Goal: Task Accomplishment & Management: Use online tool/utility

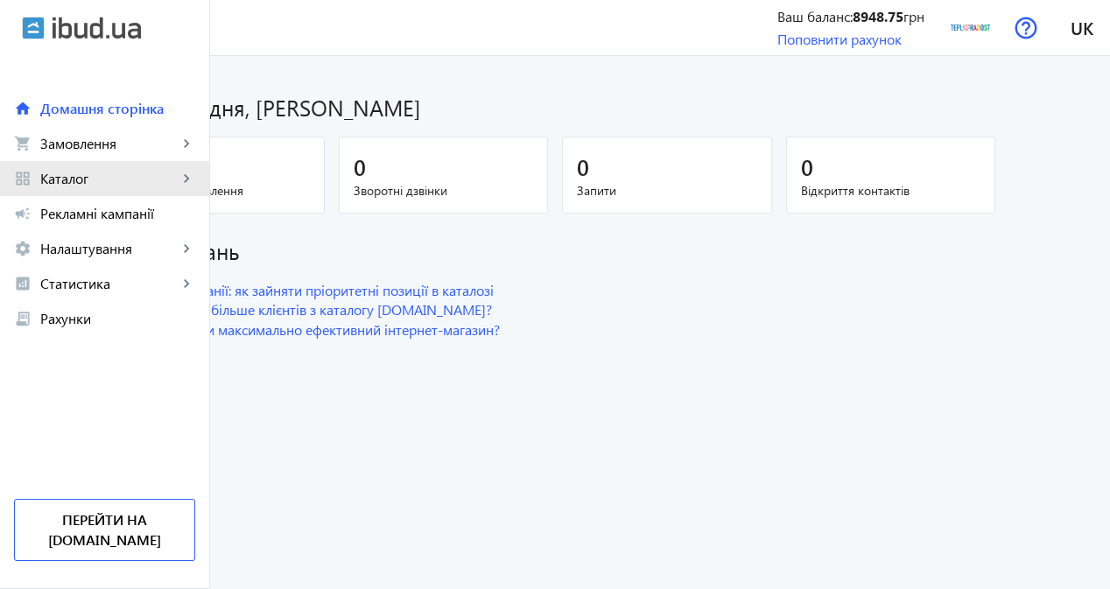
click at [90, 188] on link "grid_view Каталог keyboard_arrow_right" at bounding box center [104, 178] width 209 height 35
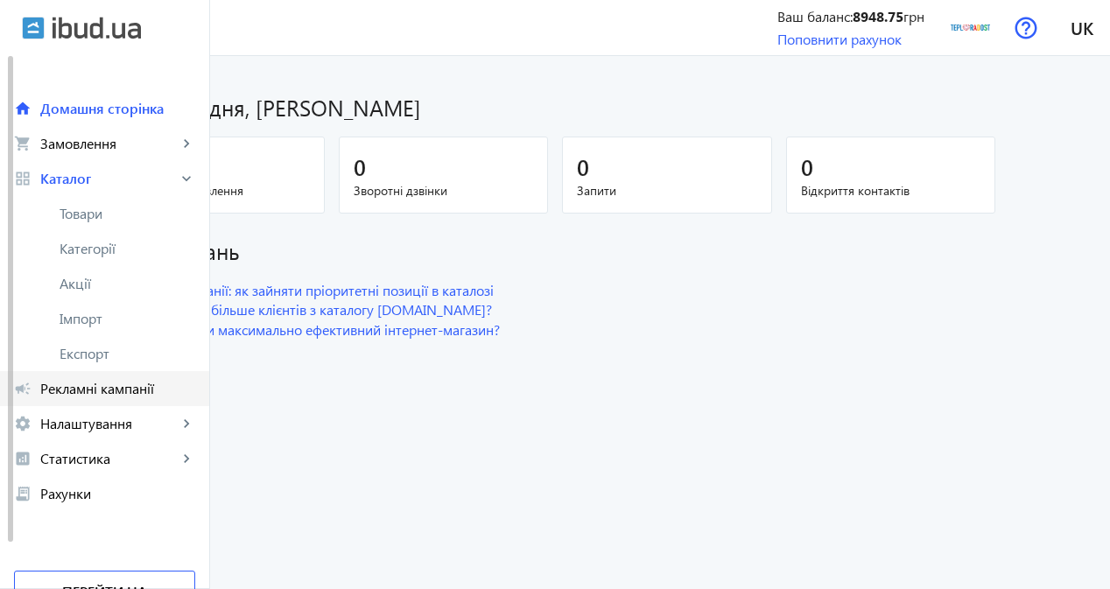
click at [148, 377] on link "campaign Рекламні кампанії" at bounding box center [104, 388] width 209 height 35
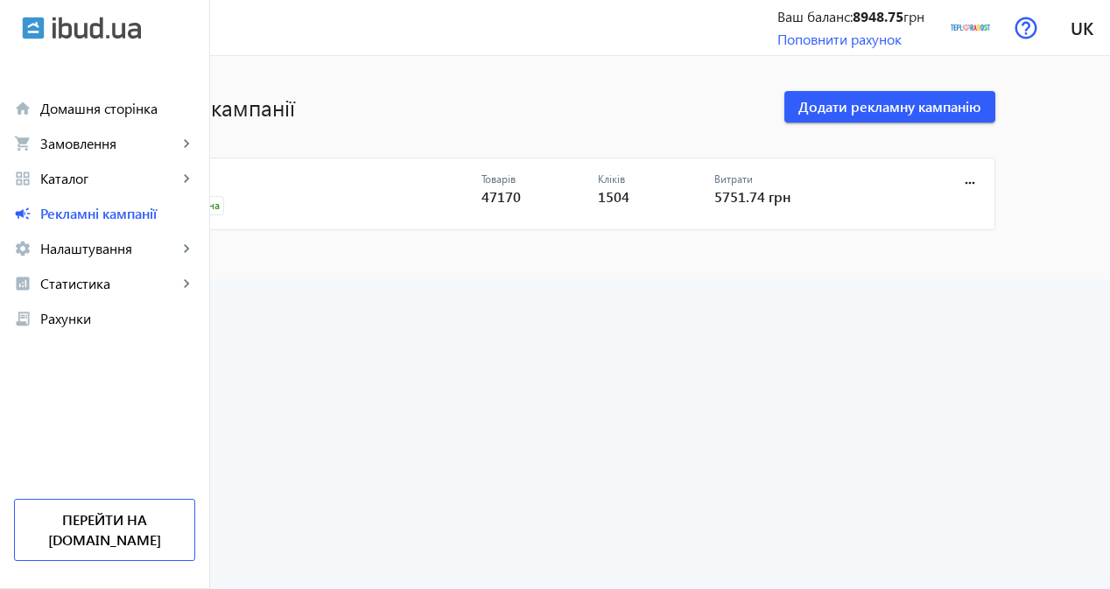
click at [271, 185] on link "CPC" at bounding box center [319, 184] width 326 height 25
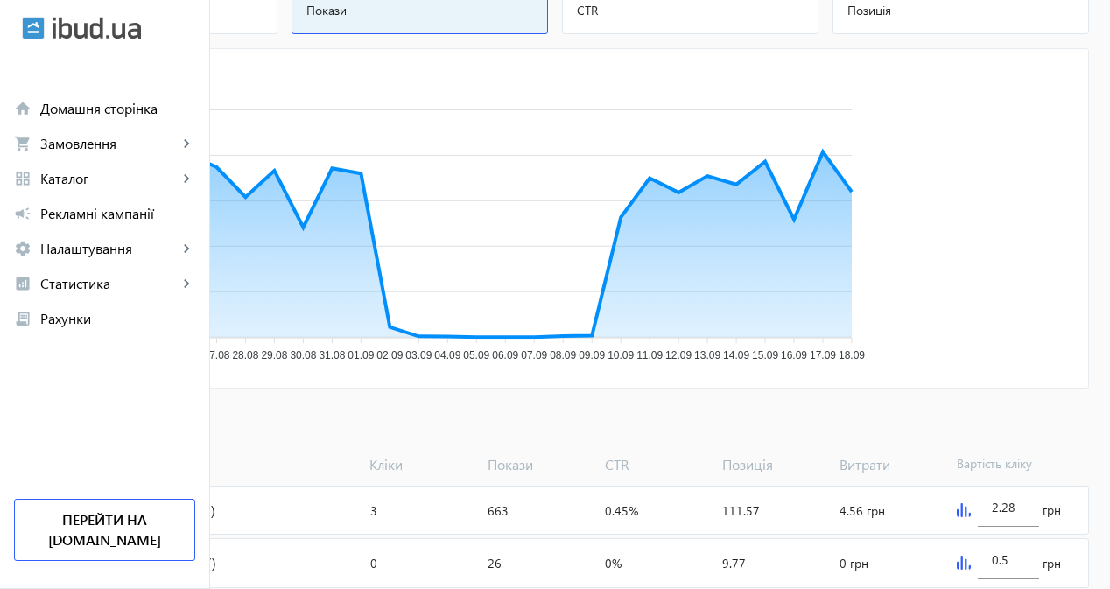
scroll to position [263, 0]
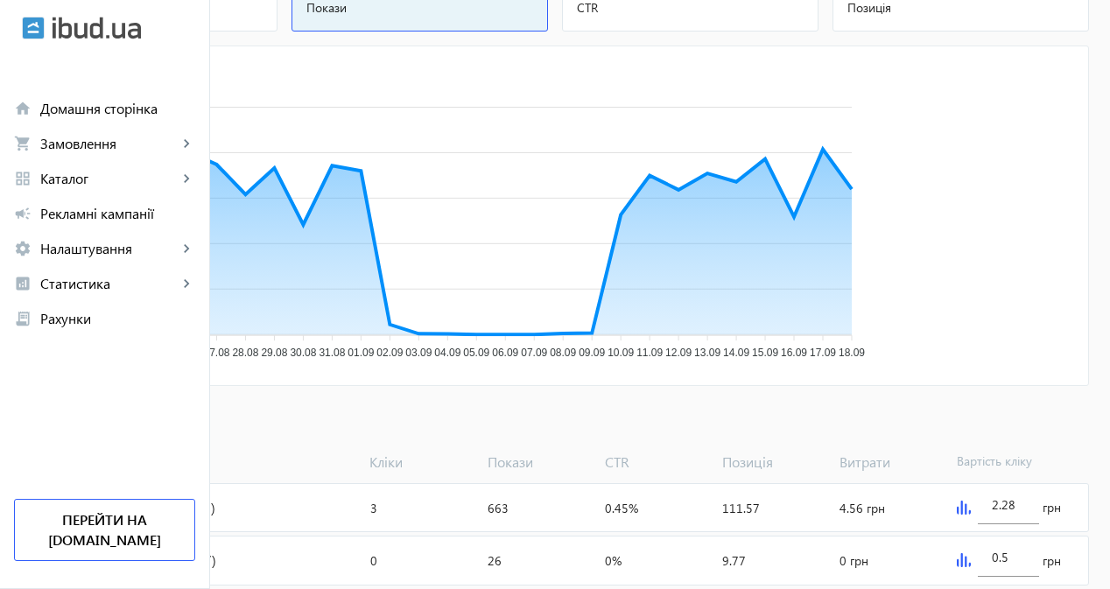
click at [135, 417] on span "Додати товари" at bounding box center [85, 422] width 100 height 19
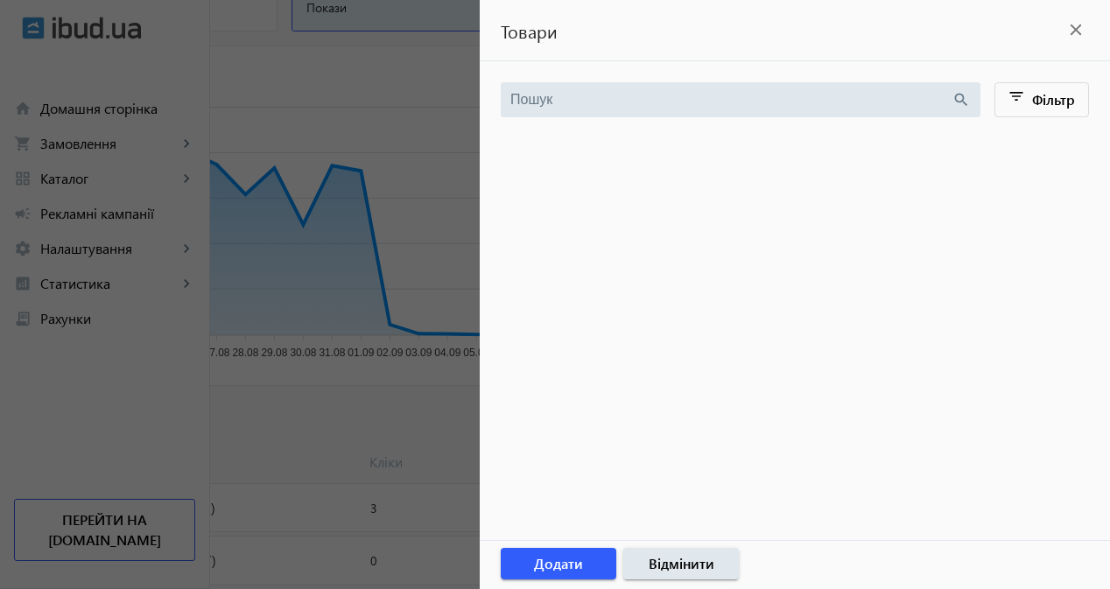
click at [64, 183] on div at bounding box center [555, 294] width 1110 height 589
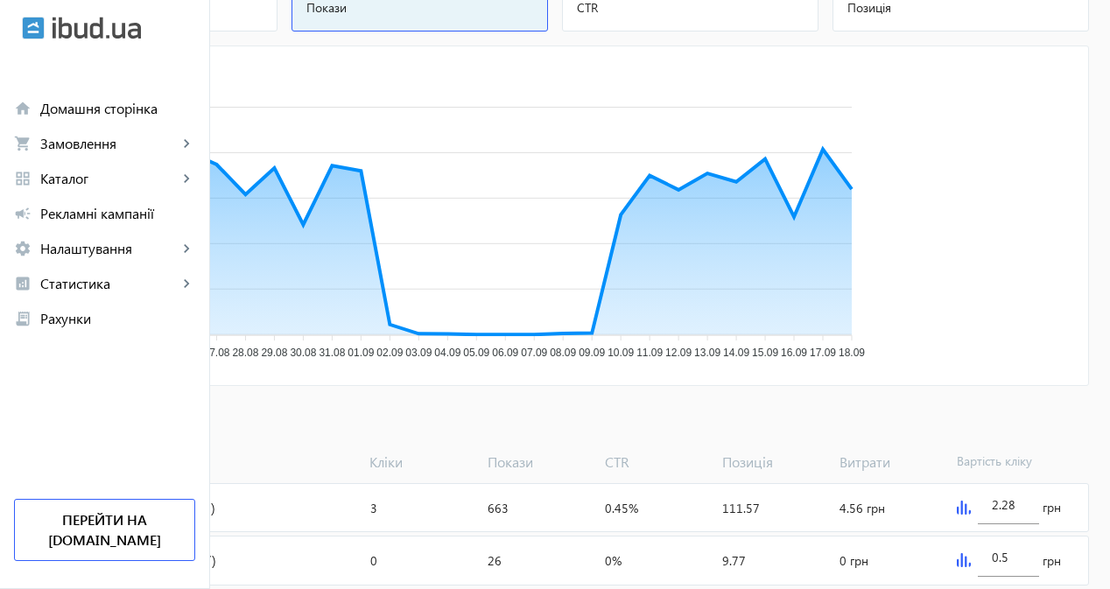
click at [64, 183] on div at bounding box center [555, 294] width 1110 height 589
click at [64, 183] on span "Каталог" at bounding box center [108, 179] width 137 height 18
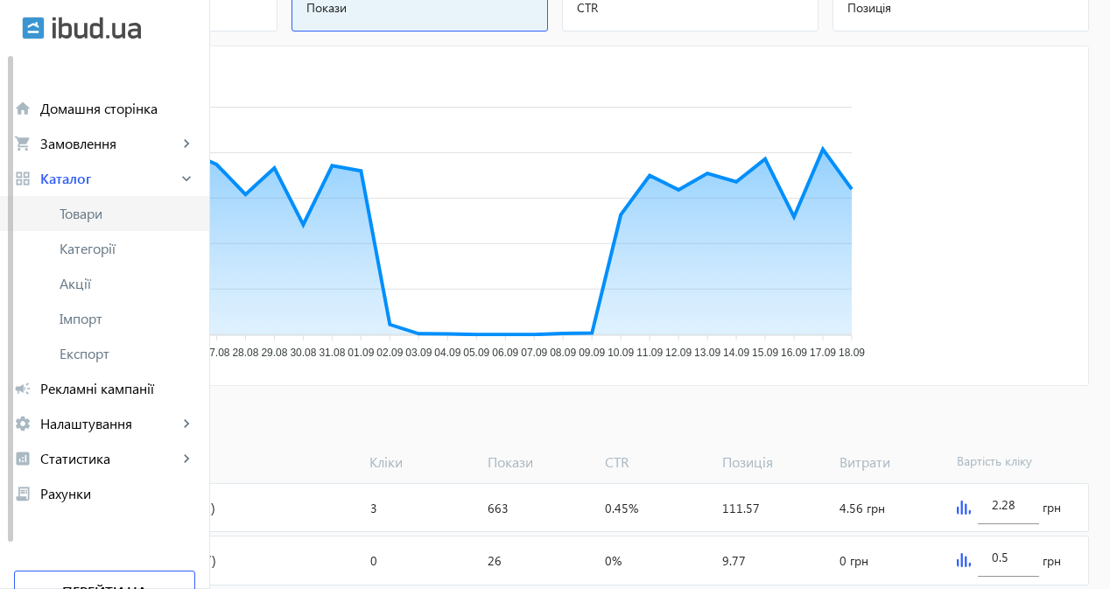
click at [95, 206] on span "Товари" at bounding box center [128, 214] width 136 height 18
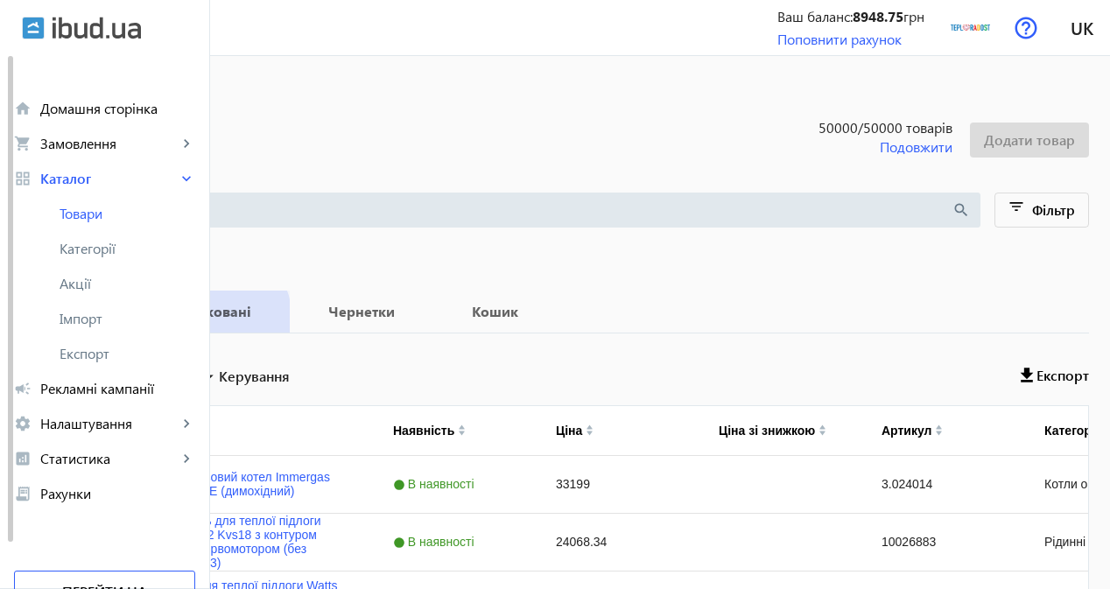
click at [269, 321] on span "Опубліковані" at bounding box center [204, 312] width 130 height 42
click at [412, 309] on b "Чернетки" at bounding box center [362, 312] width 102 height 14
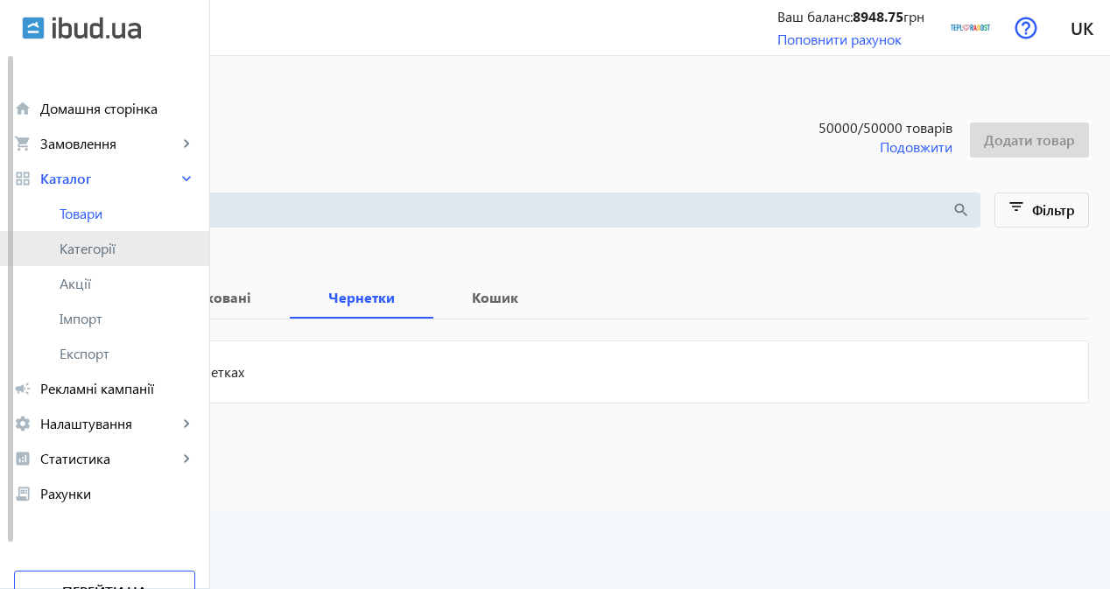
click at [102, 258] on link "Категорії" at bounding box center [104, 248] width 209 height 35
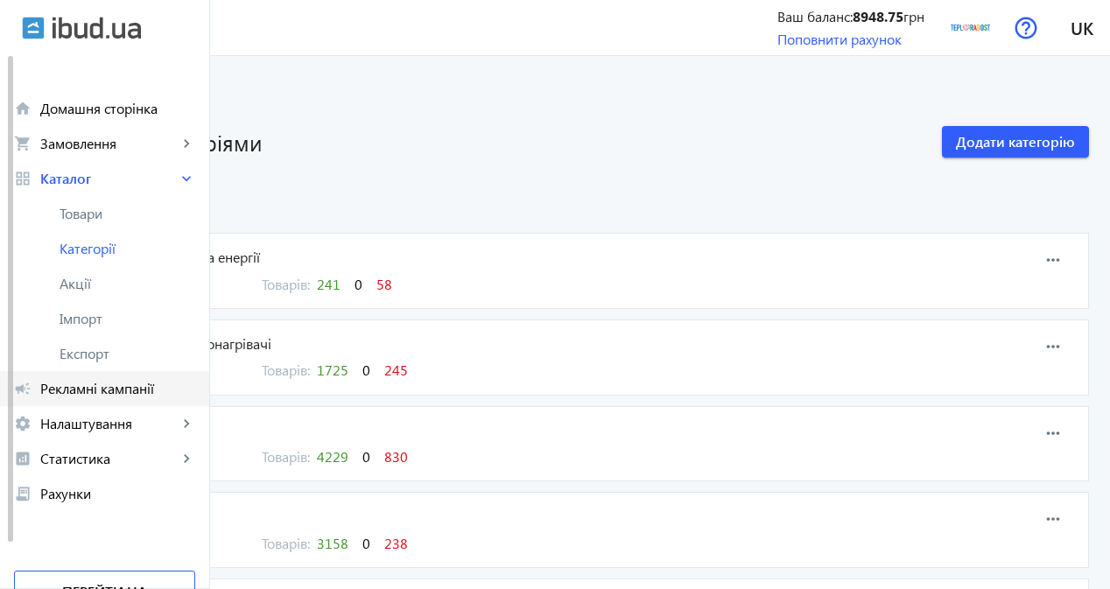
click at [111, 396] on span "Рекламні кампанії" at bounding box center [117, 389] width 155 height 18
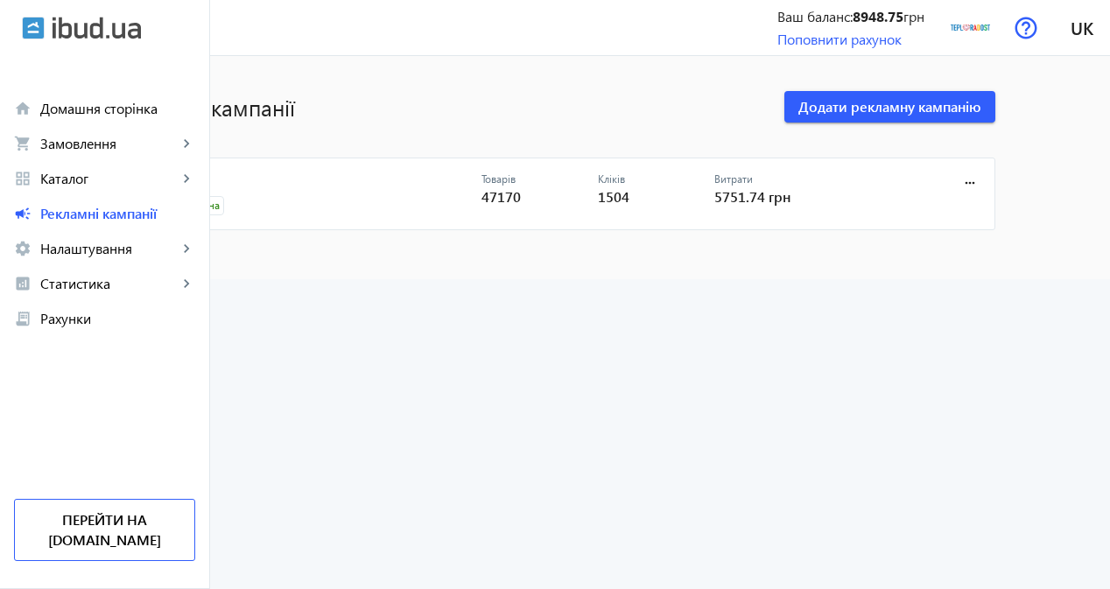
click at [280, 179] on link "CPC" at bounding box center [319, 184] width 326 height 25
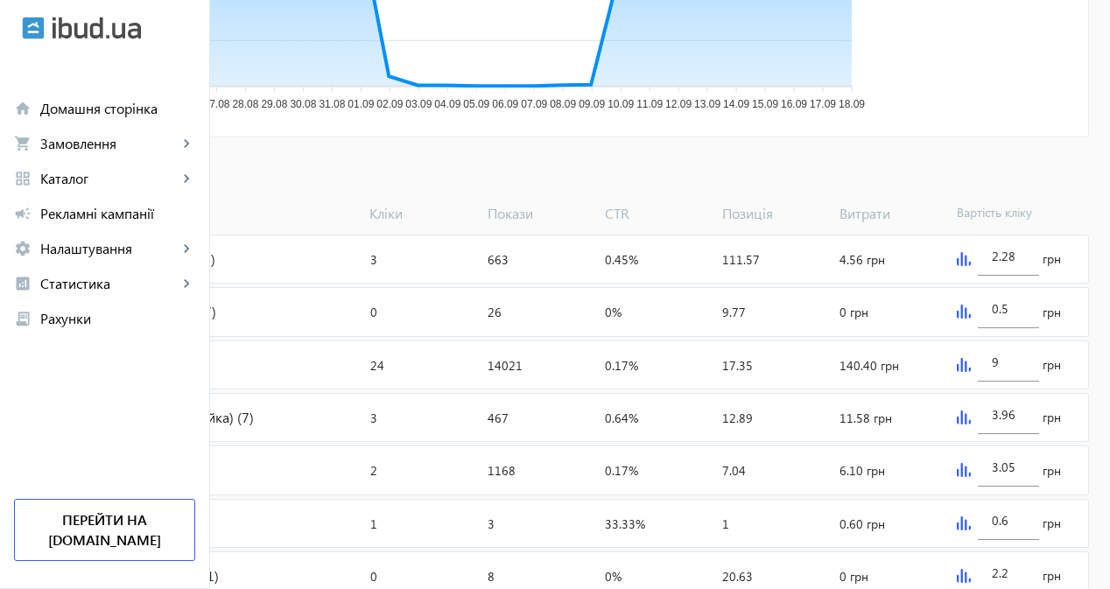
scroll to position [525, 0]
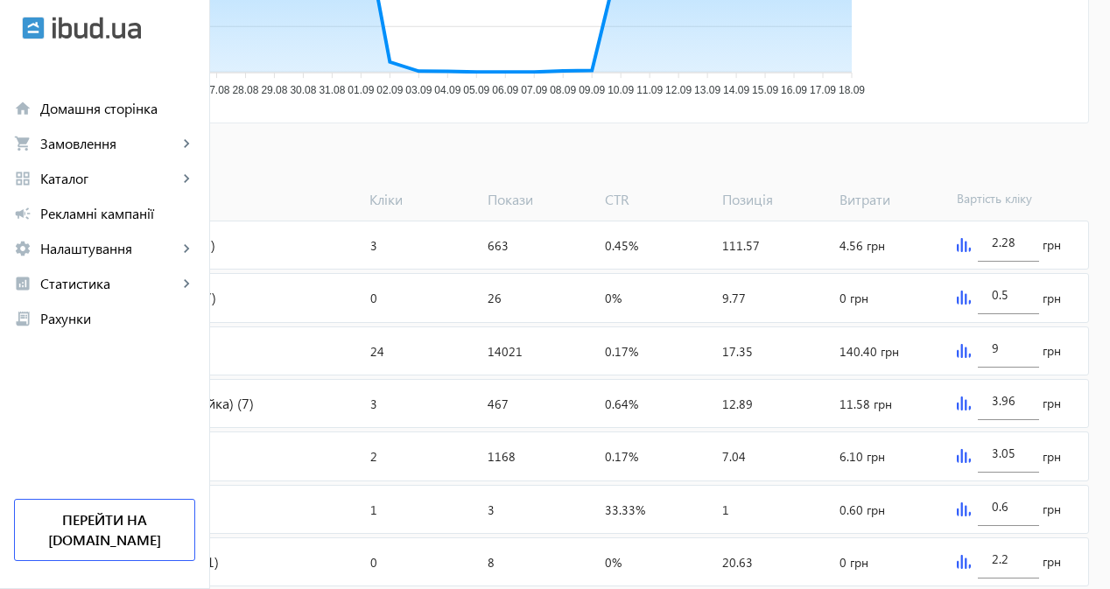
click at [970, 252] on img at bounding box center [963, 245] width 14 height 14
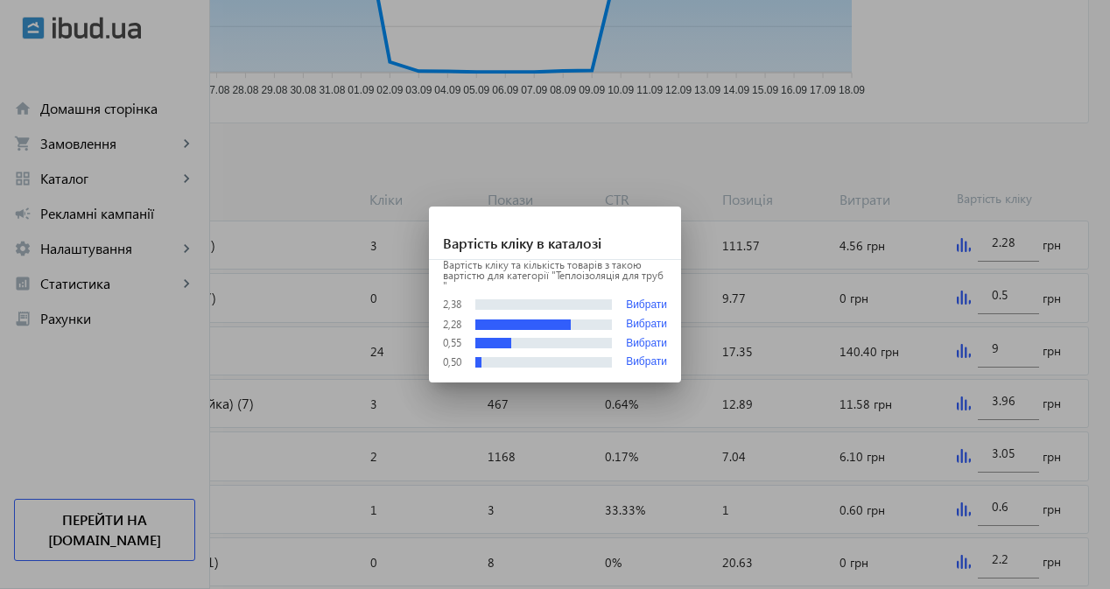
scroll to position [0, 0]
click at [984, 261] on div at bounding box center [555, 294] width 1110 height 589
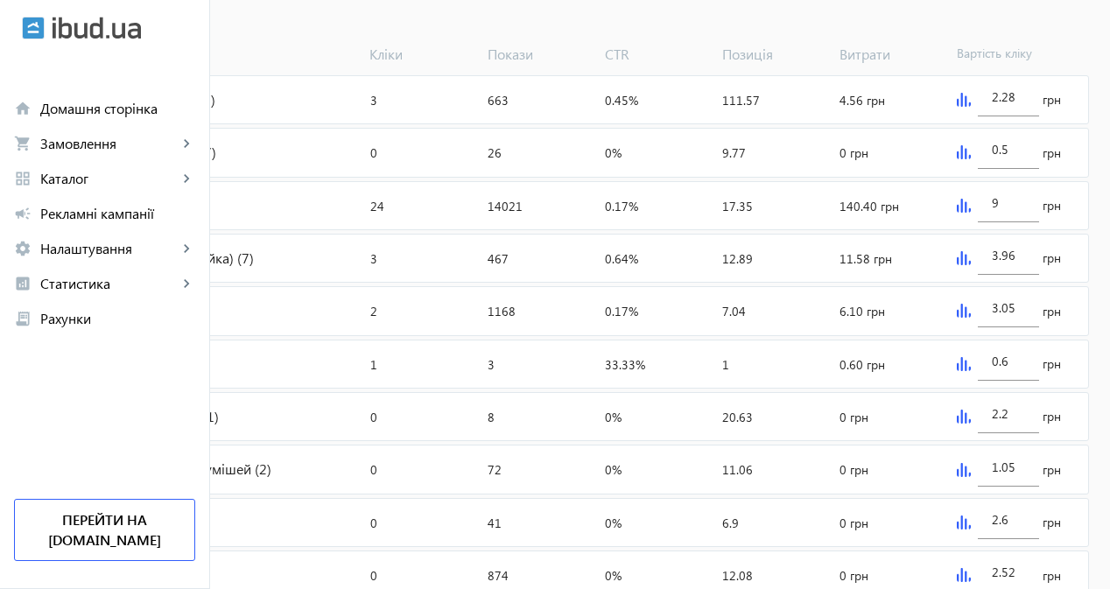
scroll to position [700, 0]
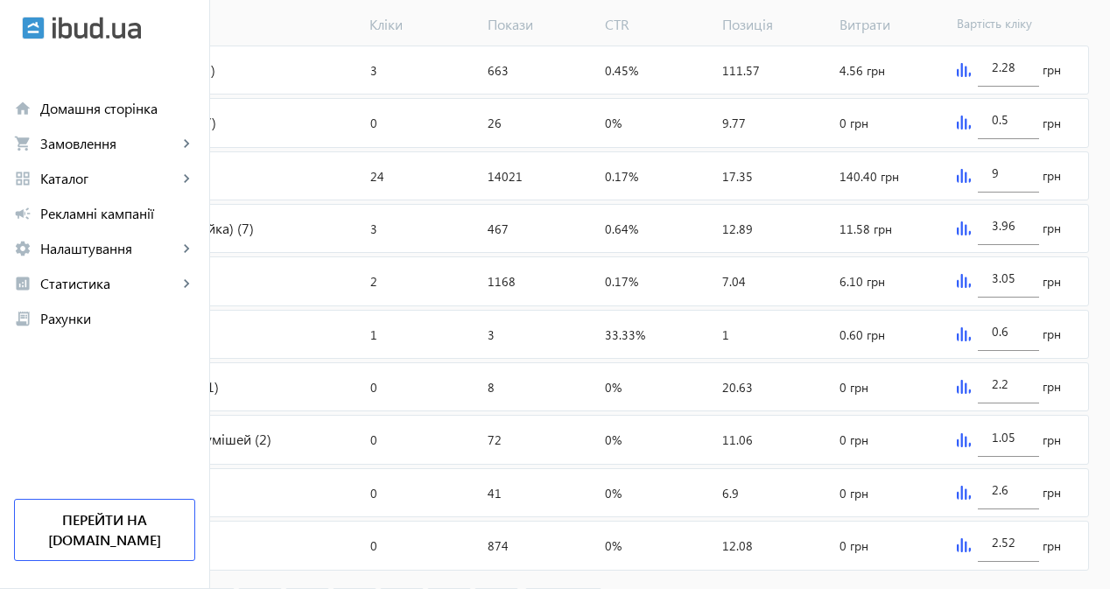
click at [970, 235] on img at bounding box center [963, 228] width 14 height 14
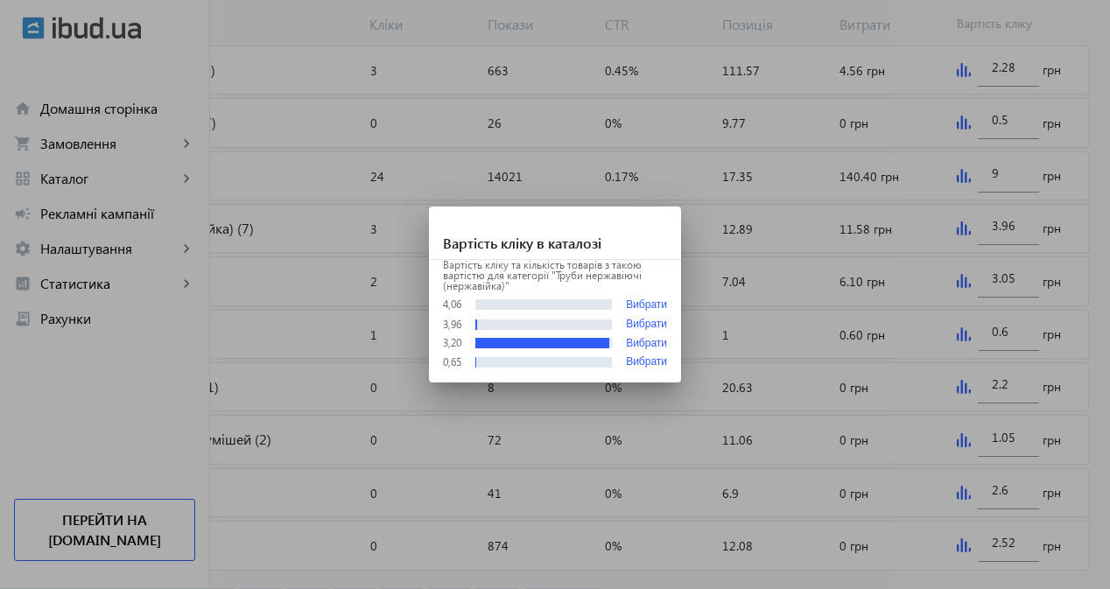
scroll to position [0, 0]
click at [883, 301] on div at bounding box center [555, 294] width 1110 height 589
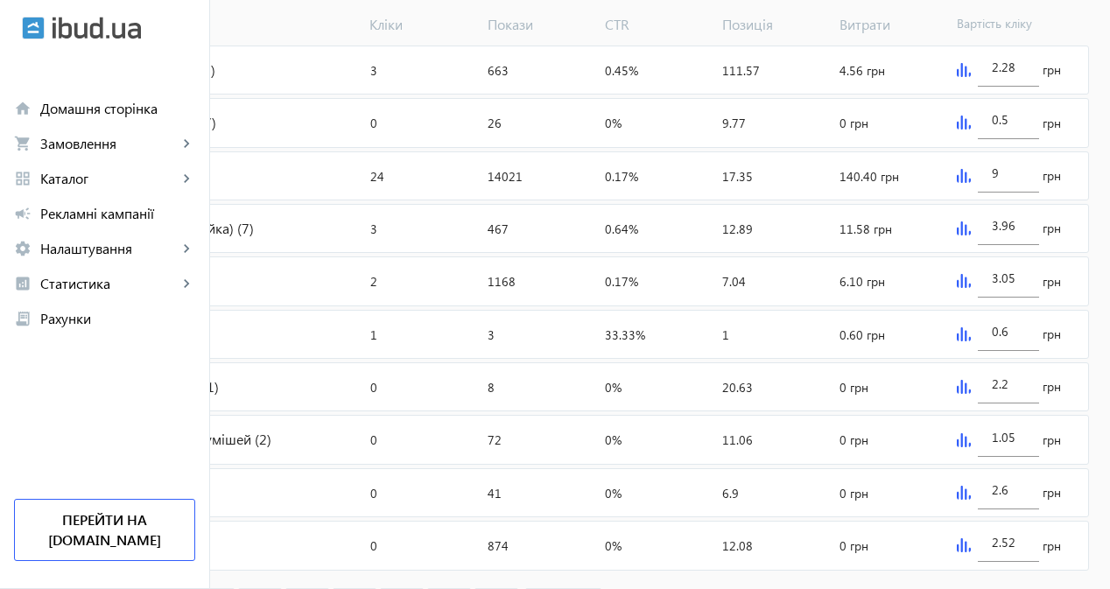
scroll to position [788, 0]
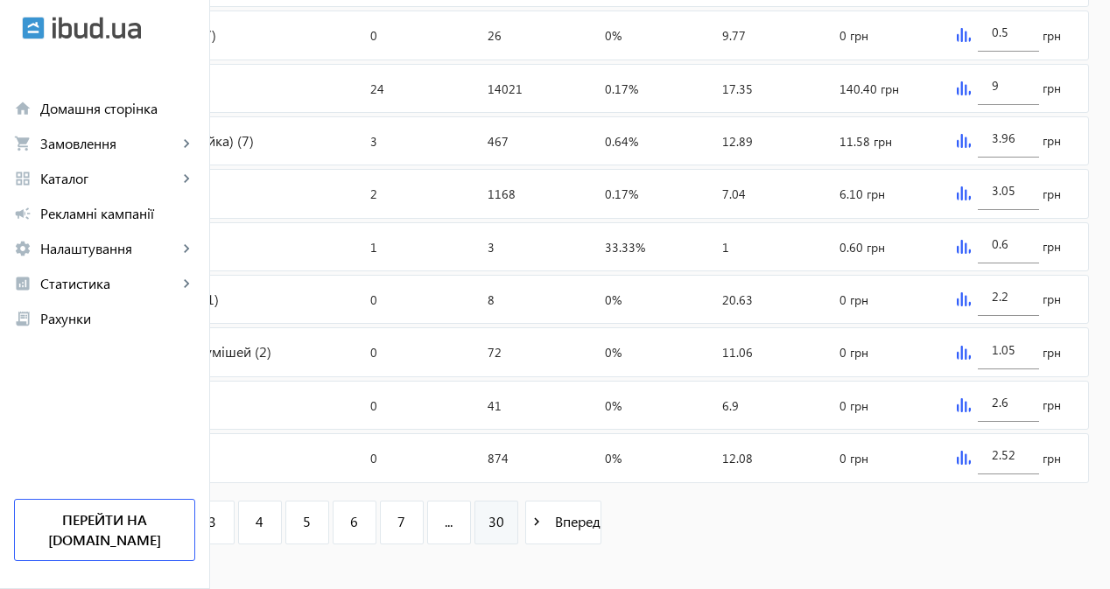
click at [518, 544] on link "30" at bounding box center [496, 523] width 44 height 44
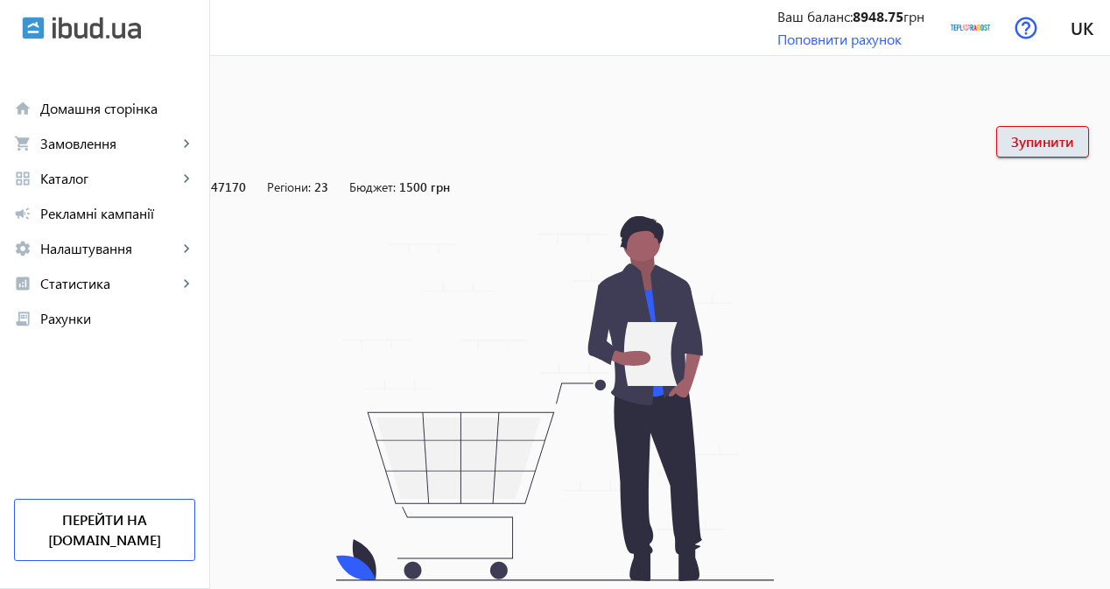
click at [50, 93] on mat-icon "arrow_back" at bounding box center [39, 95] width 22 height 22
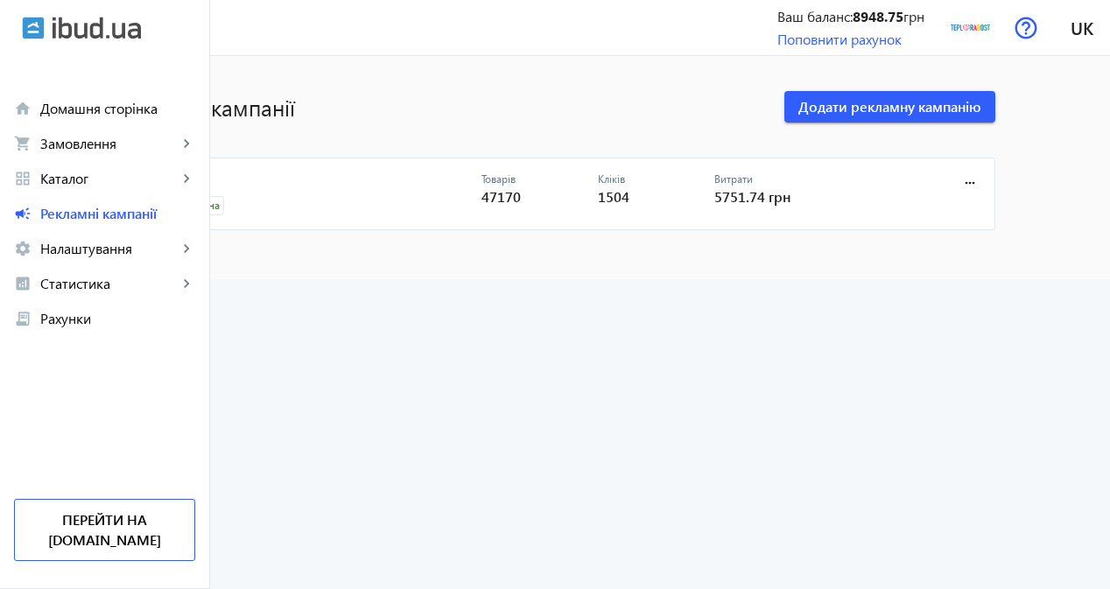
click at [262, 172] on link "CPC" at bounding box center [319, 184] width 326 height 25
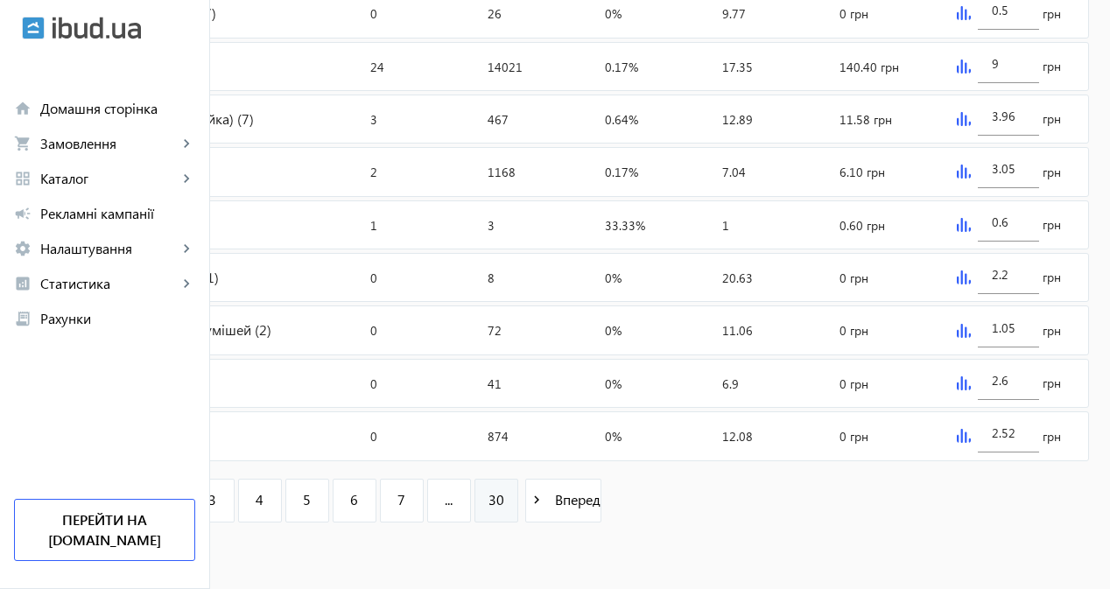
scroll to position [823, 0]
click at [452, 509] on span "..." at bounding box center [449, 499] width 8 height 19
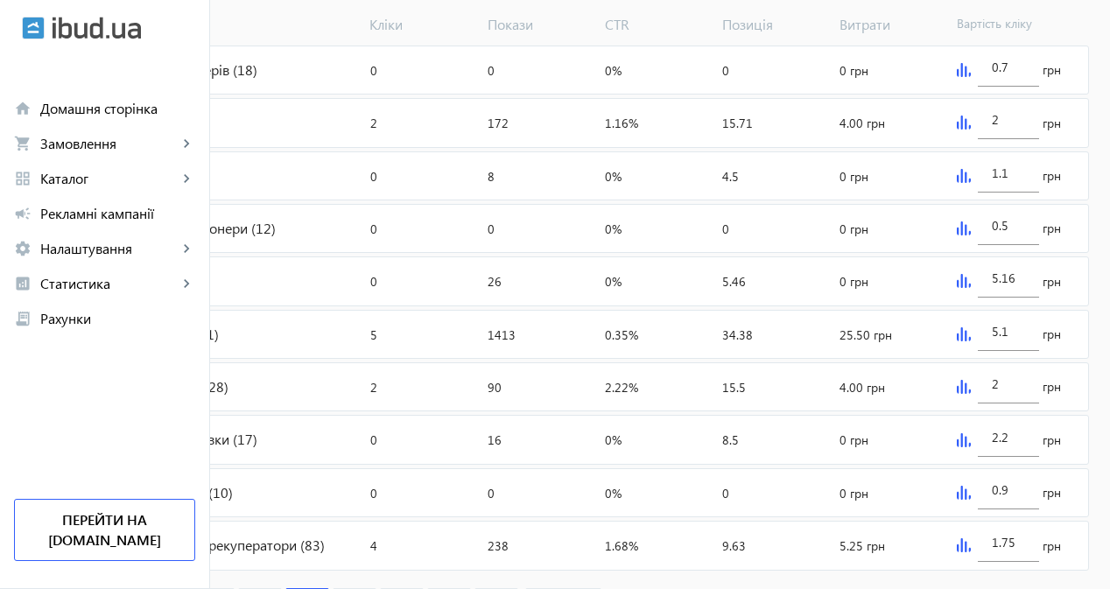
scroll to position [843, 0]
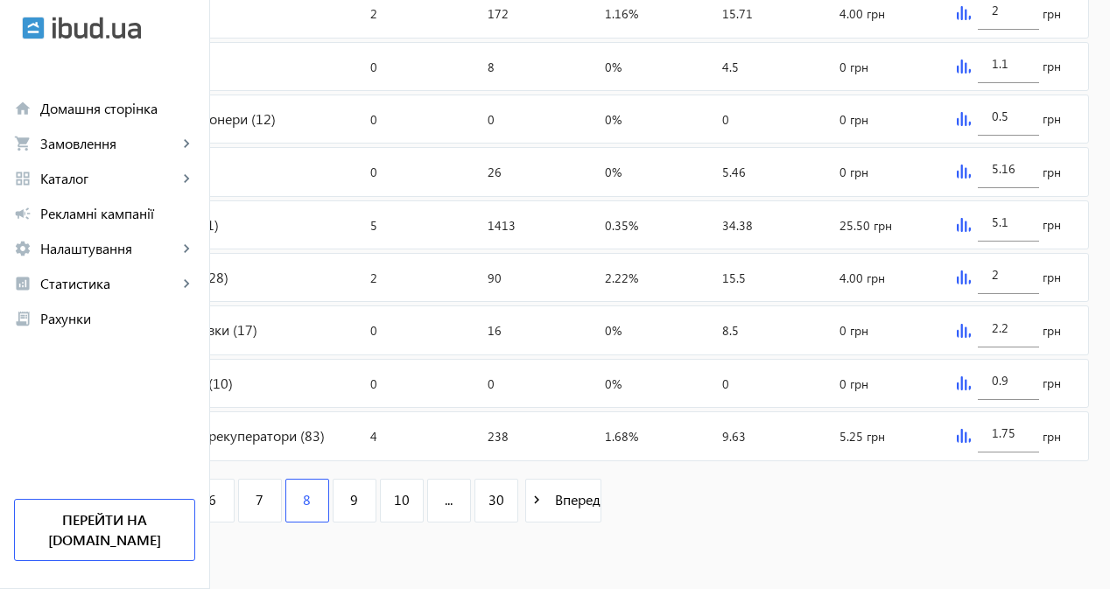
click at [970, 432] on img at bounding box center [963, 436] width 14 height 14
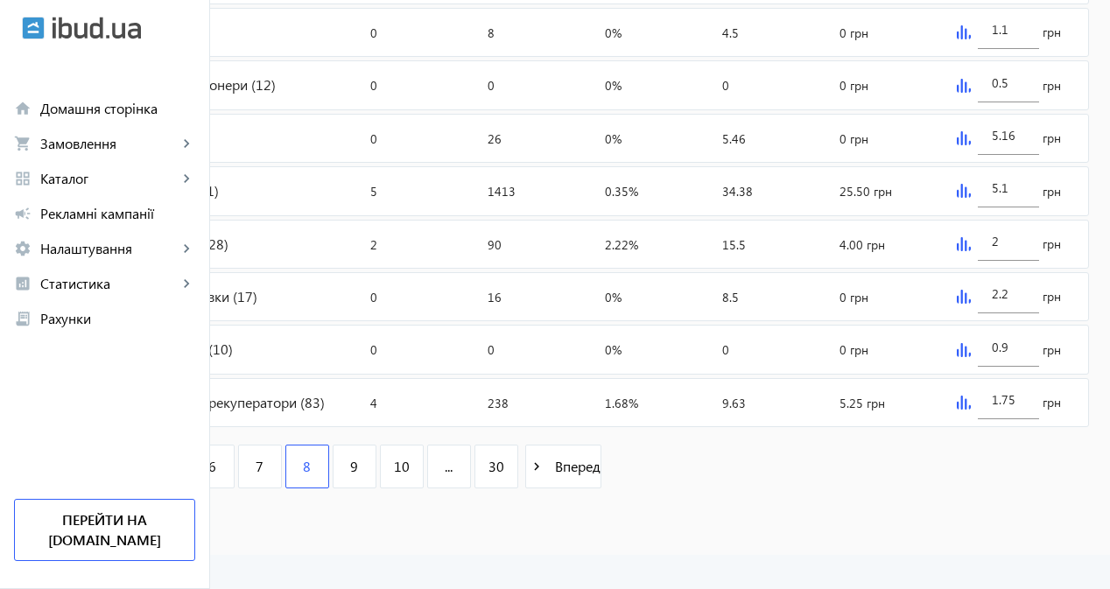
scroll to position [0, 0]
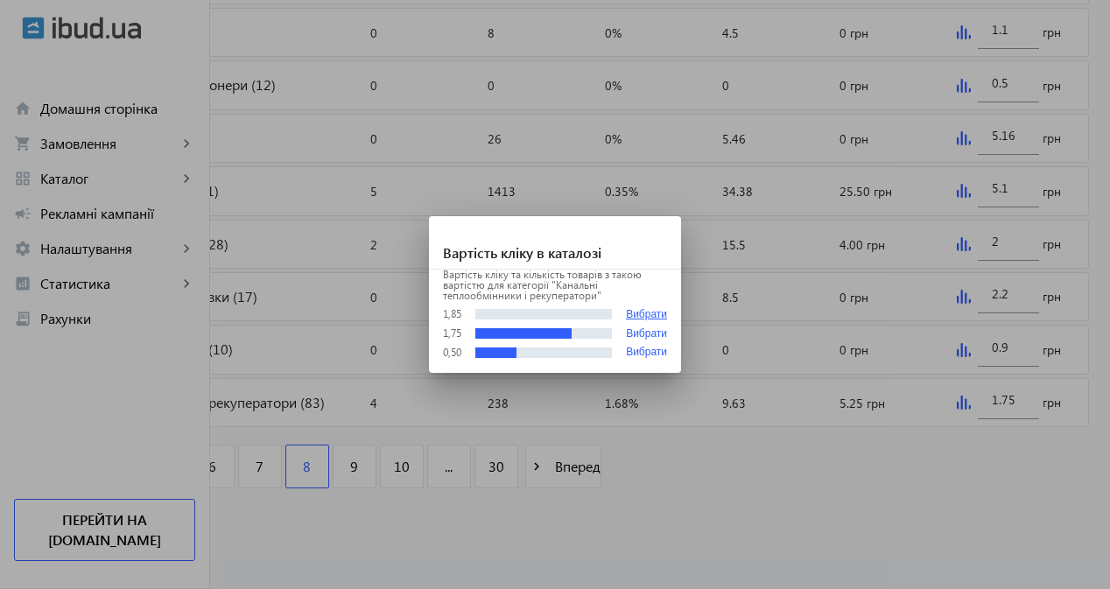
click at [637, 311] on button "Вибрати" at bounding box center [646, 314] width 41 height 13
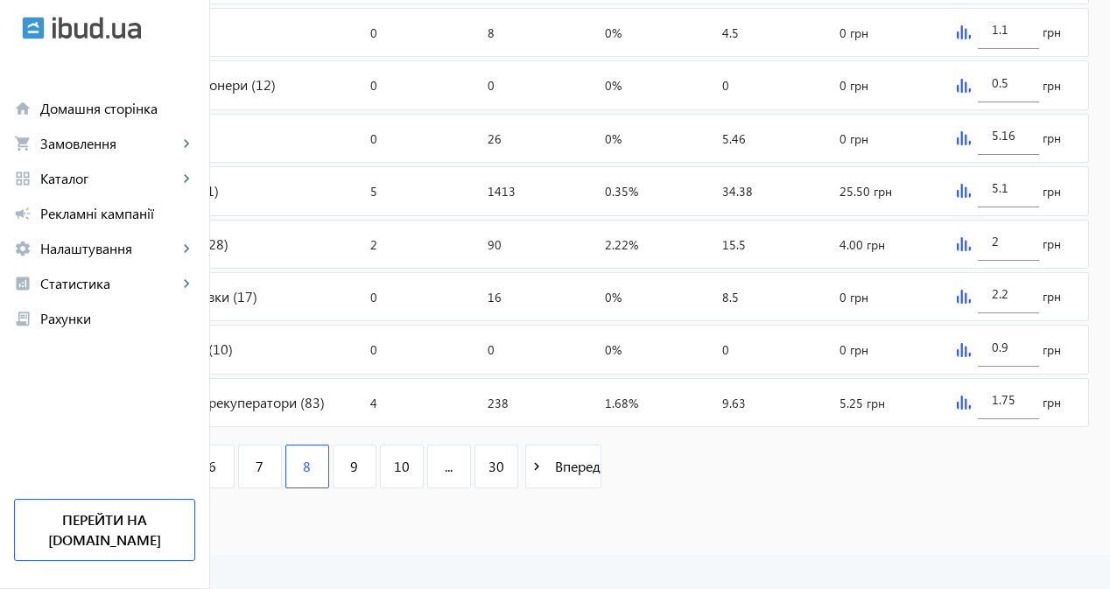
type input "1.85"
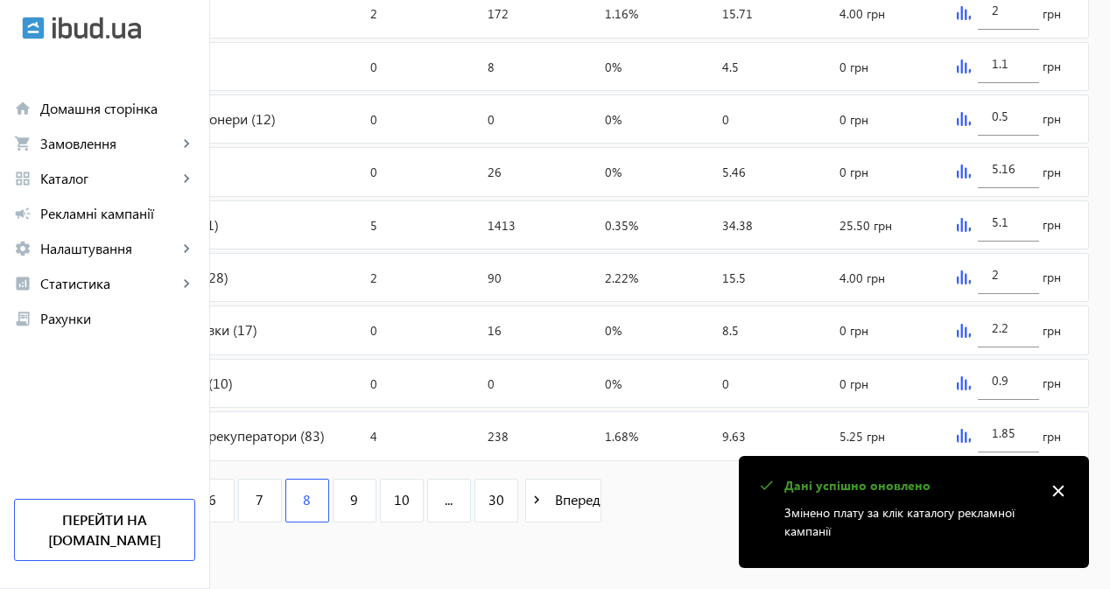
scroll to position [755, 0]
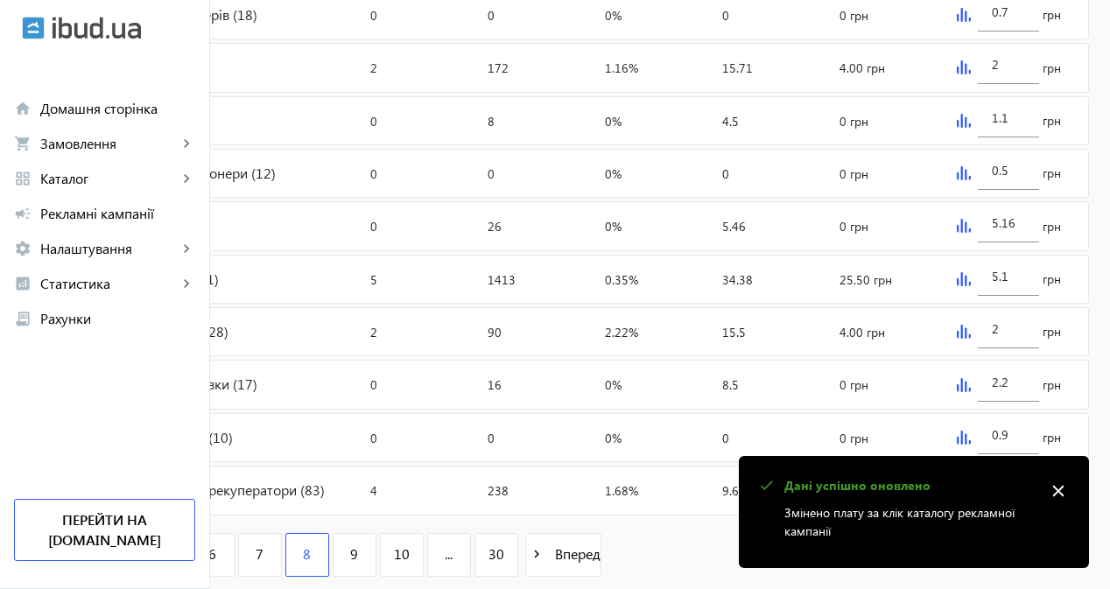
click at [970, 286] on img at bounding box center [963, 279] width 14 height 14
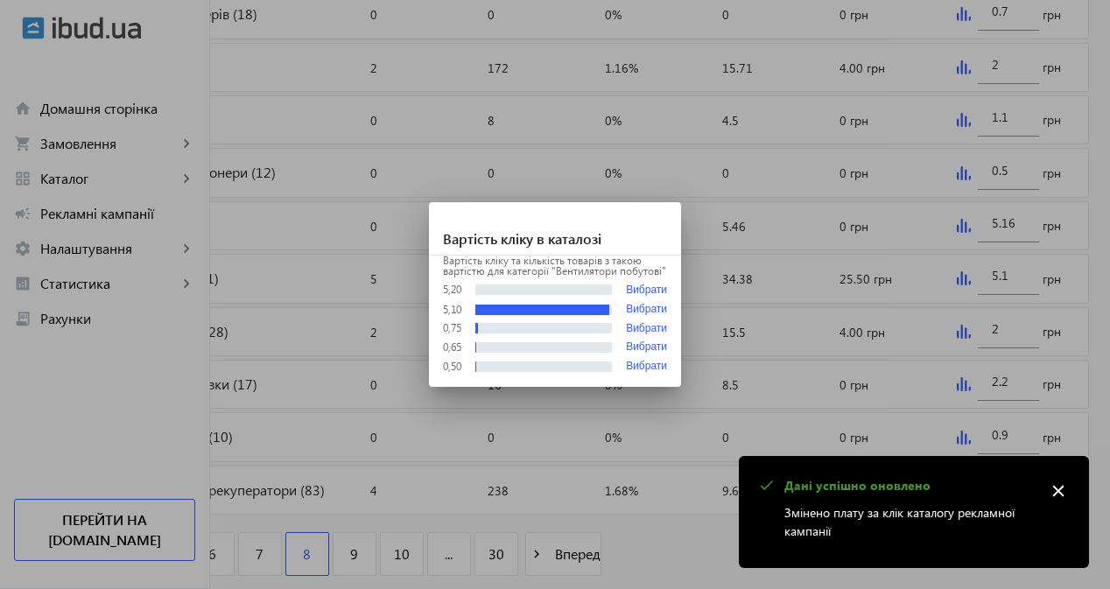
click at [899, 277] on div at bounding box center [555, 294] width 1110 height 589
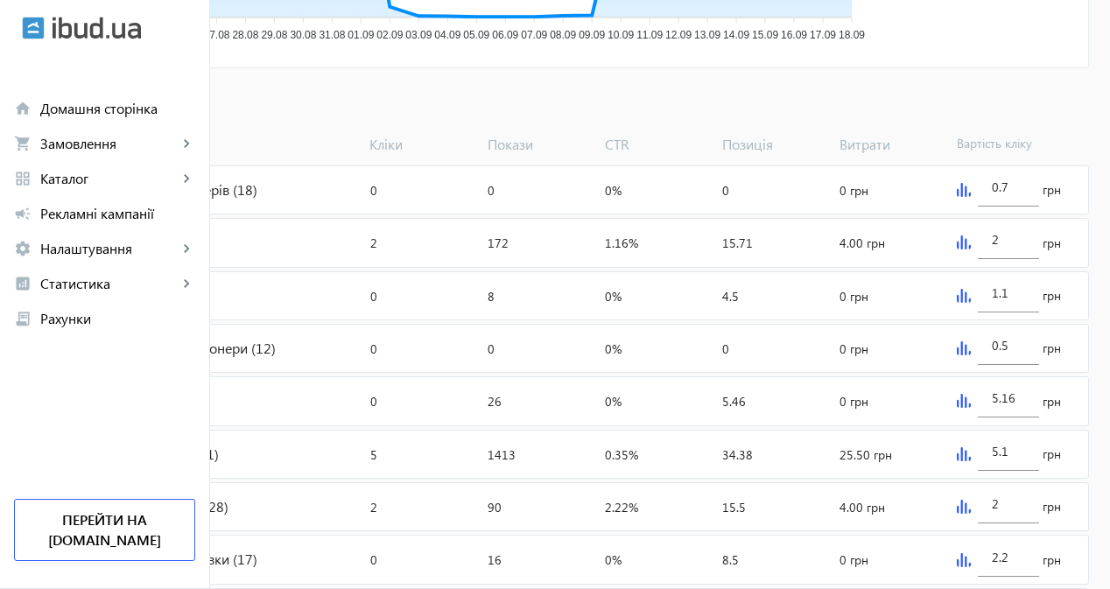
scroll to position [843, 0]
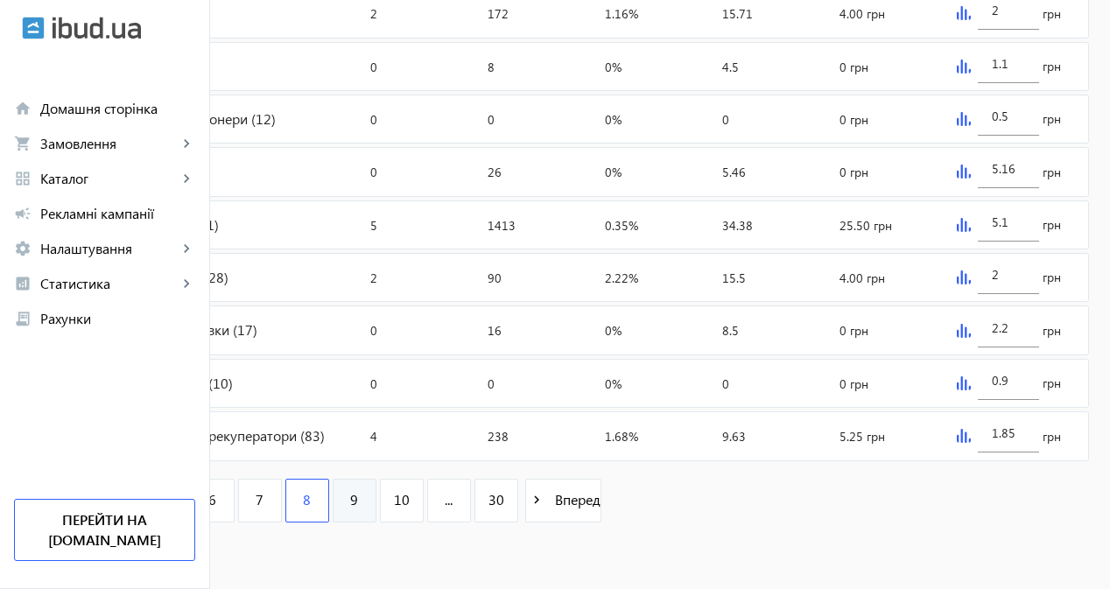
click at [376, 501] on link "9" at bounding box center [355, 501] width 44 height 44
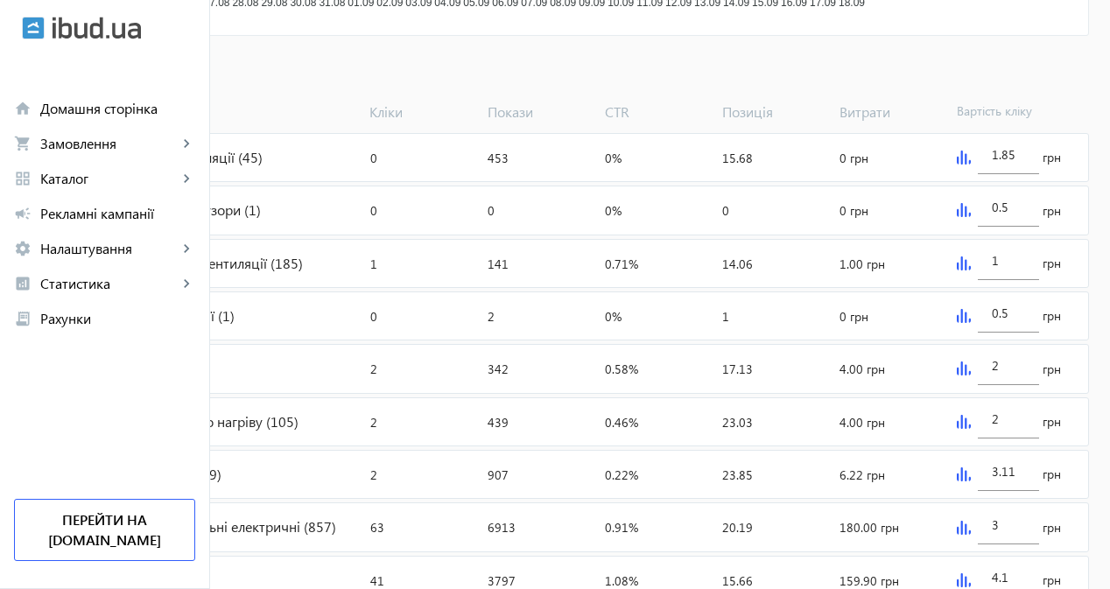
scroll to position [700, 0]
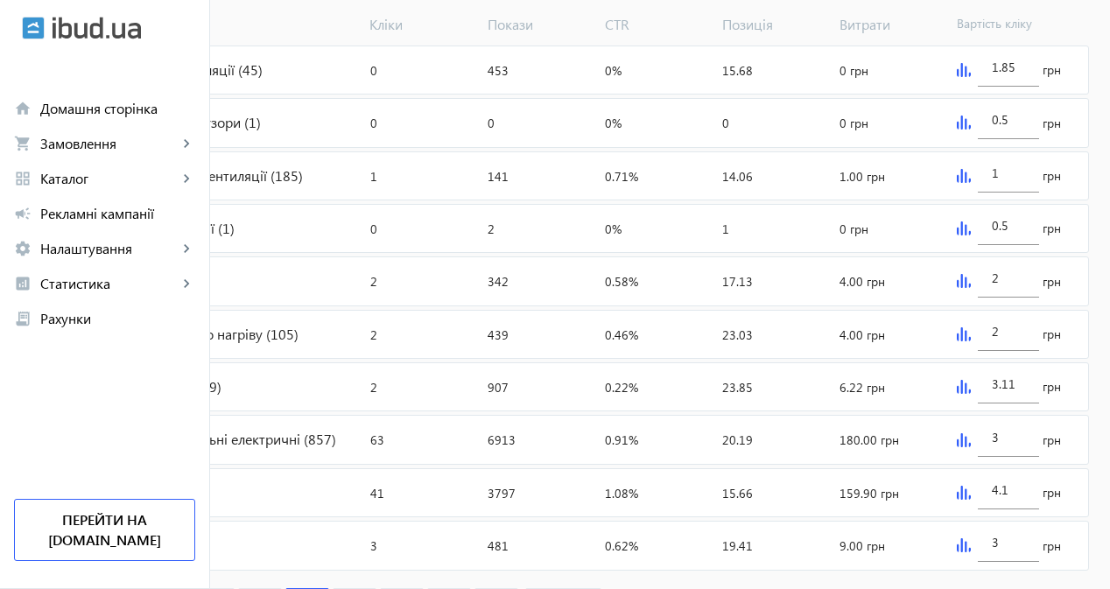
click at [970, 394] on img at bounding box center [963, 387] width 14 height 14
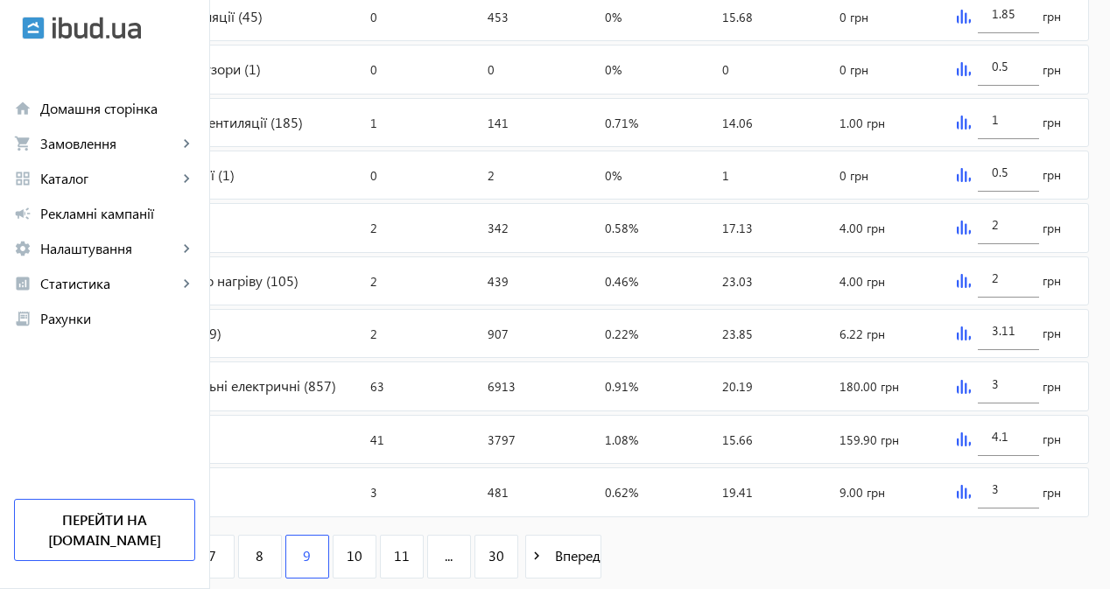
scroll to position [788, 0]
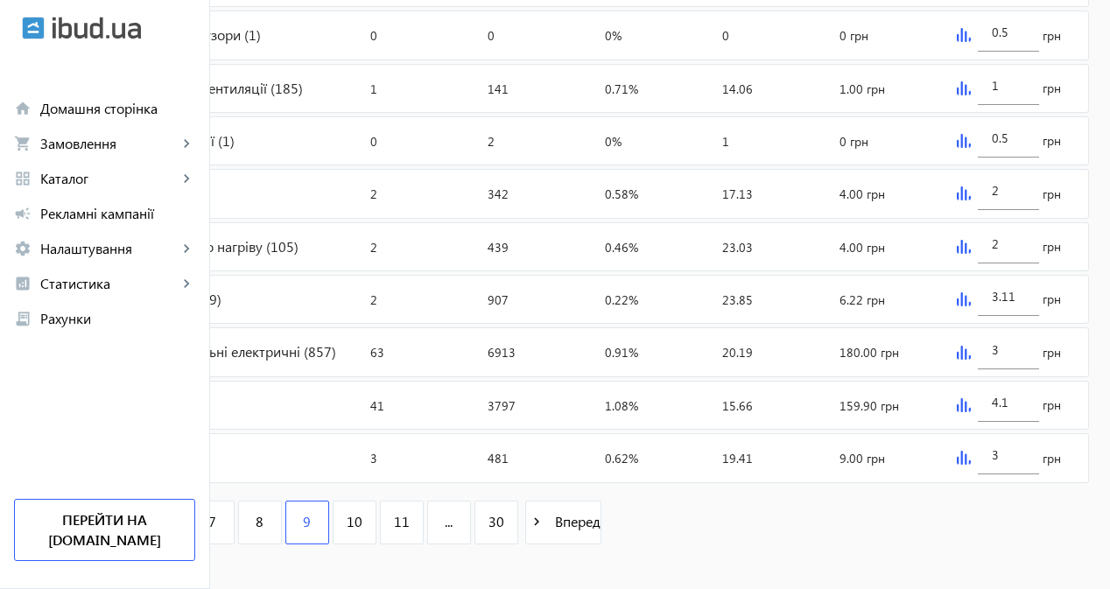
click at [970, 360] on img at bounding box center [963, 353] width 14 height 14
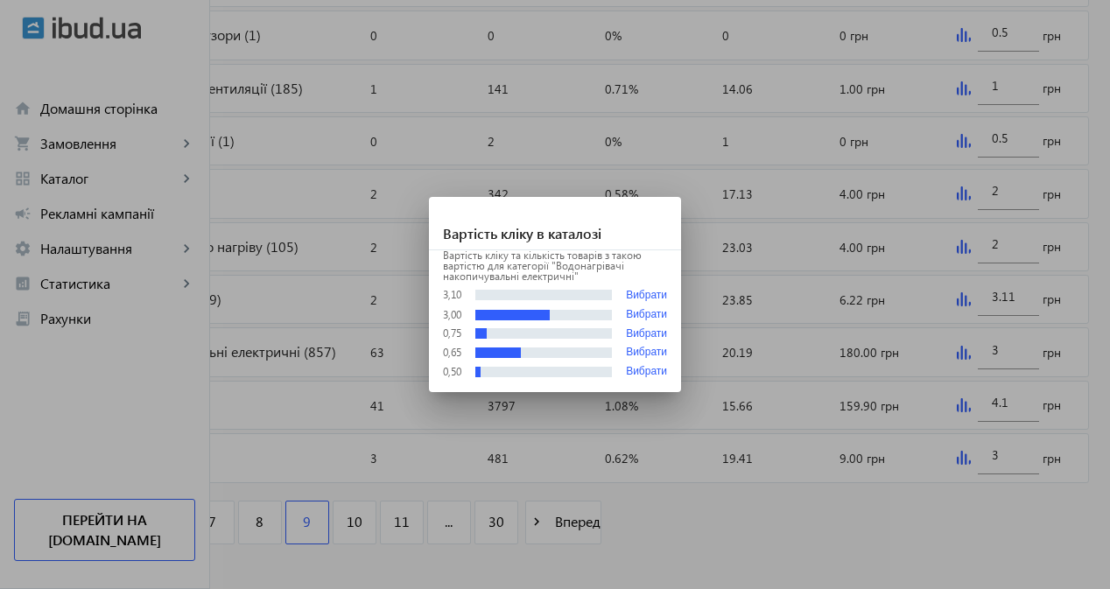
scroll to position [0, 0]
click at [645, 293] on button "Вибрати" at bounding box center [646, 295] width 41 height 13
type input "3.1"
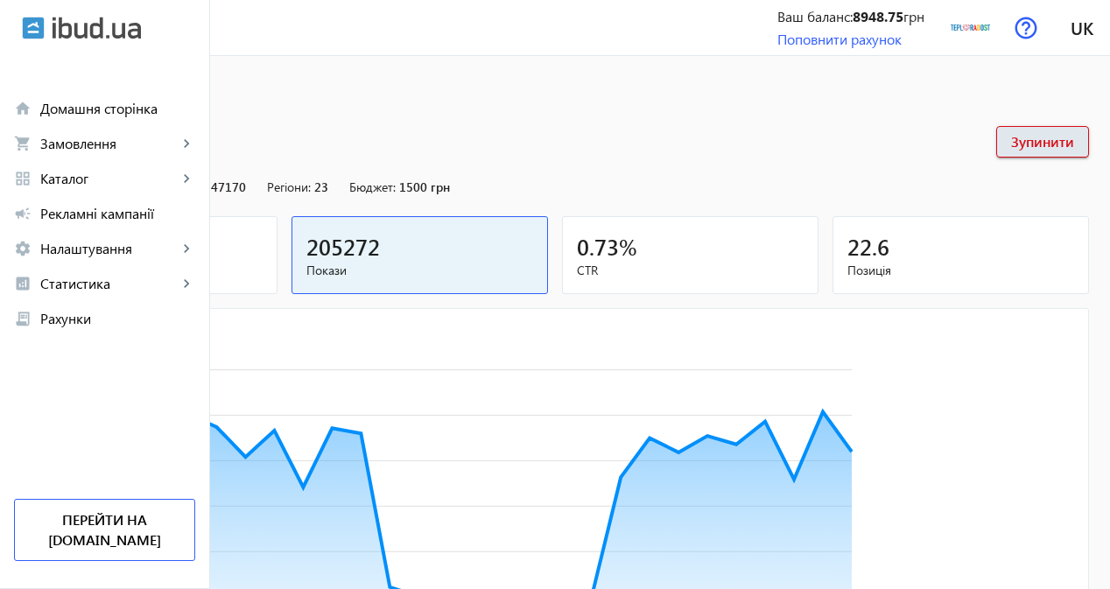
scroll to position [788, 0]
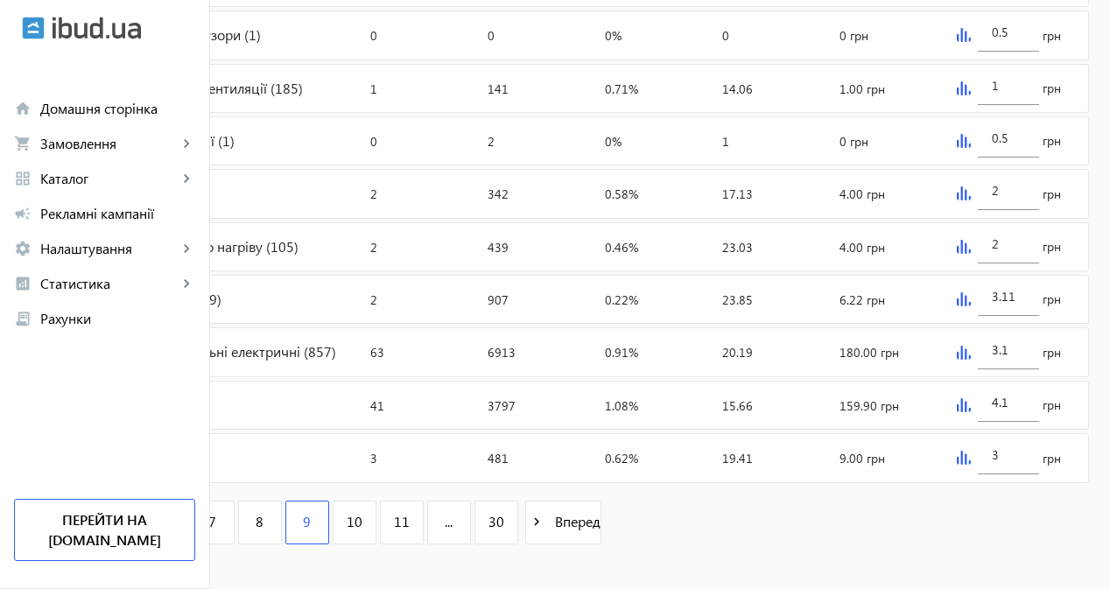
click at [970, 412] on img at bounding box center [963, 405] width 14 height 14
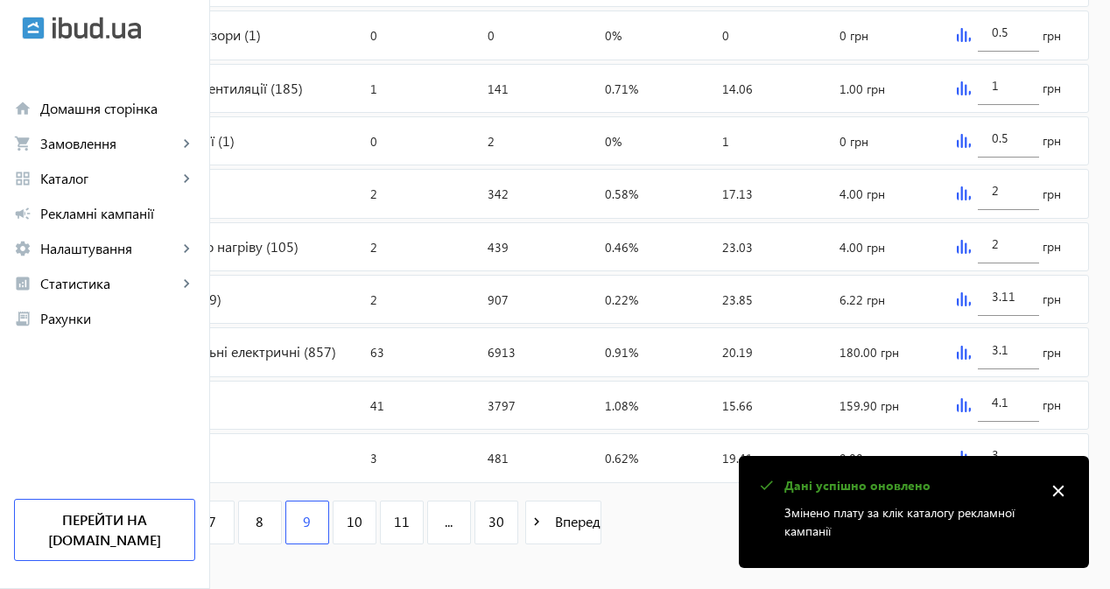
click at [1064, 486] on mat-icon "close" at bounding box center [1058, 491] width 26 height 26
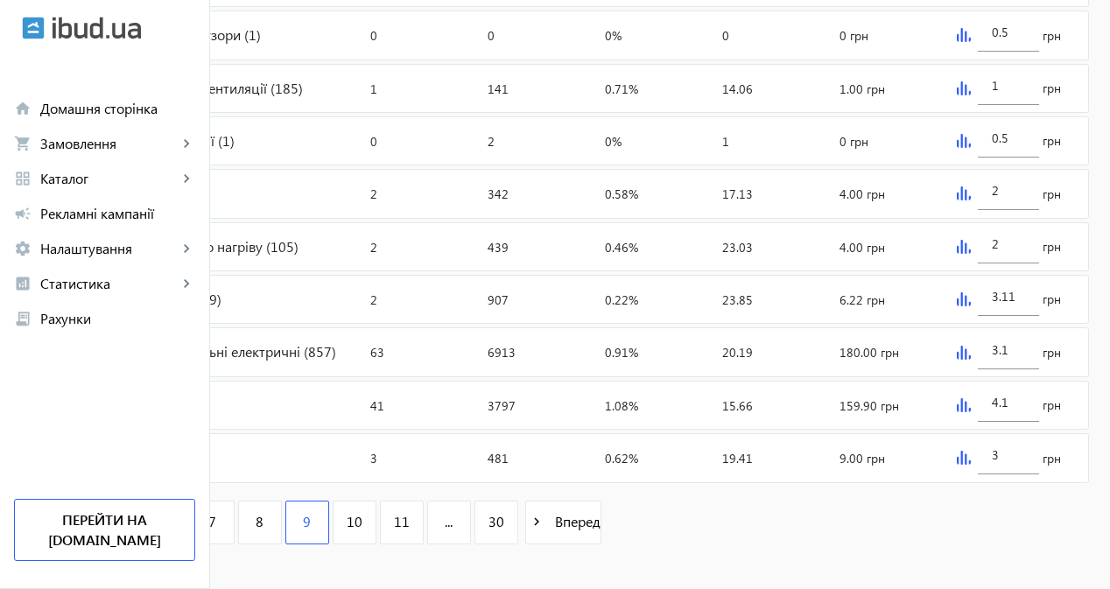
click at [970, 465] on img at bounding box center [963, 458] width 14 height 14
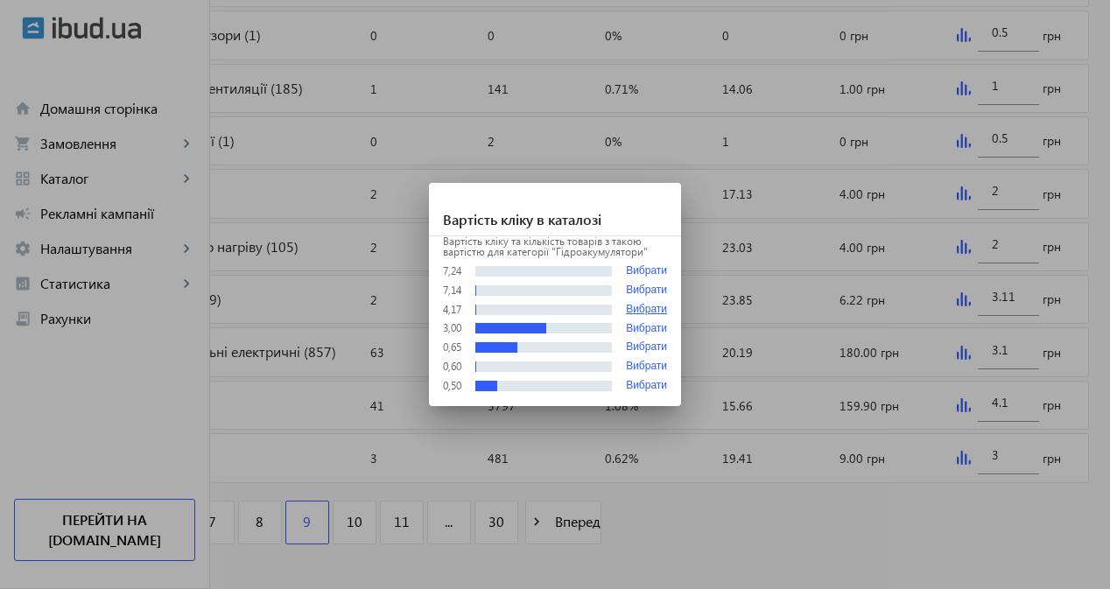
click at [636, 312] on button "Вибрати" at bounding box center [646, 310] width 41 height 12
type input "4.17"
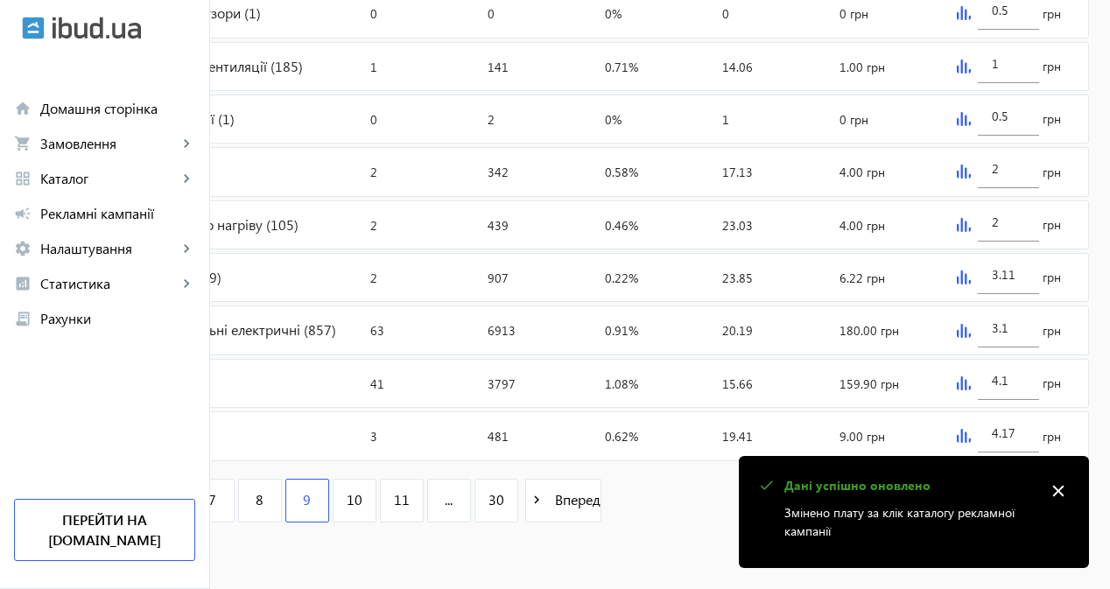
click at [970, 438] on img at bounding box center [963, 436] width 14 height 14
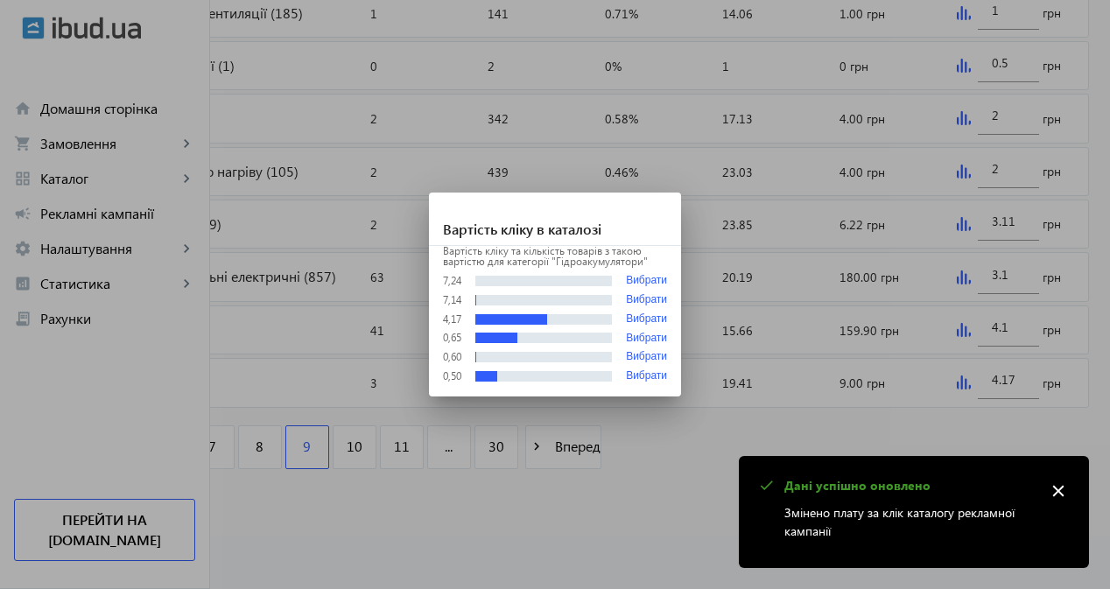
click at [545, 497] on div at bounding box center [555, 294] width 1110 height 589
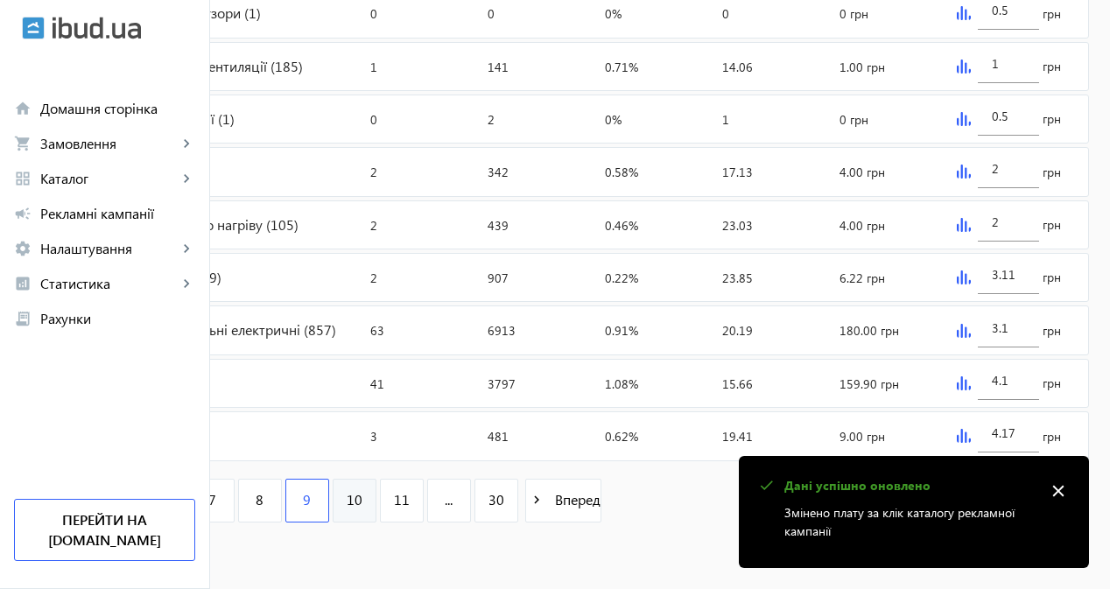
click at [362, 502] on span "10" at bounding box center [355, 499] width 16 height 19
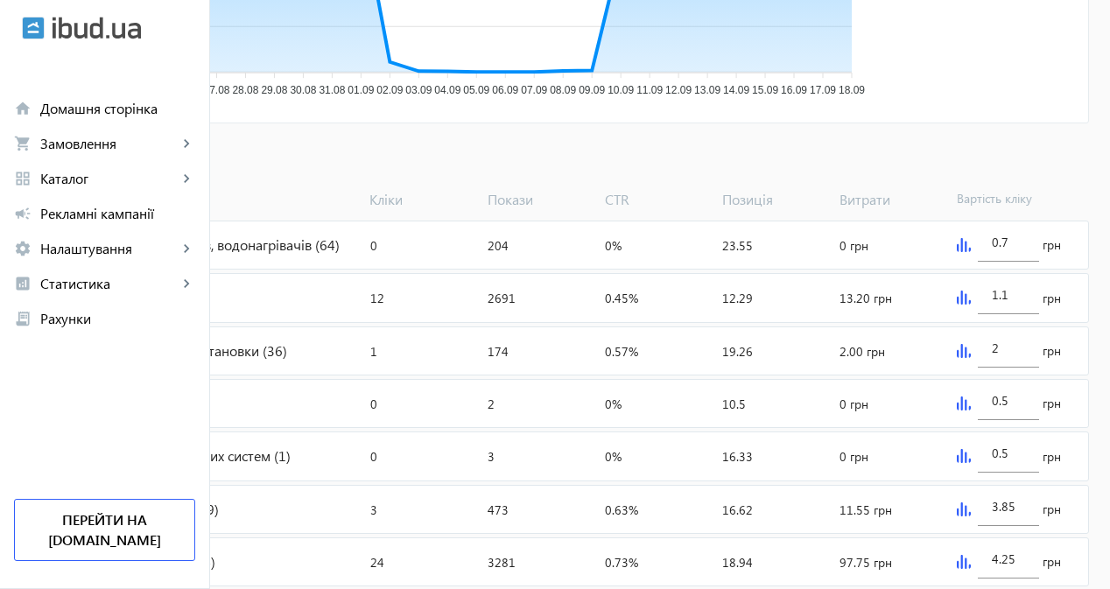
click at [970, 305] on img at bounding box center [963, 298] width 14 height 14
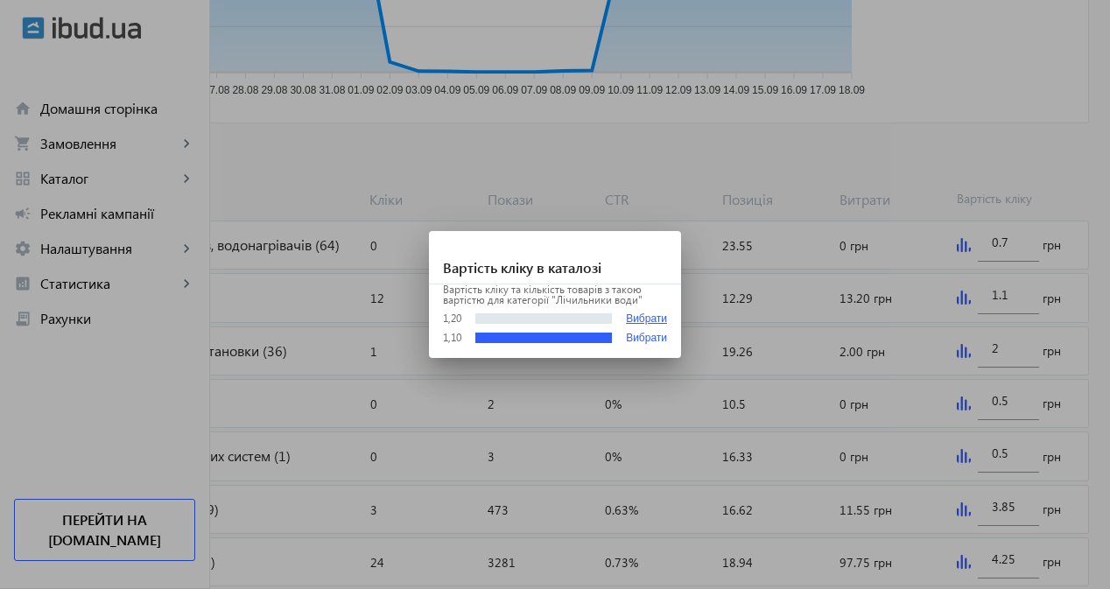
click at [647, 322] on button "Вибрати" at bounding box center [646, 318] width 41 height 13
type input "1.2"
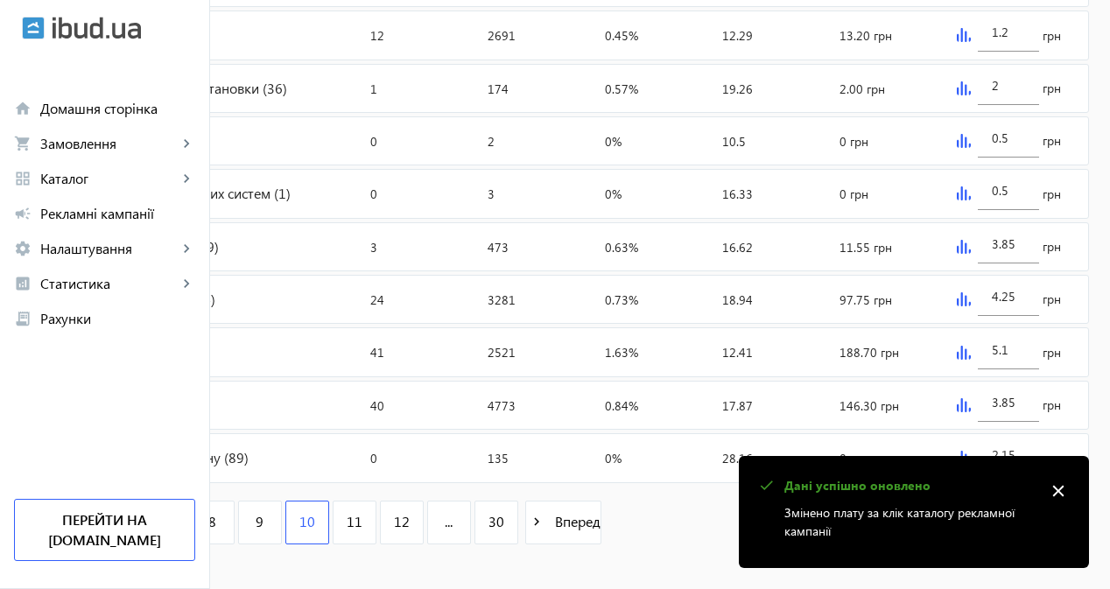
click at [970, 254] on img at bounding box center [963, 247] width 14 height 14
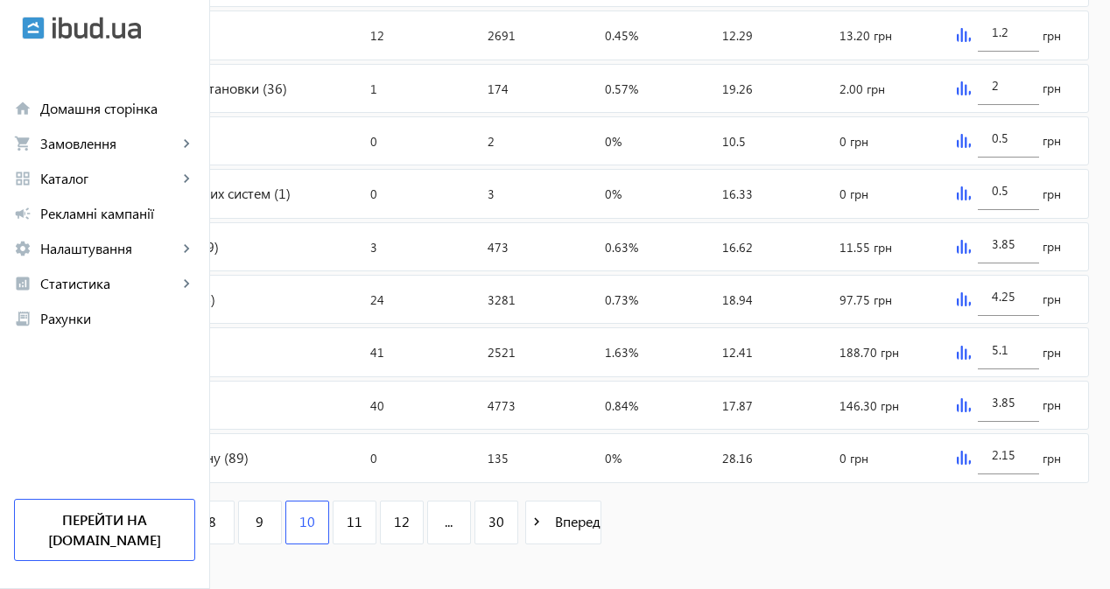
click at [970, 306] on img at bounding box center [963, 299] width 14 height 14
click at [970, 360] on img at bounding box center [963, 353] width 14 height 14
click at [970, 412] on img at bounding box center [963, 405] width 14 height 14
click at [970, 465] on img at bounding box center [963, 458] width 14 height 14
click at [362, 531] on span "11" at bounding box center [355, 521] width 16 height 19
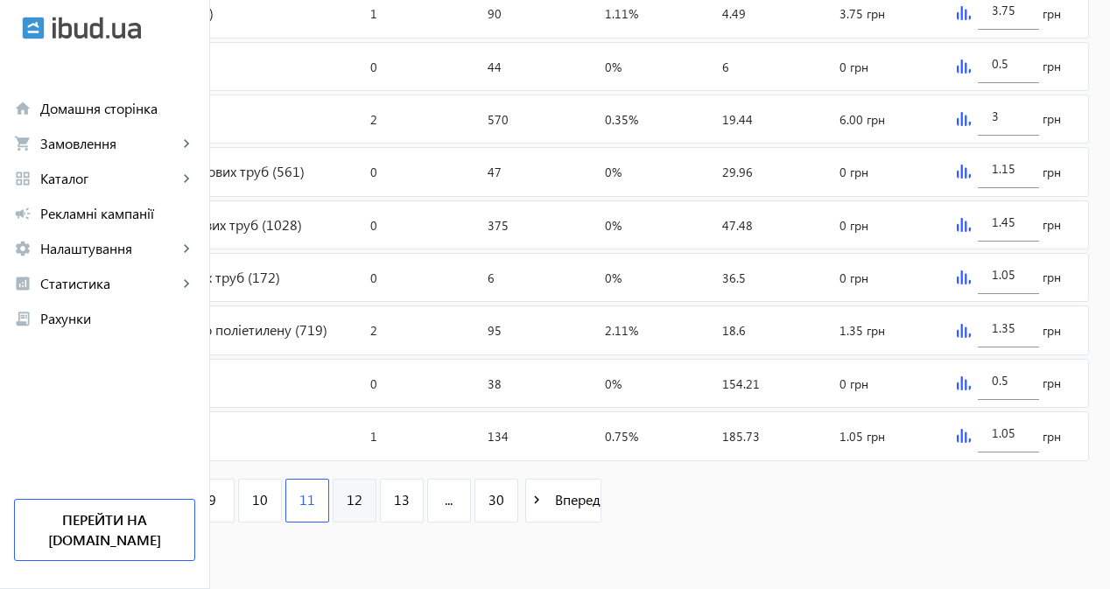
click at [362, 503] on span "12" at bounding box center [355, 499] width 16 height 19
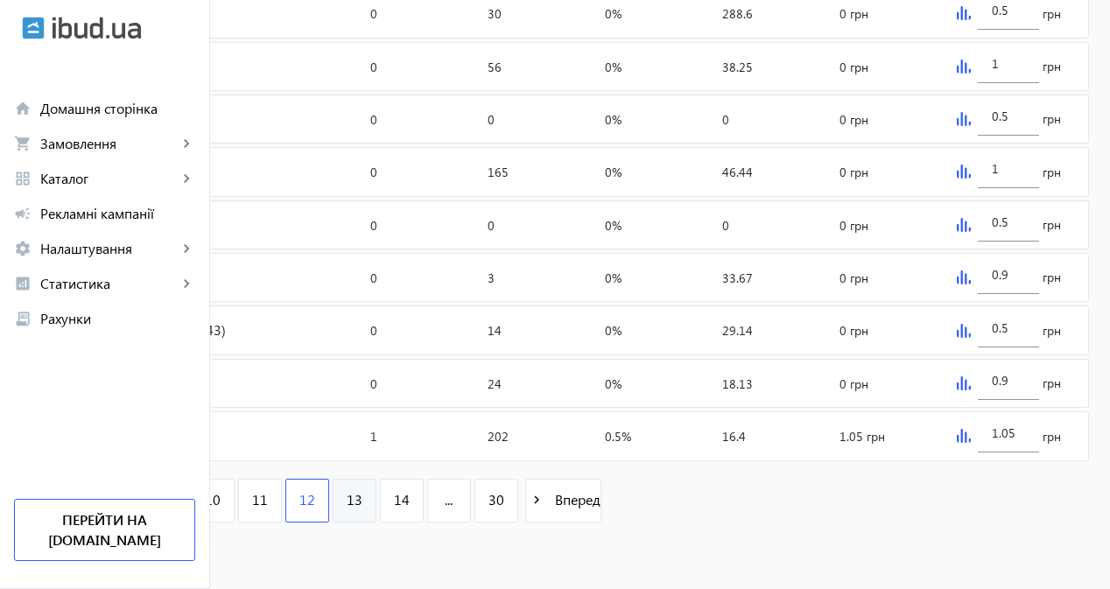
click at [376, 502] on link "13" at bounding box center [355, 501] width 44 height 44
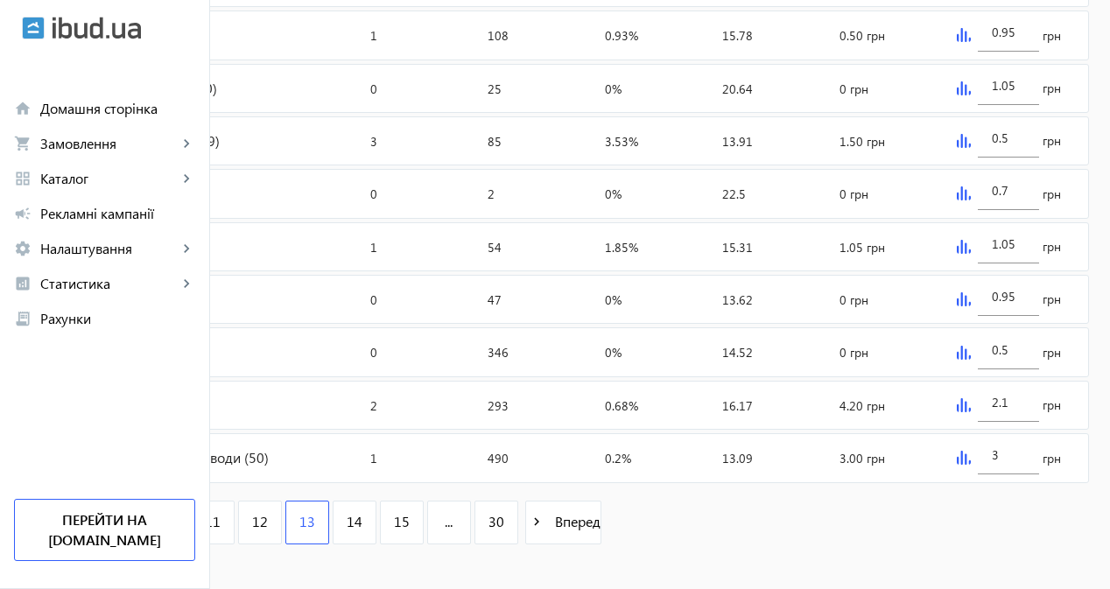
click at [970, 148] on img at bounding box center [963, 141] width 14 height 14
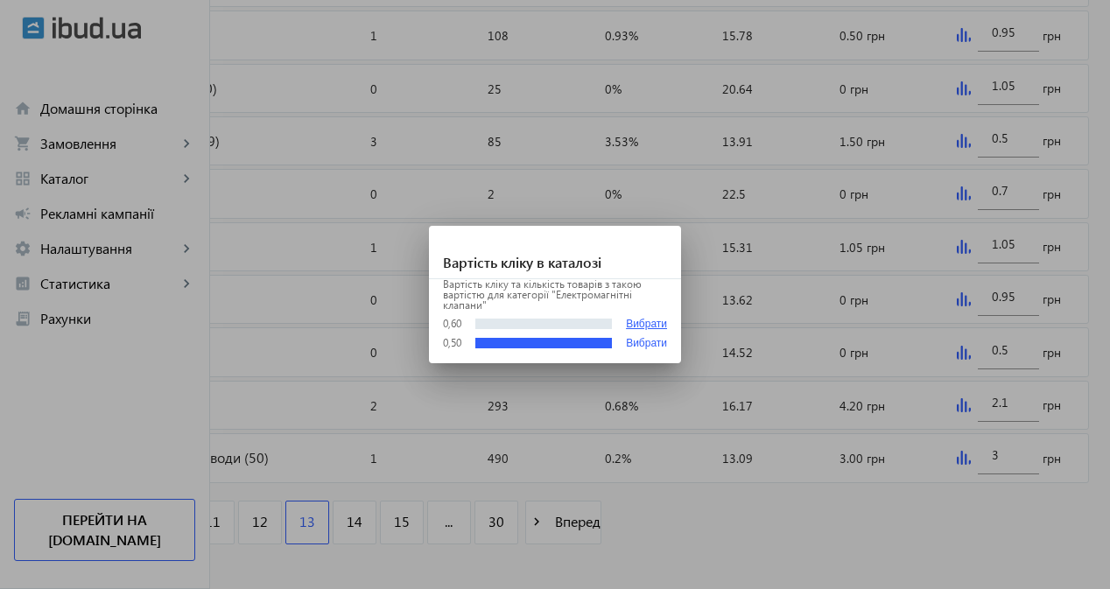
click at [636, 319] on button "Вибрати" at bounding box center [646, 324] width 41 height 13
type input "0.6"
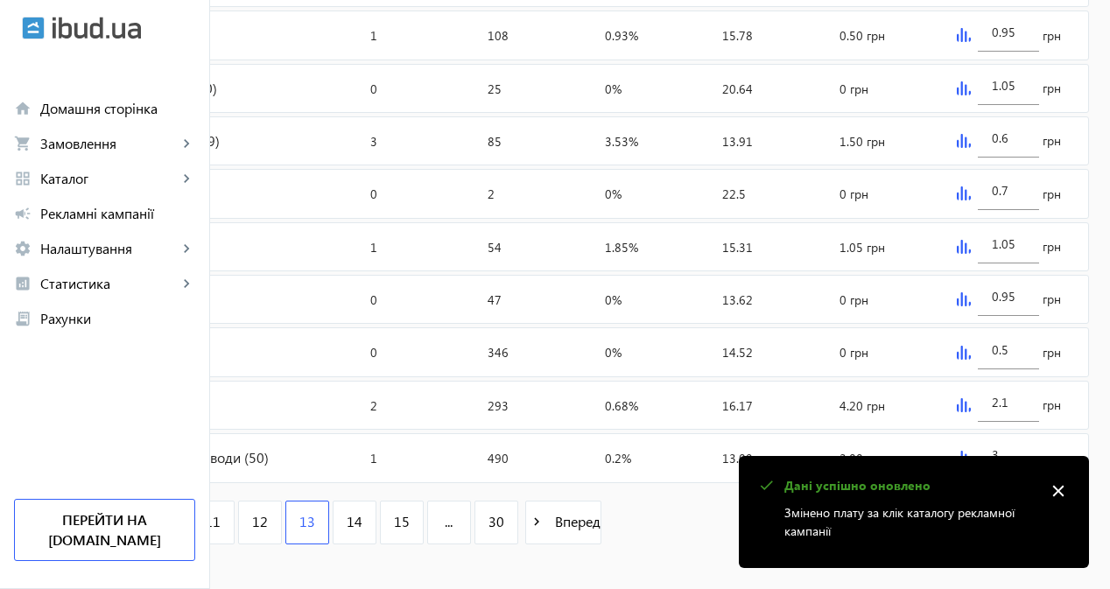
click at [970, 412] on img at bounding box center [963, 405] width 14 height 14
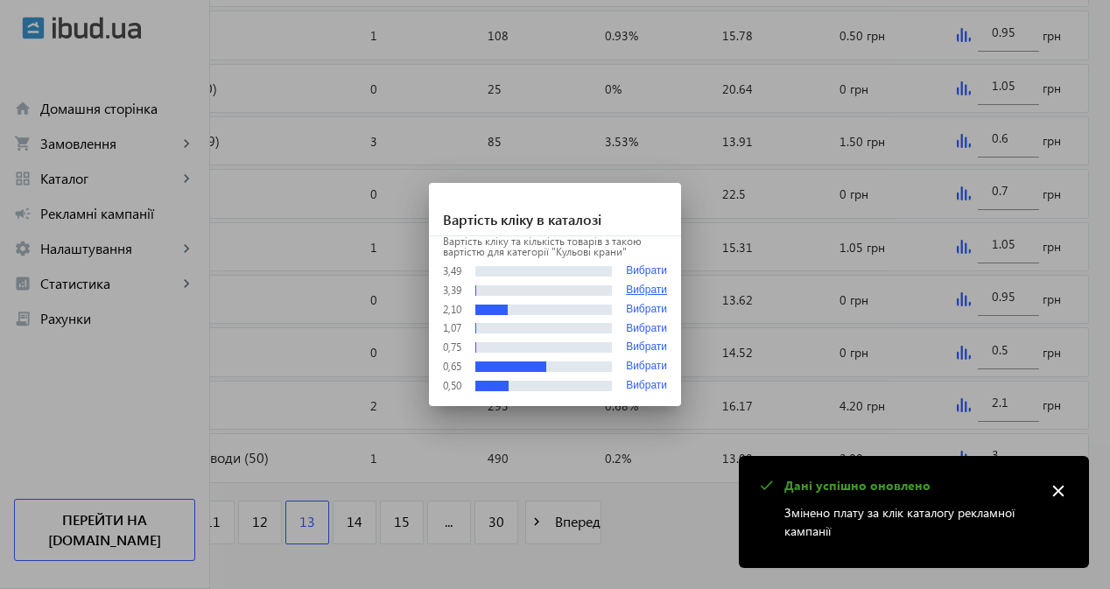
click at [635, 285] on button "Вибрати" at bounding box center [646, 290] width 41 height 12
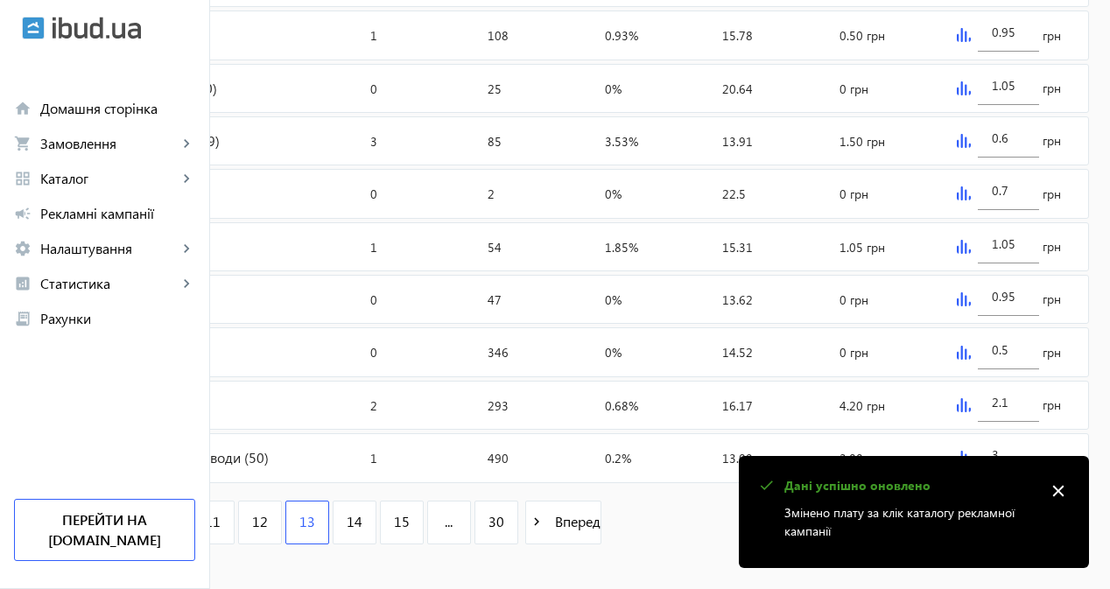
type input "3.39"
click at [1060, 486] on mat-icon "close" at bounding box center [1058, 491] width 26 height 26
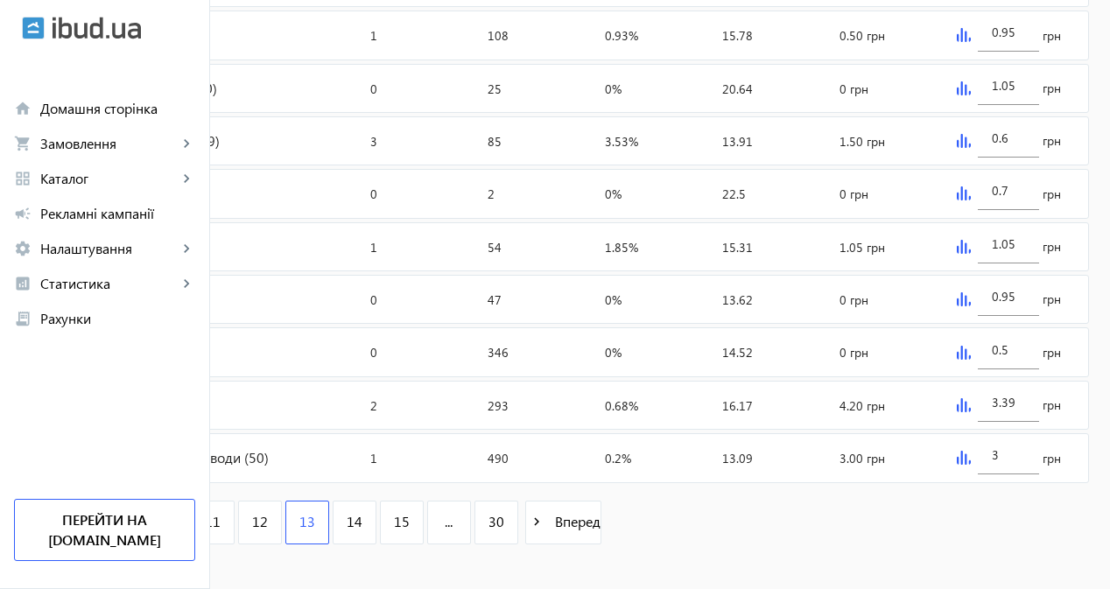
click at [970, 465] on img at bounding box center [963, 458] width 14 height 14
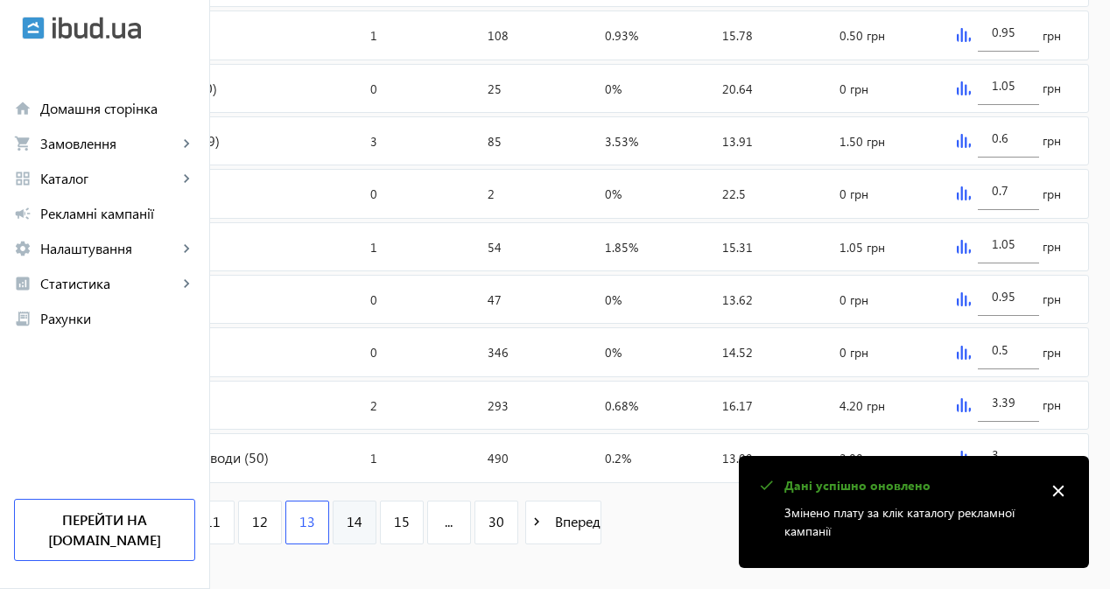
click at [551, 558] on div "navigate_before Назад 1 ... 11 12 13 14 15 ... 30 navigate_next Вперед" at bounding box center [318, 531] width 594 height 61
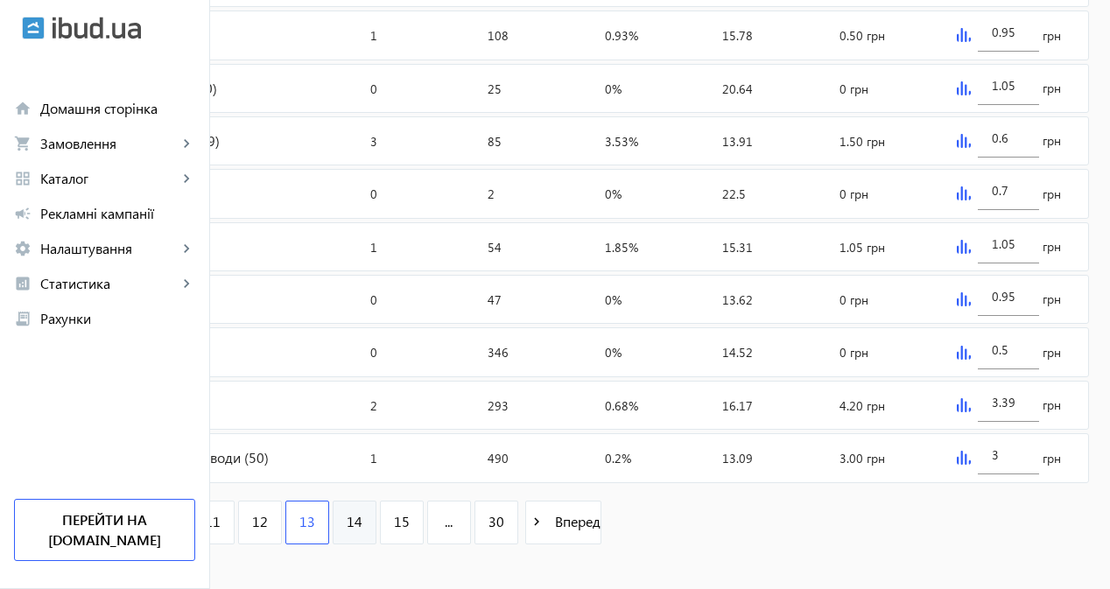
click at [362, 531] on span "14" at bounding box center [355, 521] width 16 height 19
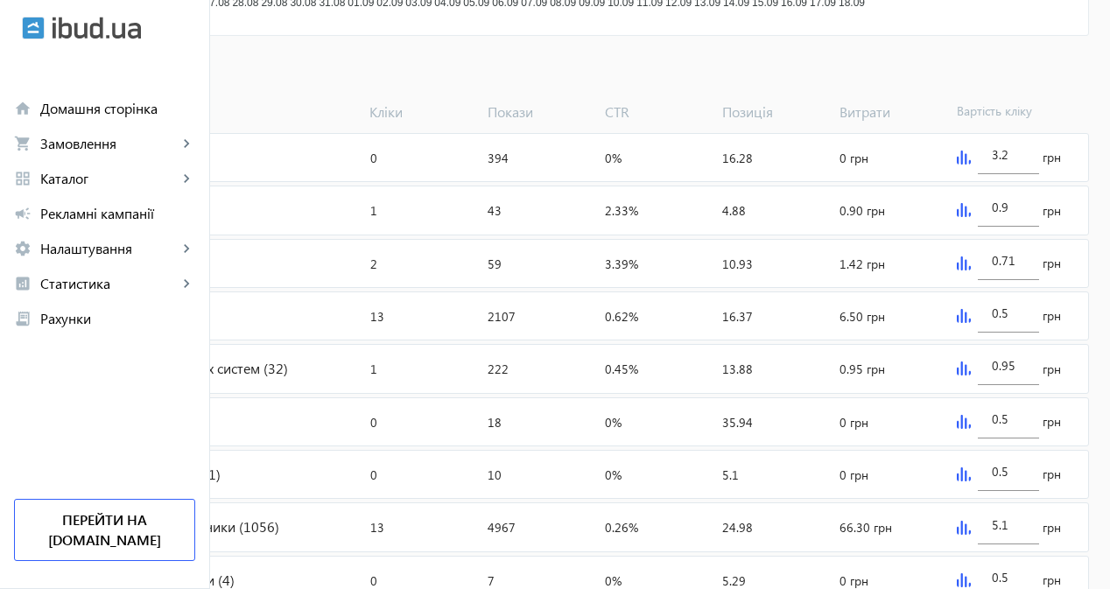
click at [970, 323] on img at bounding box center [963, 316] width 14 height 14
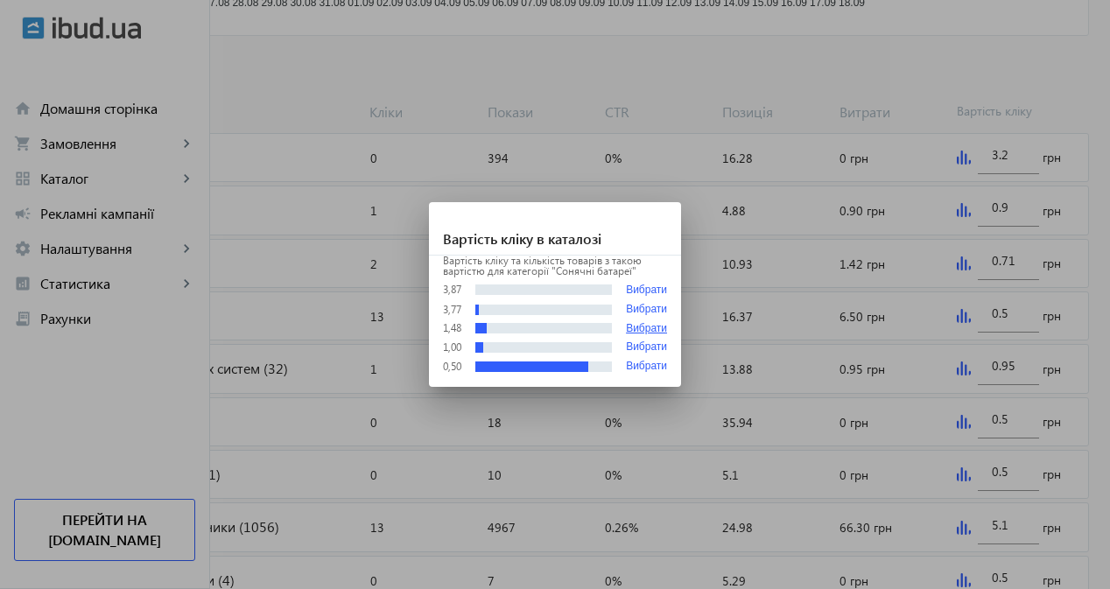
click at [660, 328] on button "Вибрати" at bounding box center [646, 329] width 41 height 12
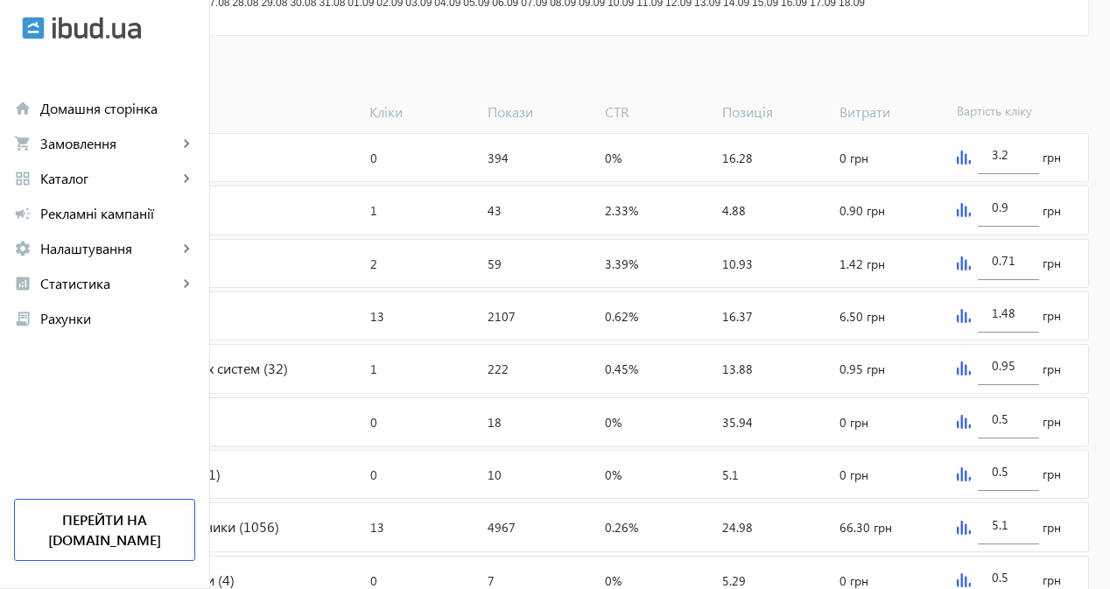
click at [970, 323] on img at bounding box center [963, 316] width 14 height 14
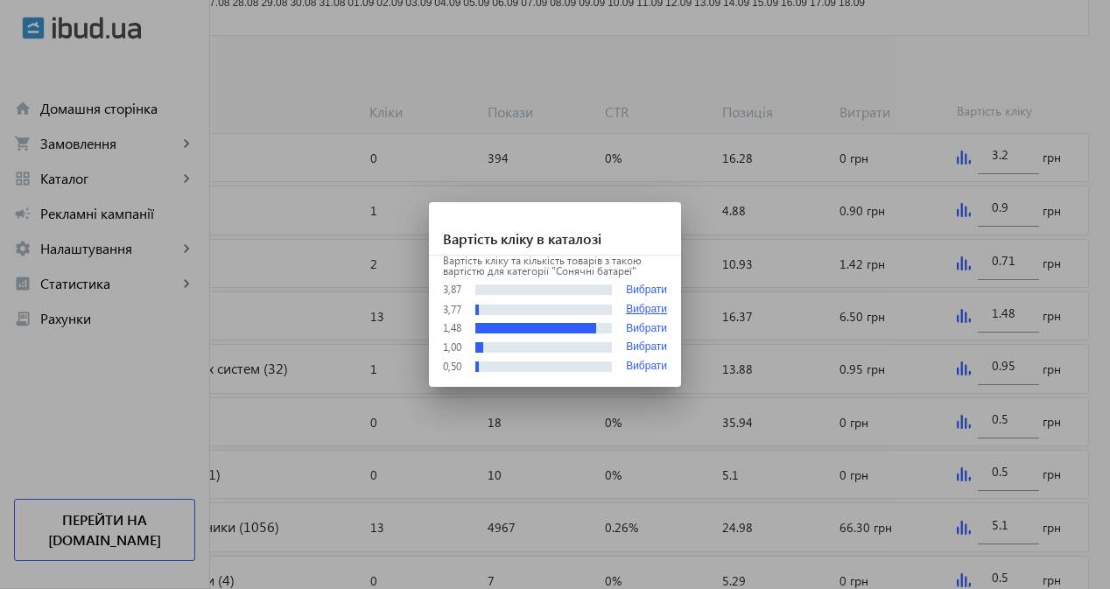
click at [638, 307] on button "Вибрати" at bounding box center [646, 310] width 41 height 12
type input "3.77"
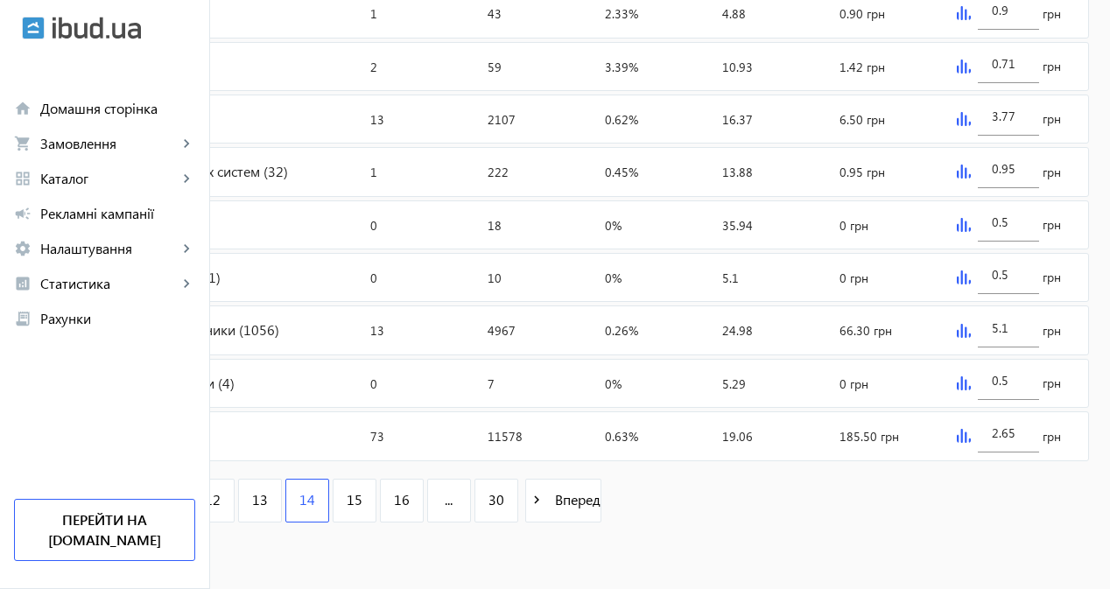
click at [970, 330] on img at bounding box center [963, 331] width 14 height 14
click at [970, 438] on img at bounding box center [963, 436] width 14 height 14
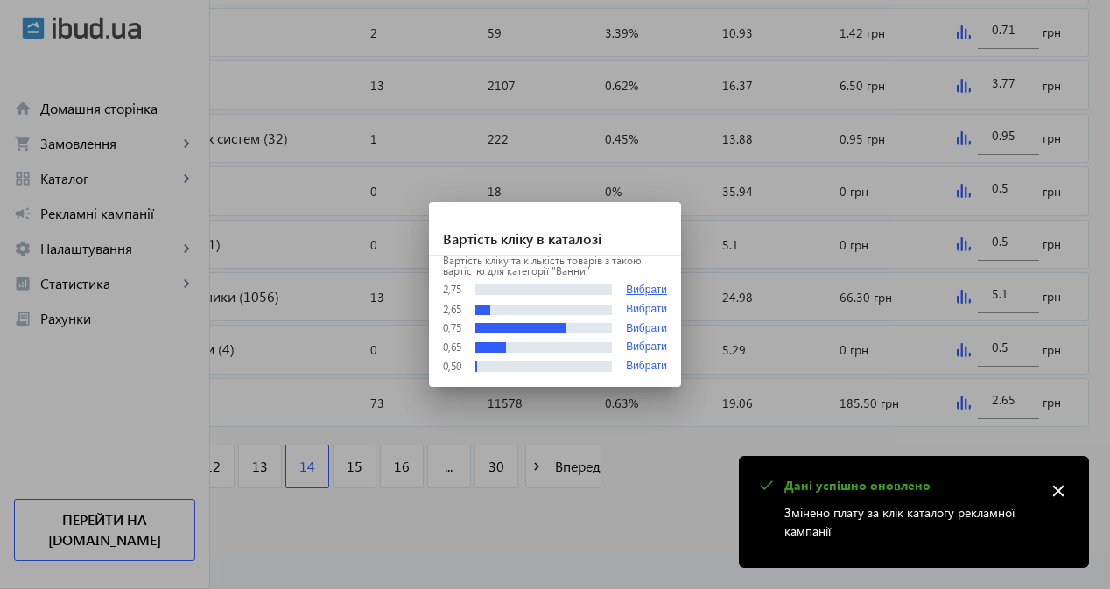
click at [655, 292] on button "Вибрати" at bounding box center [646, 290] width 41 height 13
type input "2.75"
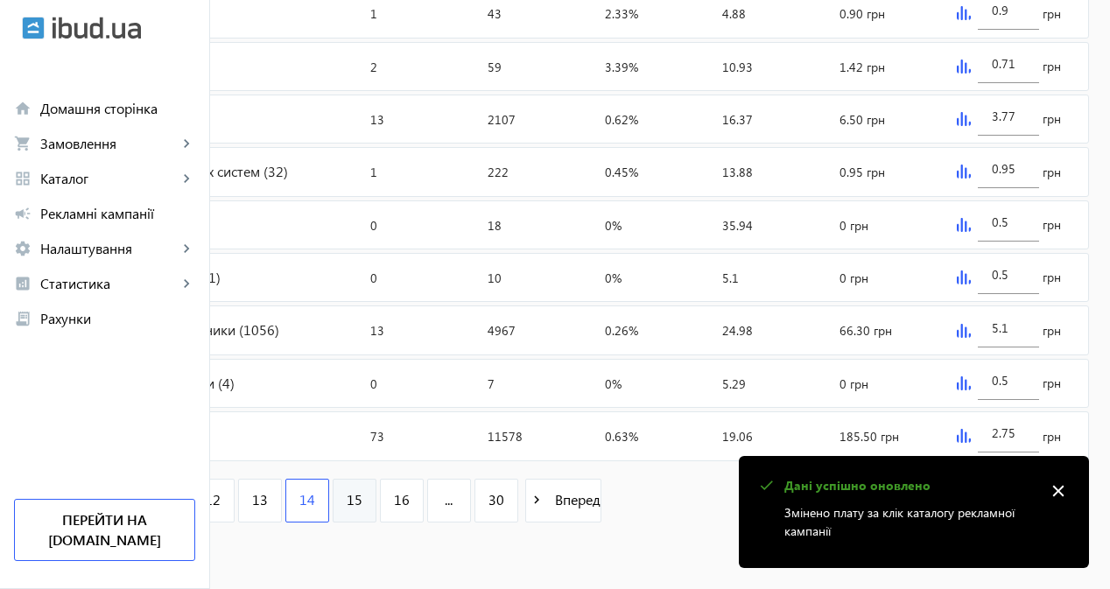
click at [362, 502] on span "15" at bounding box center [355, 499] width 16 height 19
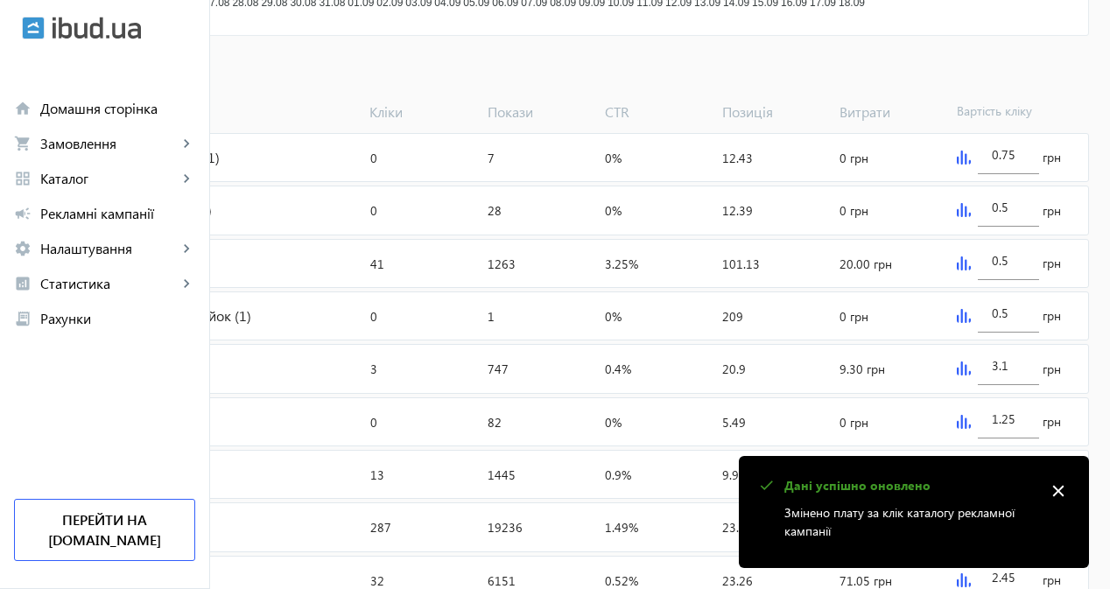
click at [970, 270] on img at bounding box center [963, 263] width 14 height 14
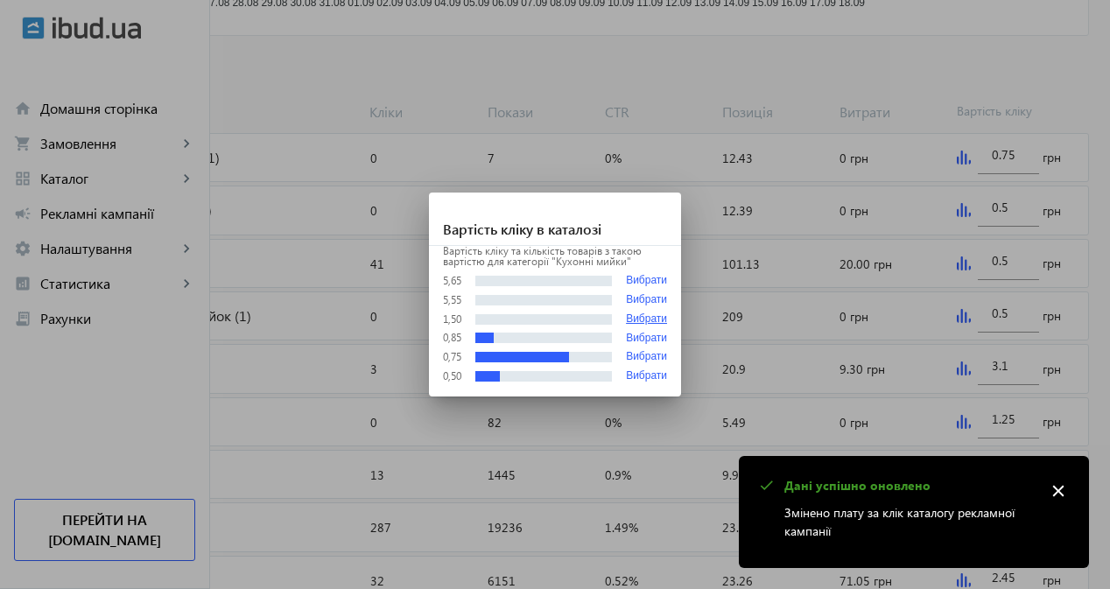
click at [645, 318] on button "Вибрати" at bounding box center [646, 319] width 41 height 12
type input "1.5"
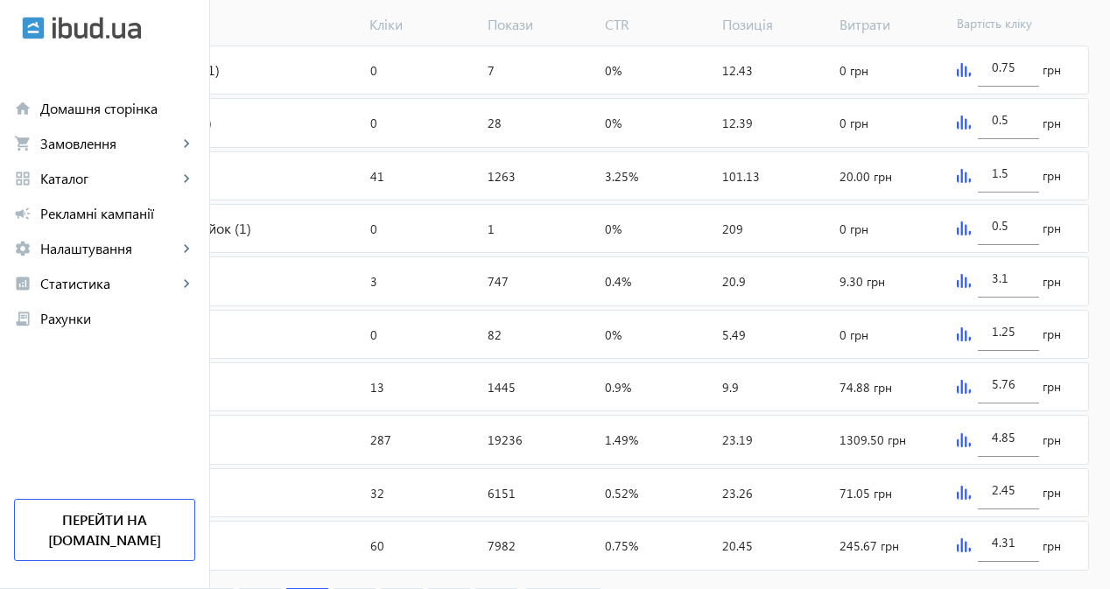
click at [970, 288] on img at bounding box center [963, 281] width 14 height 14
click at [970, 394] on img at bounding box center [963, 387] width 14 height 14
click at [970, 447] on img at bounding box center [963, 440] width 14 height 14
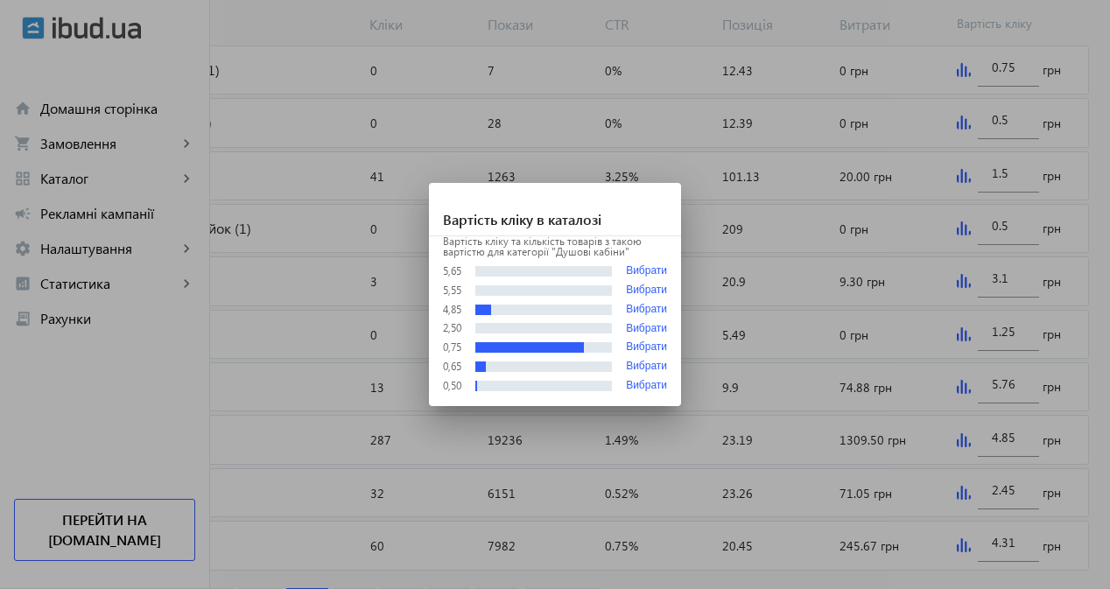
click at [653, 283] on div "Вартість кліку та кількість товарів з такою вартістю для категорії "Душові кабі…" at bounding box center [555, 321] width 252 height 170
click at [654, 285] on button "Вибрати" at bounding box center [646, 290] width 41 height 12
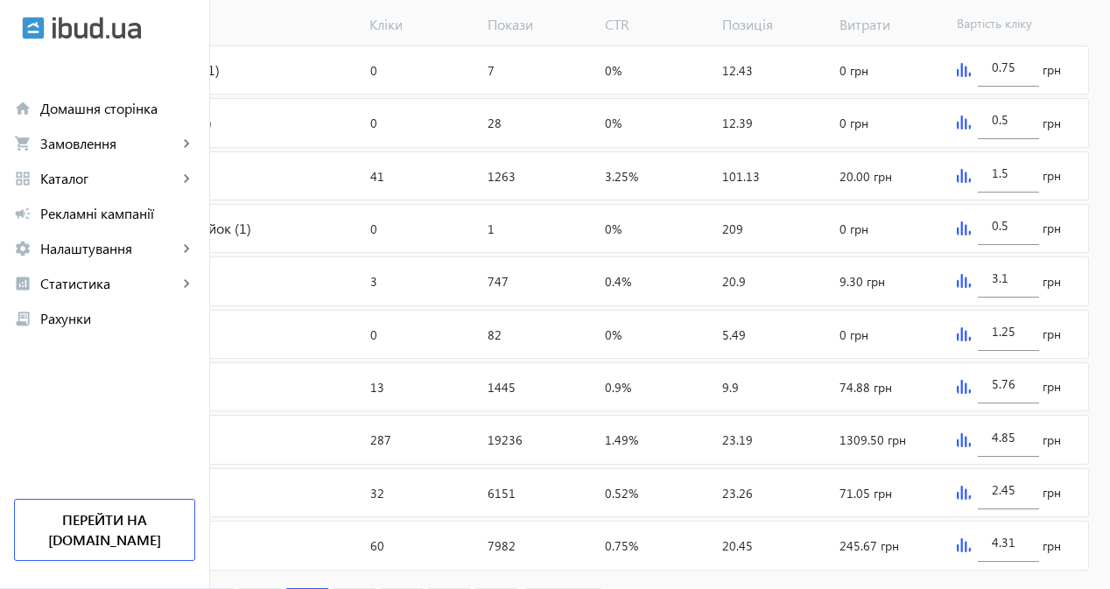
type input "5.55"
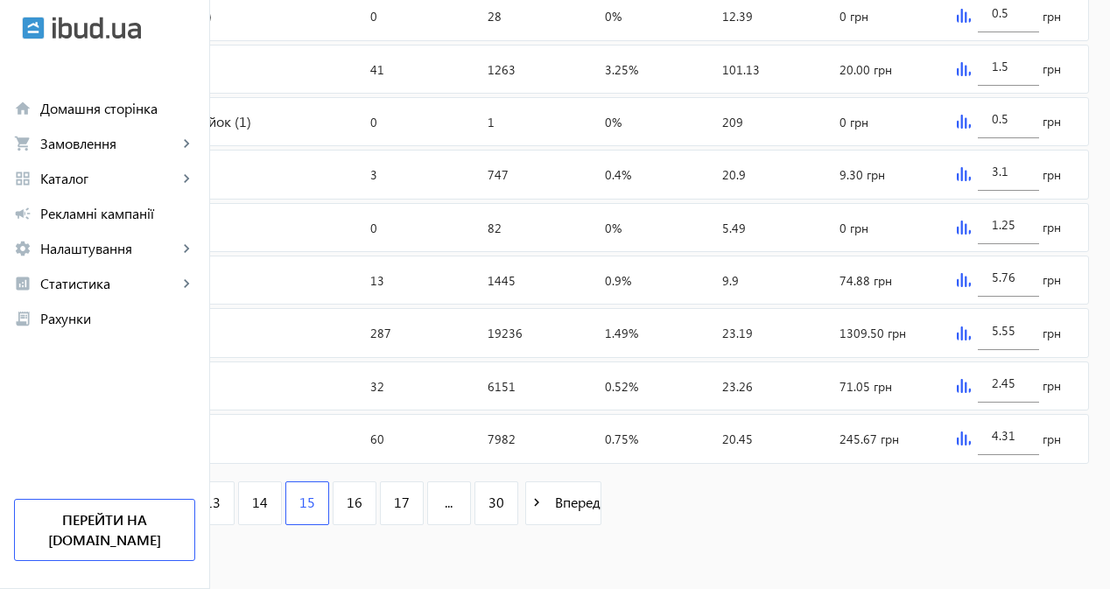
scroll to position [823, 0]
click at [970, 386] on img at bounding box center [963, 383] width 14 height 14
click at [970, 438] on img at bounding box center [963, 436] width 14 height 14
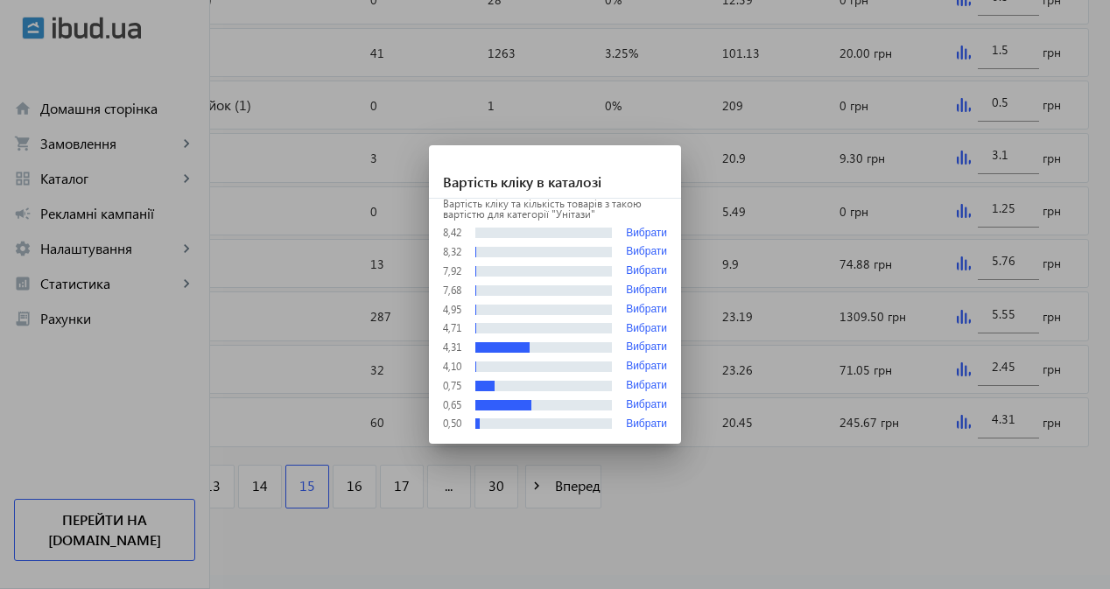
type input "5.55"
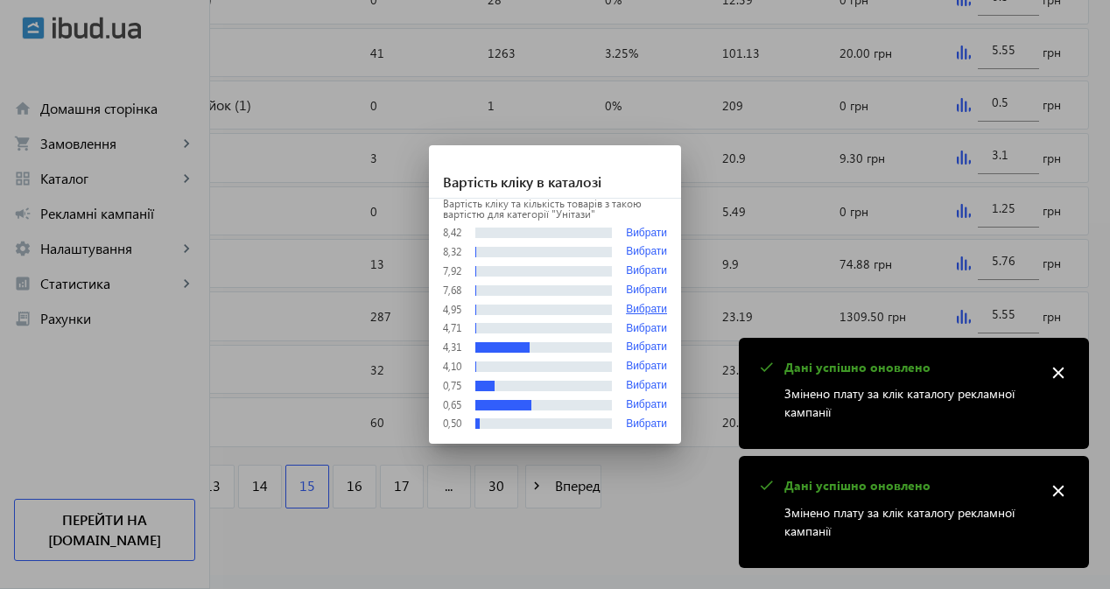
click at [650, 310] on button "Вибрати" at bounding box center [646, 310] width 41 height 12
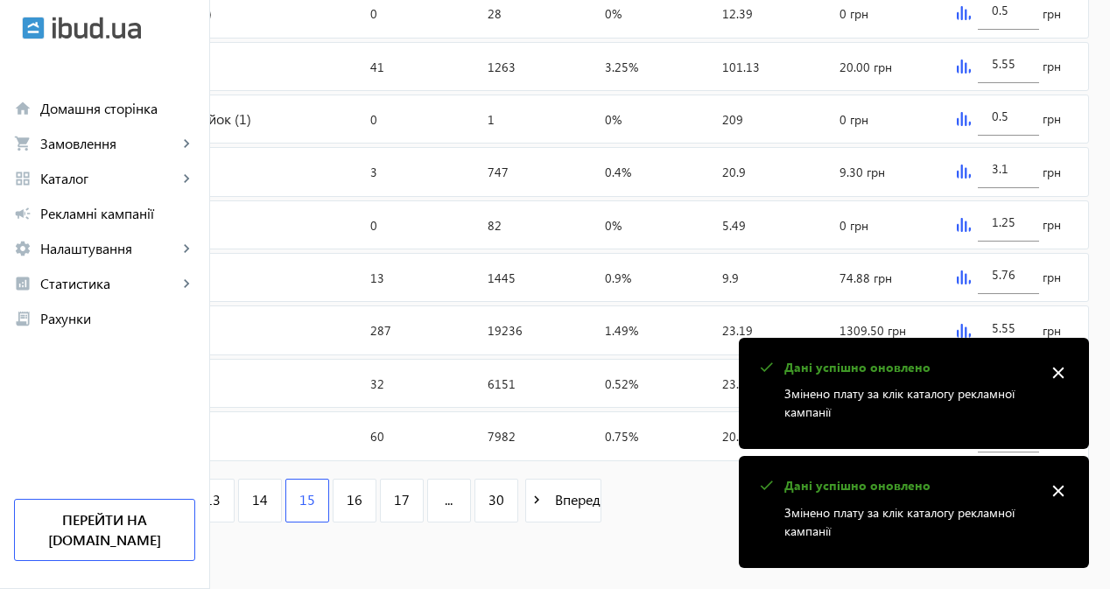
click at [1057, 489] on mat-icon "close" at bounding box center [1058, 491] width 26 height 26
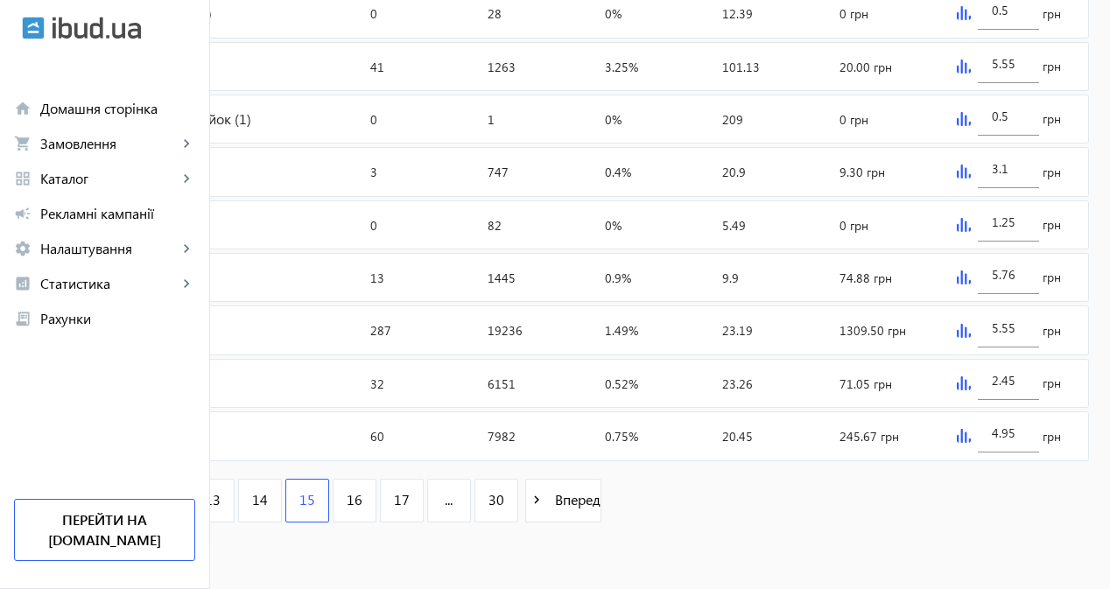
click at [970, 438] on img at bounding box center [963, 436] width 14 height 14
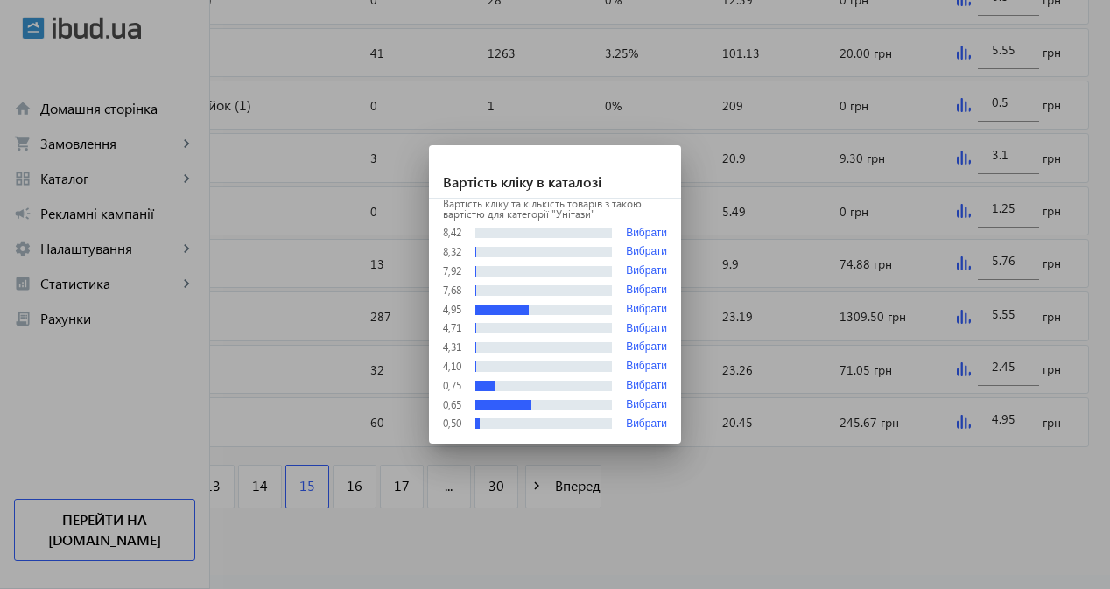
click at [954, 480] on div at bounding box center [555, 294] width 1110 height 589
click at [954, 480] on div "navigate_before Назад 1 ... 13 14 15 16 17 ... 30 navigate_next Вперед" at bounding box center [555, 488] width 1068 height 75
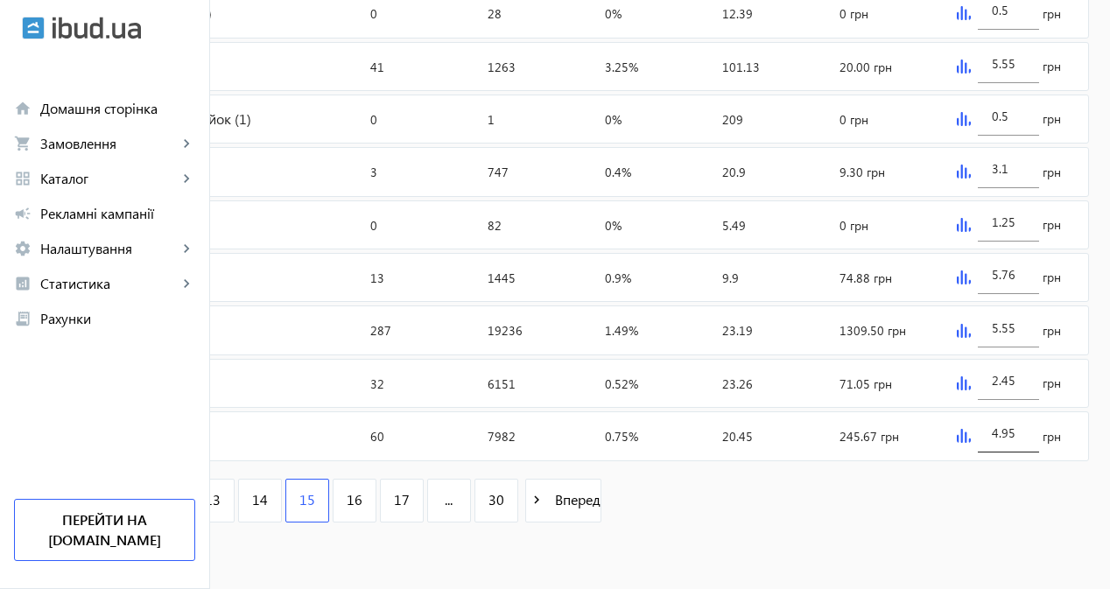
click at [1013, 442] on div "4.95" at bounding box center [1007, 427] width 61 height 49
click at [1024, 438] on input "4.95" at bounding box center [1007, 432] width 33 height 17
type input "5"
click at [946, 494] on div "navigate_before Назад 1 ... 13 14 15 16 17 ... 30 navigate_next Вперед" at bounding box center [555, 502] width 1068 height 75
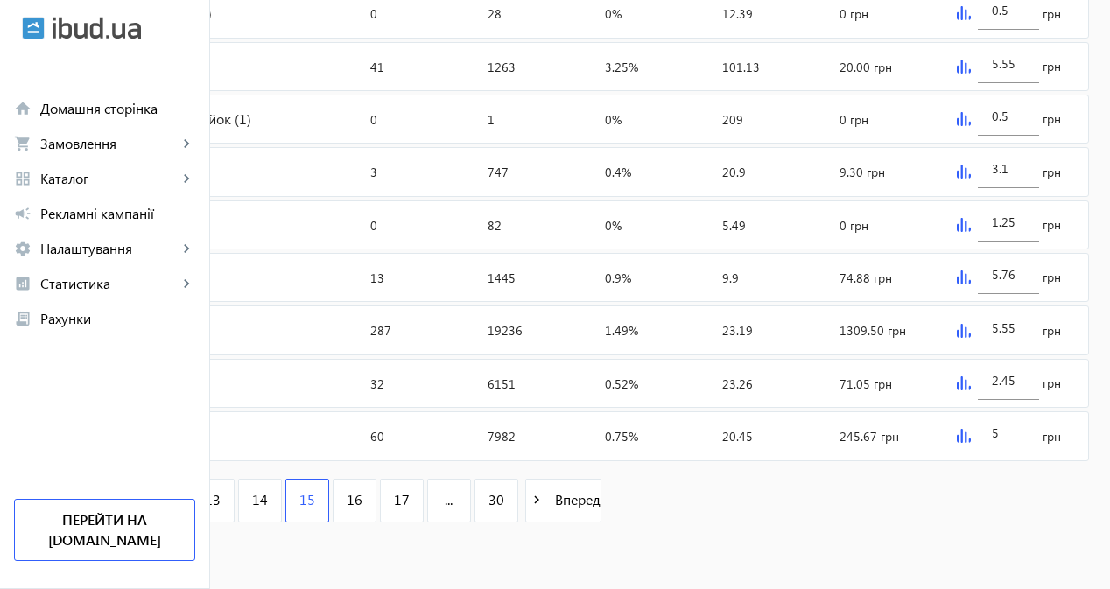
click at [862, 485] on div "navigate_before Назад 1 ... 13 14 15 16 17 ... 30 navigate_next Вперед" at bounding box center [555, 502] width 1068 height 75
click at [970, 438] on img at bounding box center [963, 436] width 14 height 14
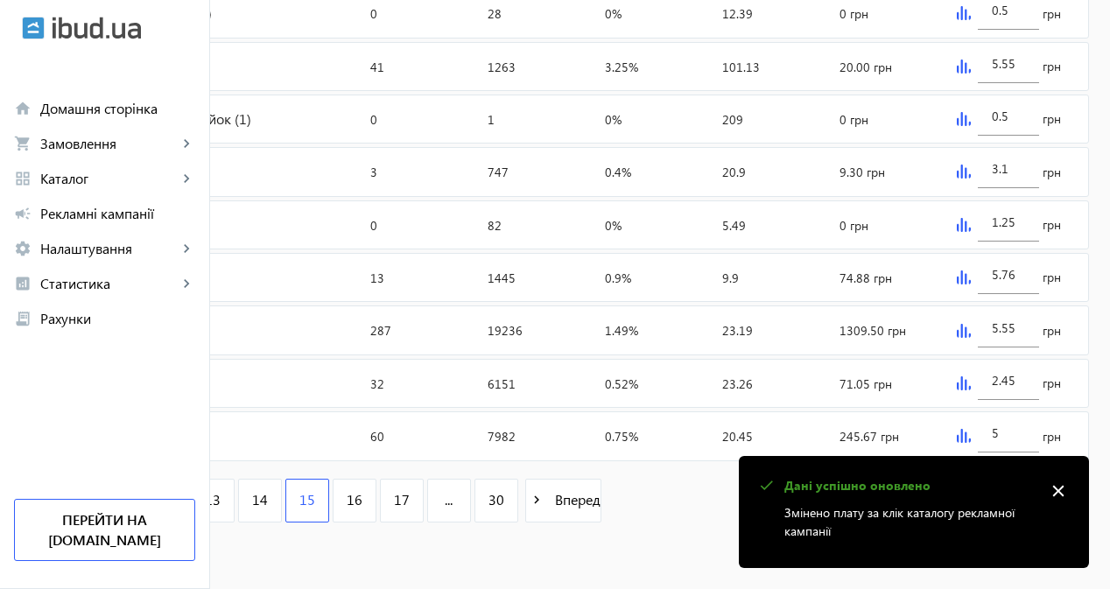
scroll to position [0, 0]
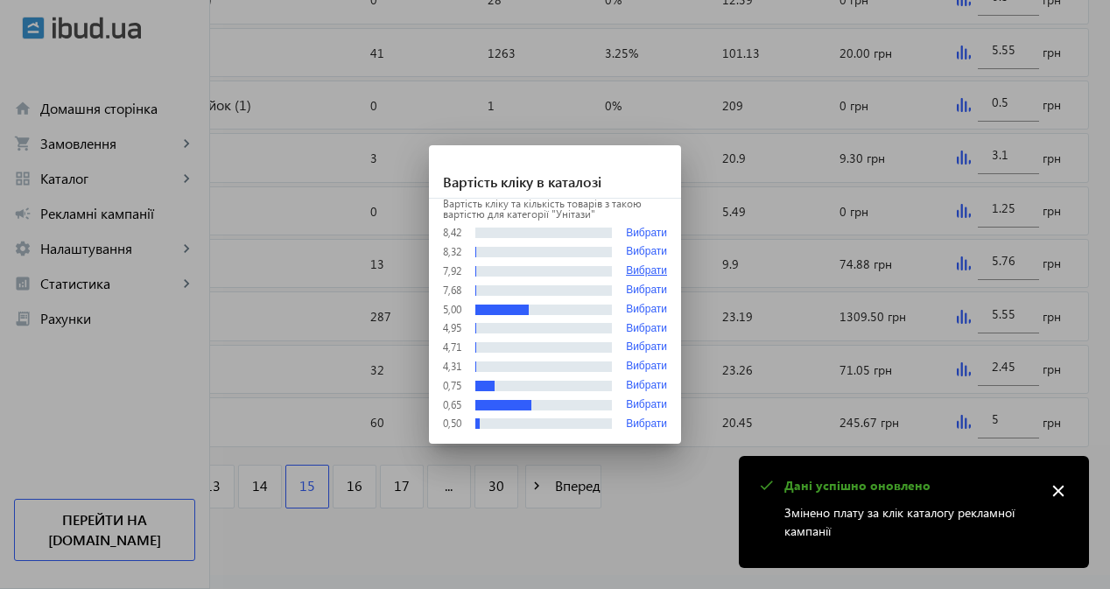
click at [642, 274] on button "Вибрати" at bounding box center [646, 271] width 41 height 12
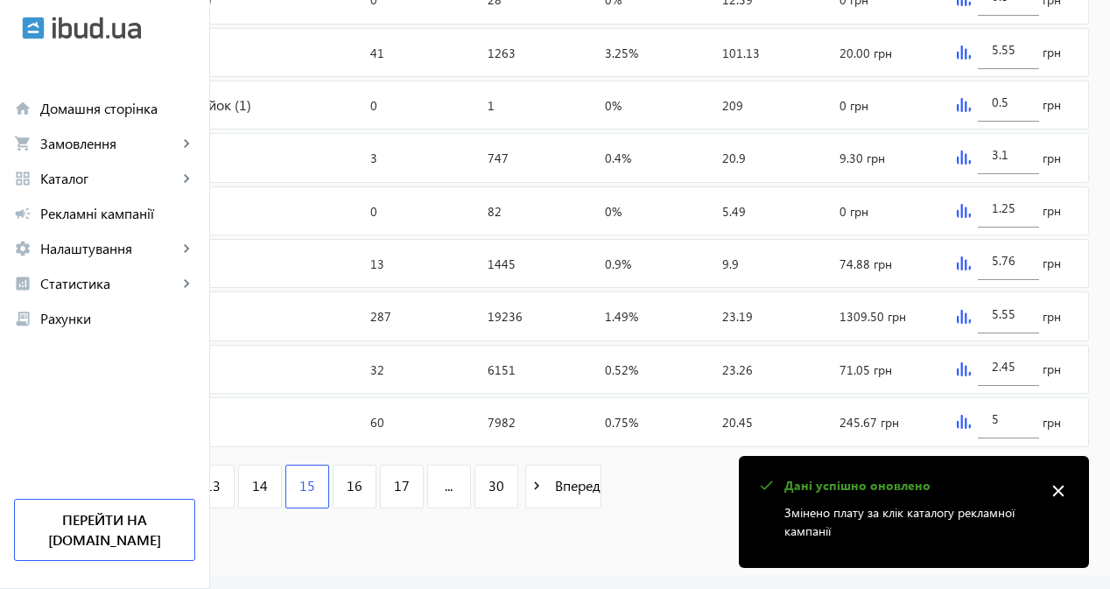
type input "7.92"
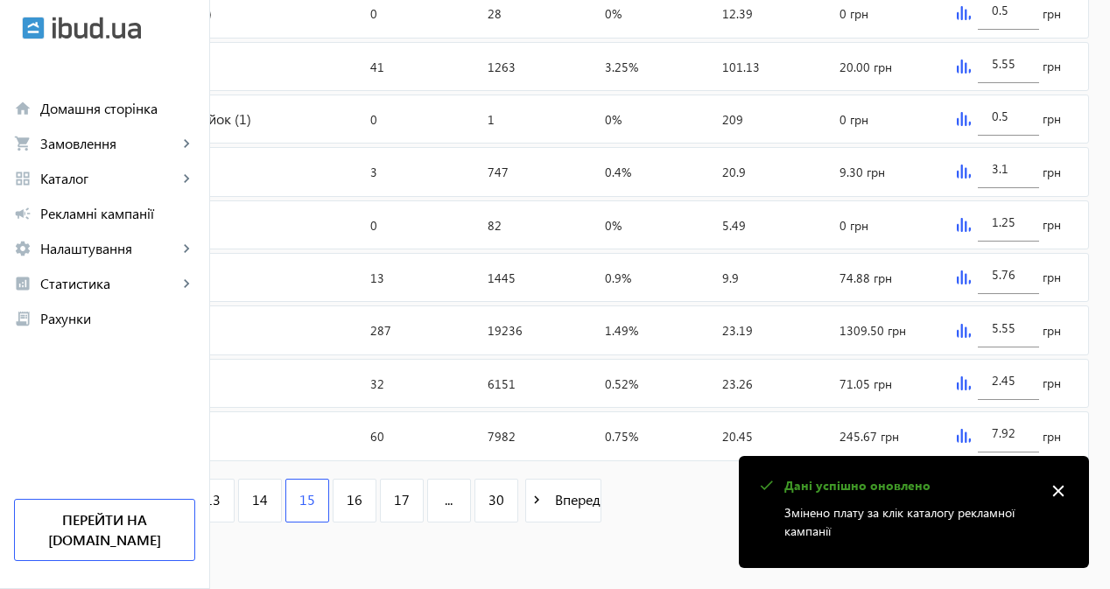
click at [1057, 487] on mat-icon "close" at bounding box center [1058, 491] width 26 height 26
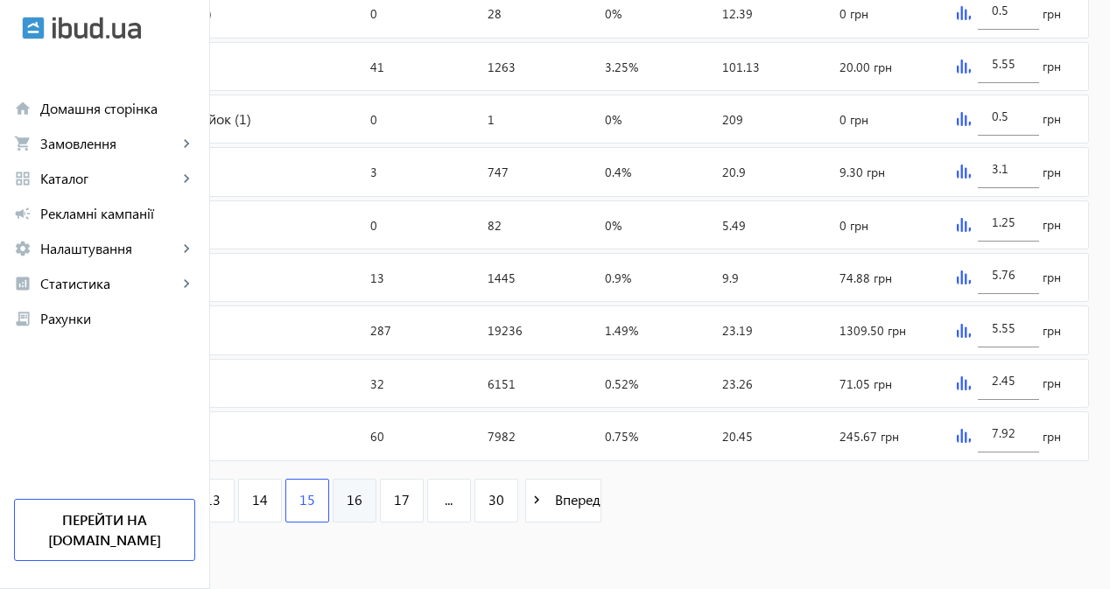
click at [376, 501] on link "16" at bounding box center [355, 501] width 44 height 44
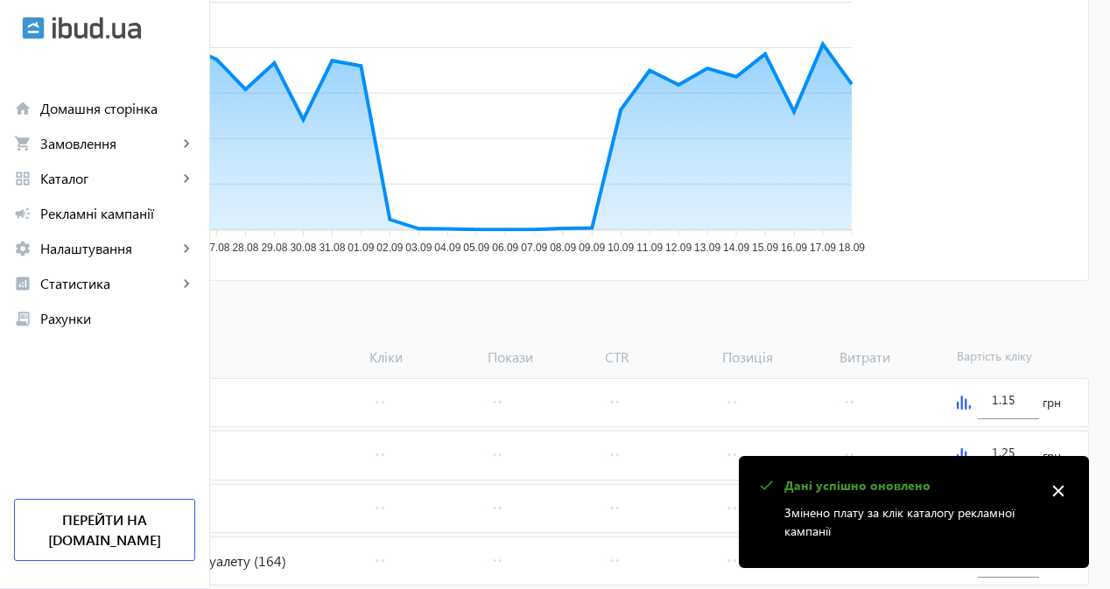
scroll to position [613, 0]
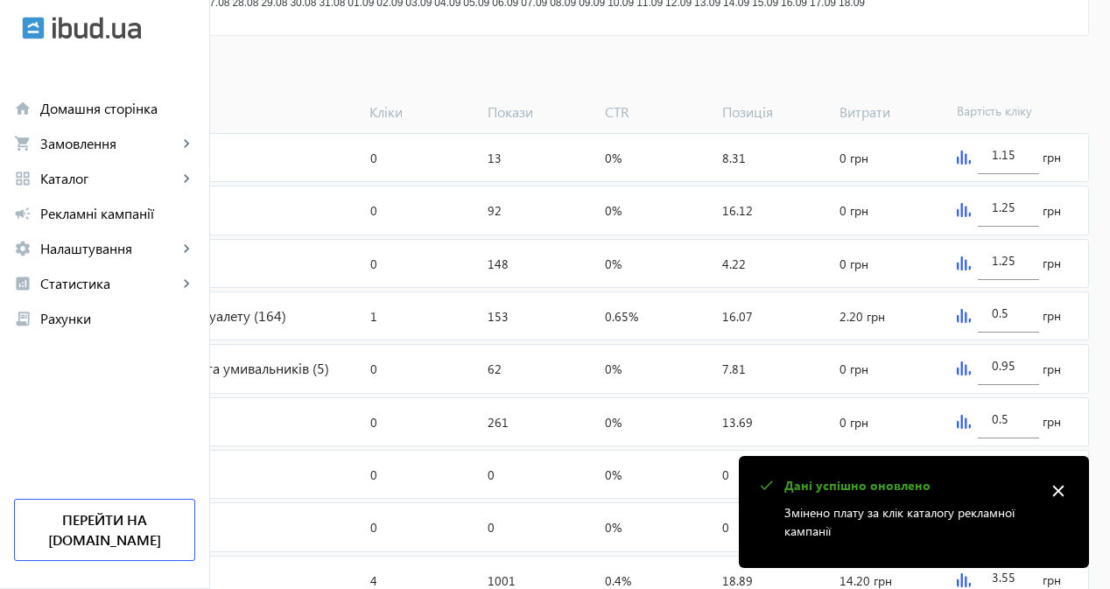
click at [1055, 491] on mat-icon "close" at bounding box center [1058, 491] width 26 height 26
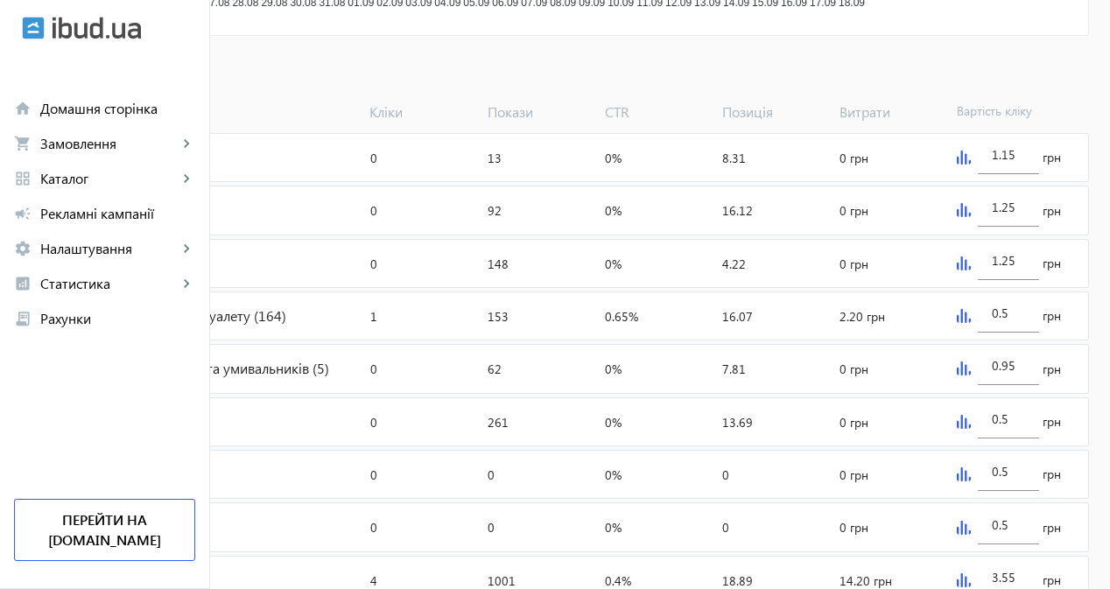
click at [970, 323] on img at bounding box center [963, 316] width 14 height 14
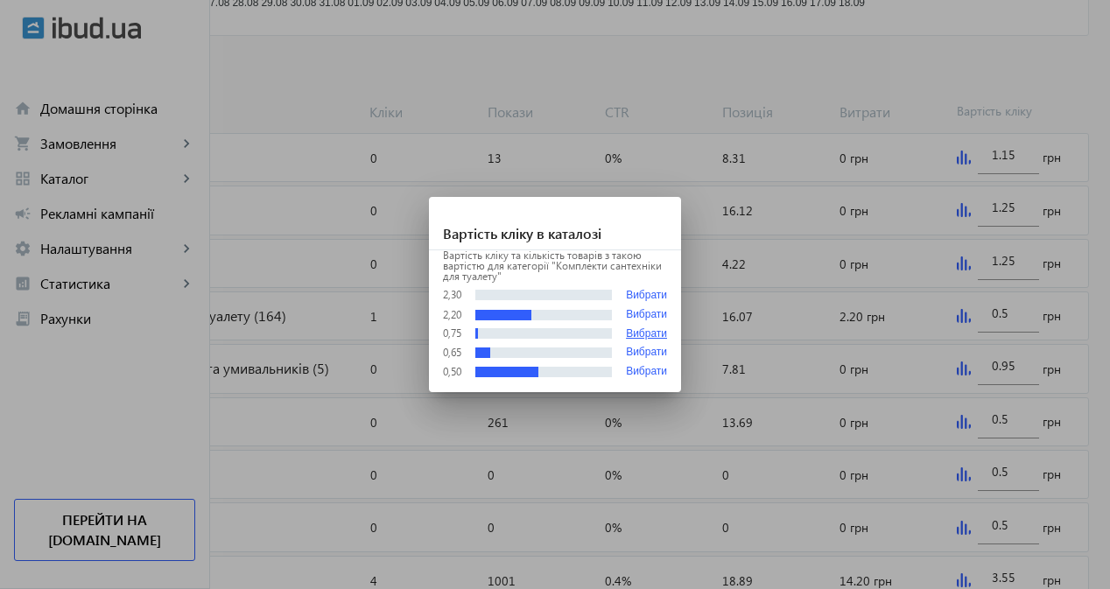
click at [649, 332] on button "Вибрати" at bounding box center [646, 334] width 41 height 12
type input "0.75"
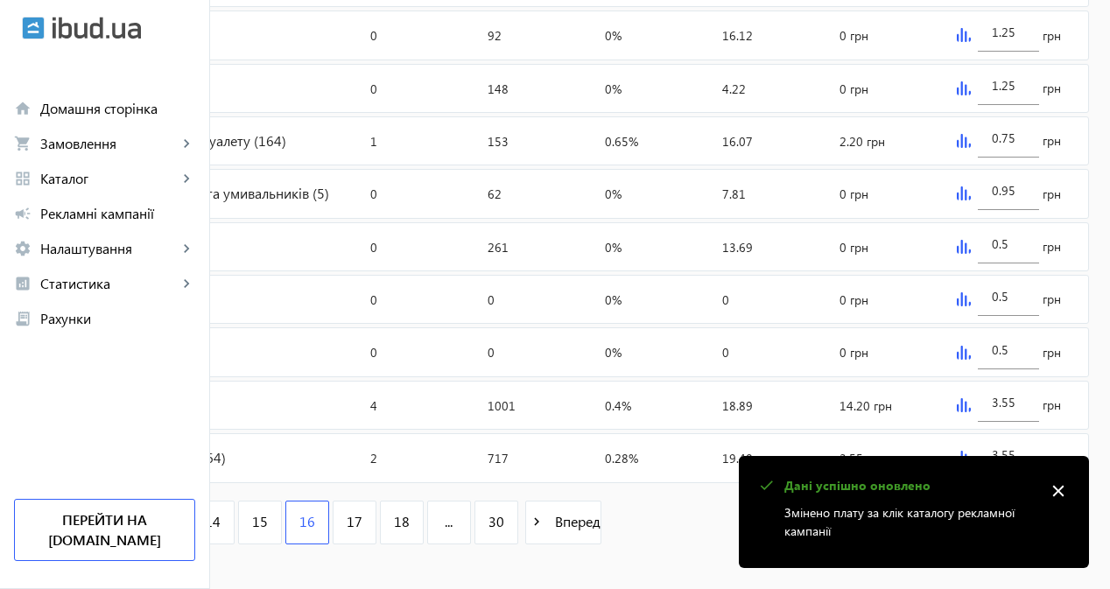
scroll to position [843, 0]
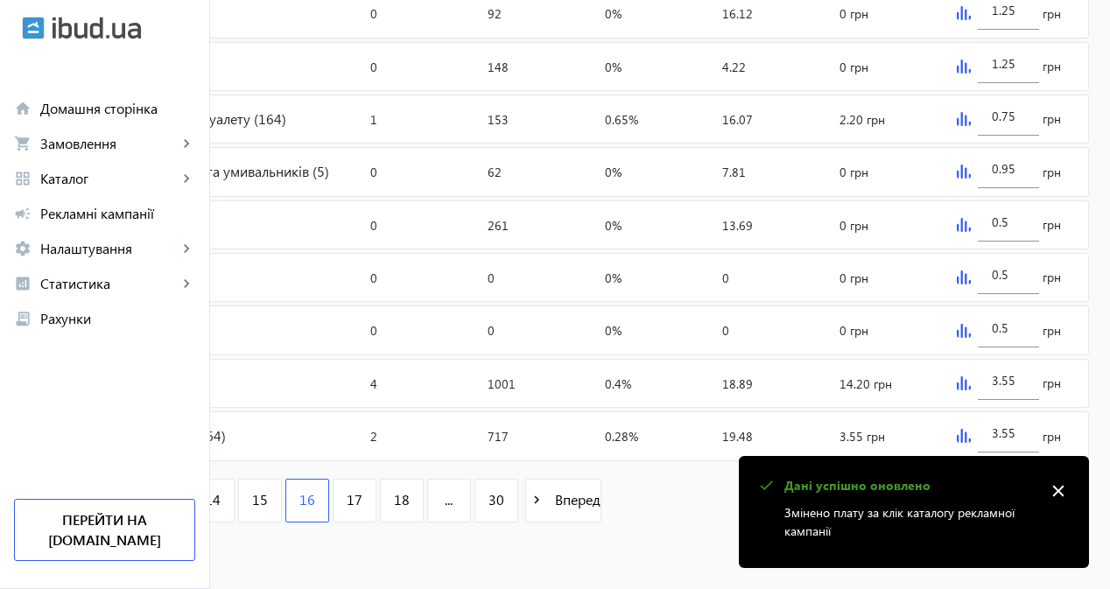
click at [970, 384] on img at bounding box center [963, 383] width 14 height 14
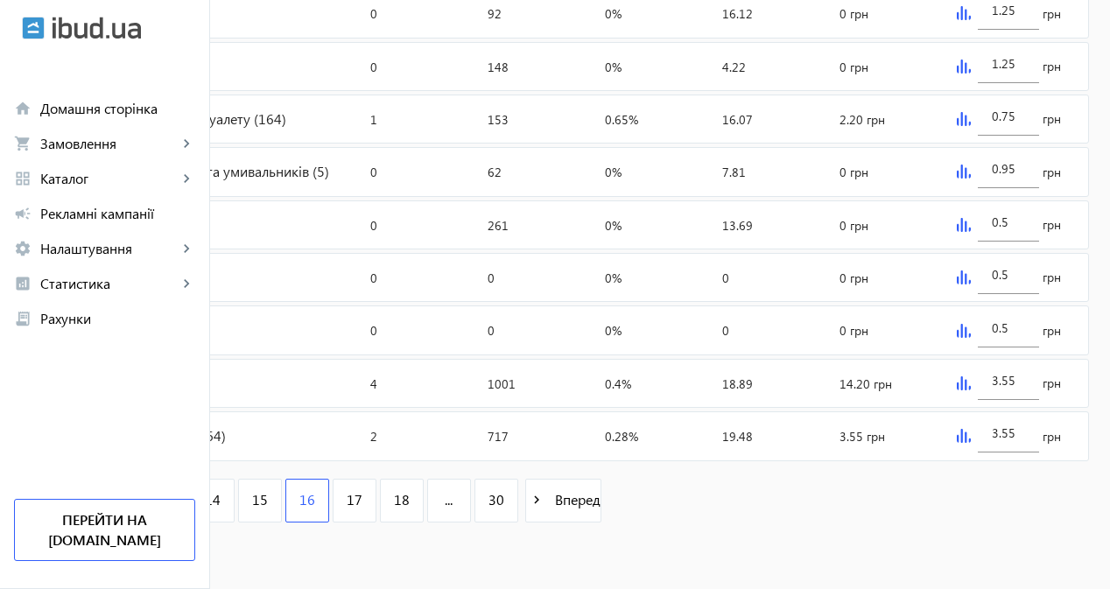
click at [970, 434] on img at bounding box center [963, 436] width 14 height 14
click at [362, 496] on span "17" at bounding box center [355, 499] width 16 height 19
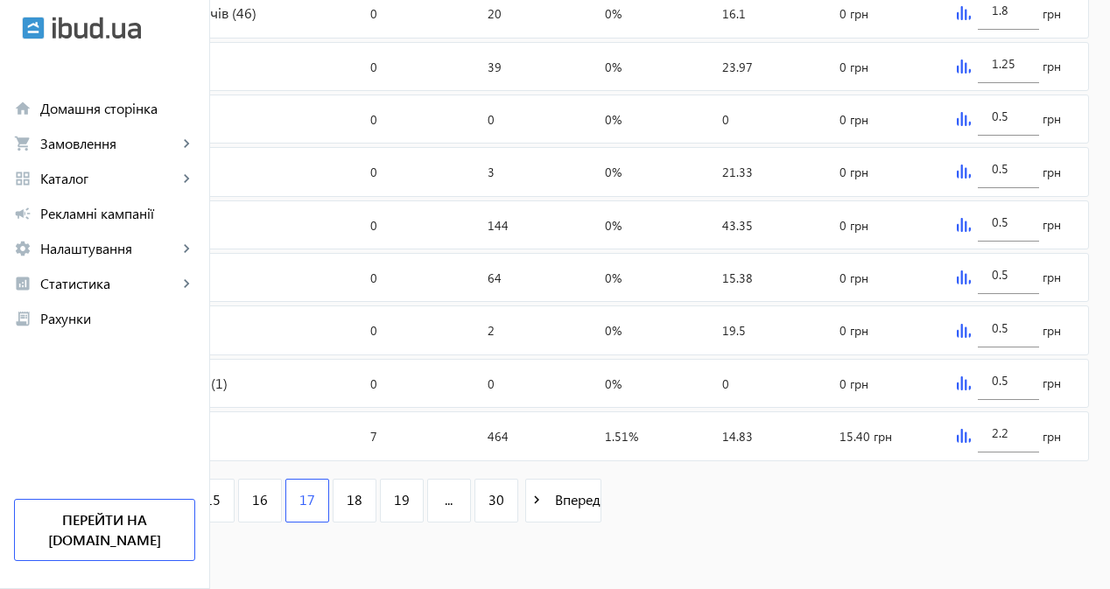
scroll to position [823, 0]
click at [970, 432] on img at bounding box center [963, 436] width 14 height 14
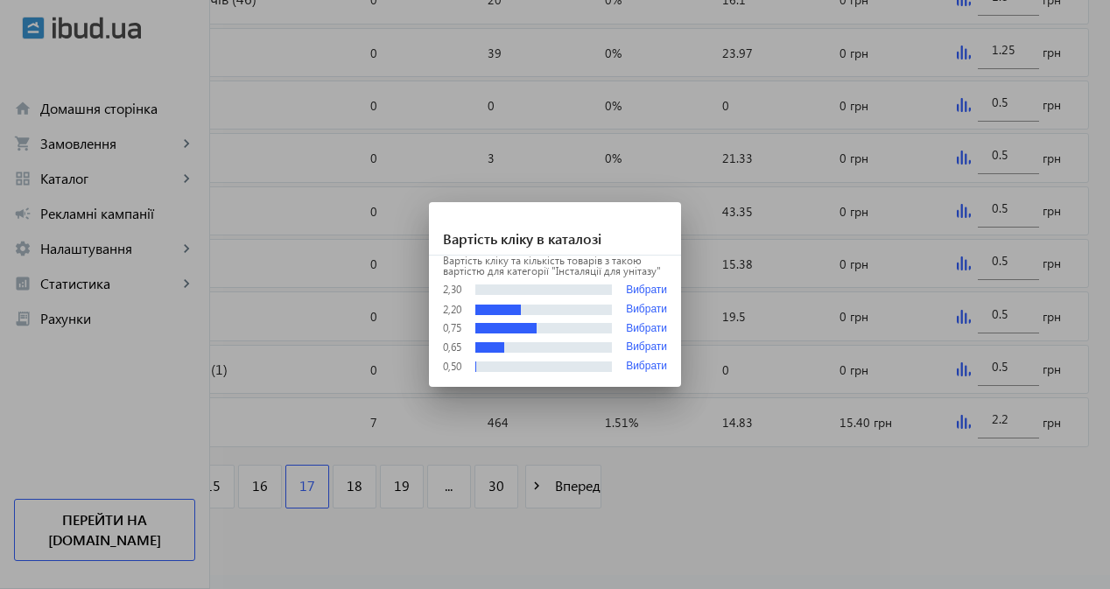
click at [566, 524] on div at bounding box center [555, 294] width 1110 height 589
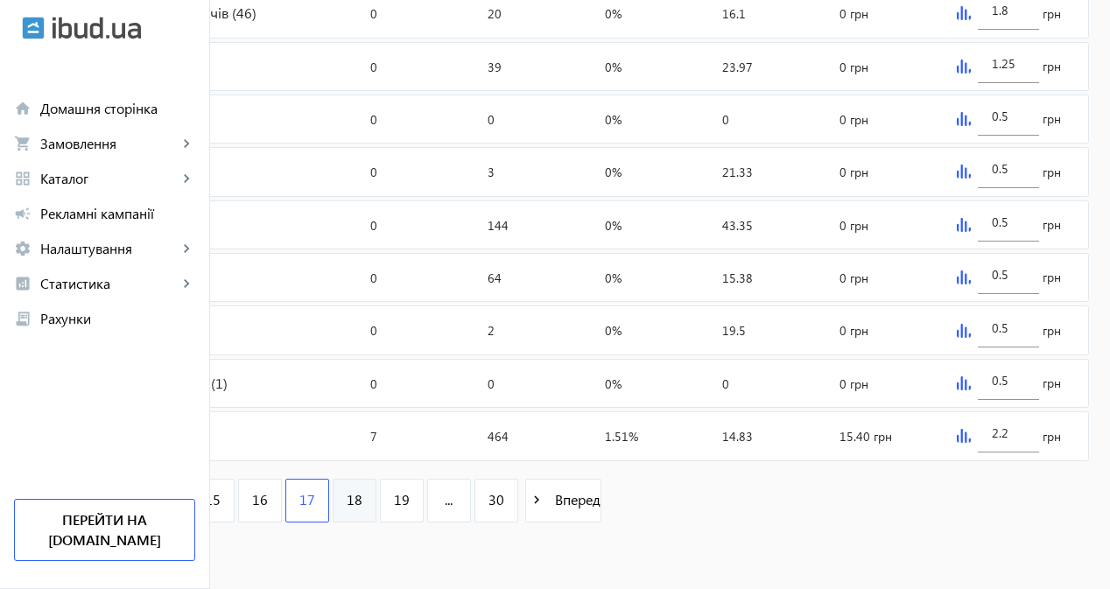
click at [362, 501] on span "18" at bounding box center [355, 499] width 16 height 19
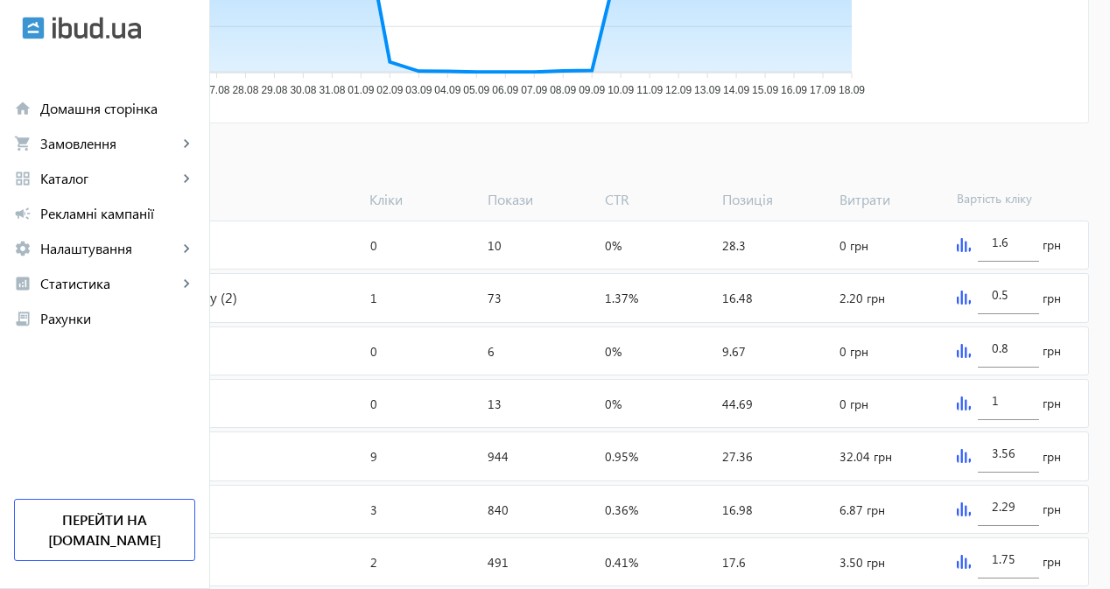
scroll to position [700, 0]
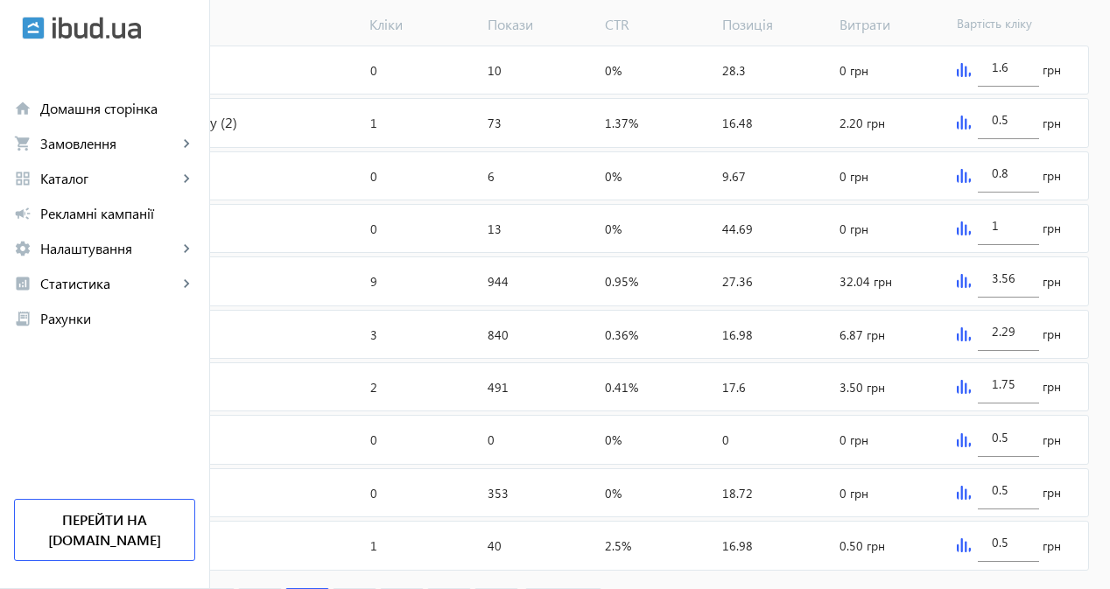
click at [970, 288] on img at bounding box center [963, 281] width 14 height 14
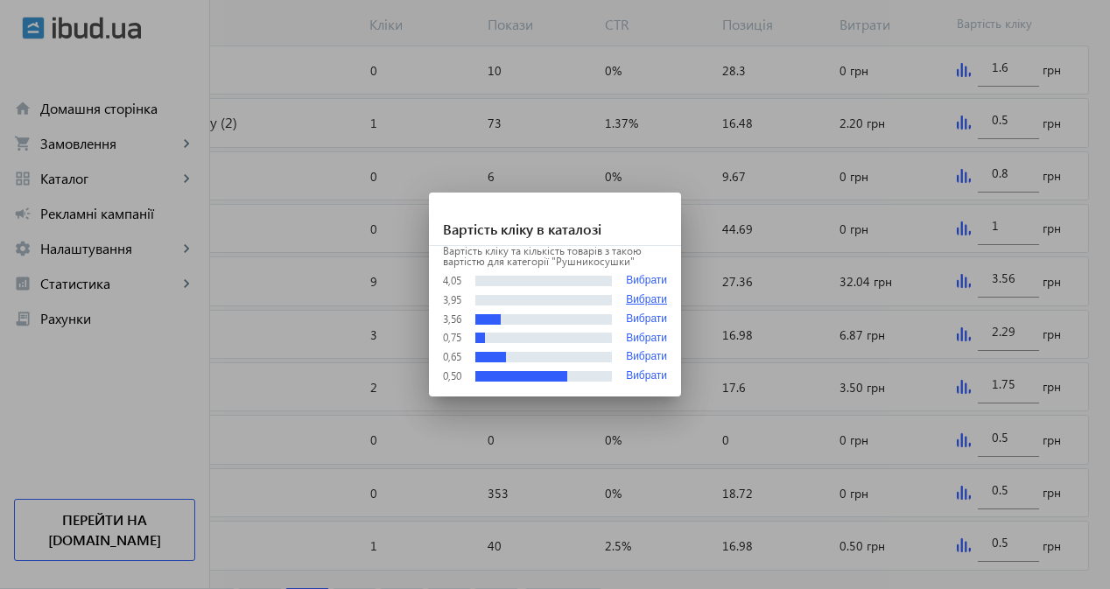
click at [646, 303] on button "Вибрати" at bounding box center [646, 300] width 41 height 12
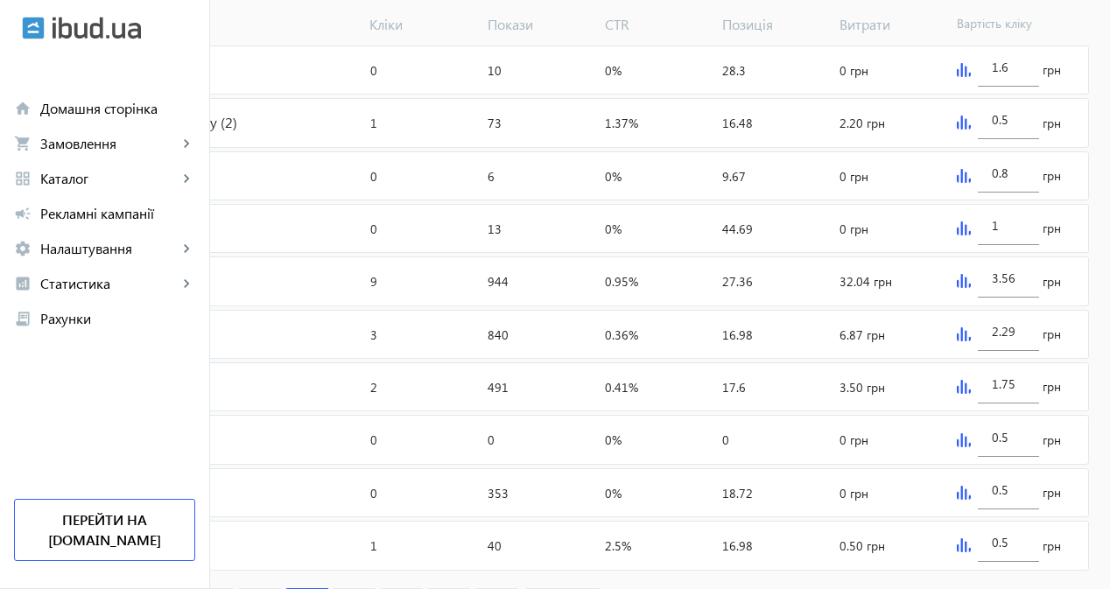
type input "3.95"
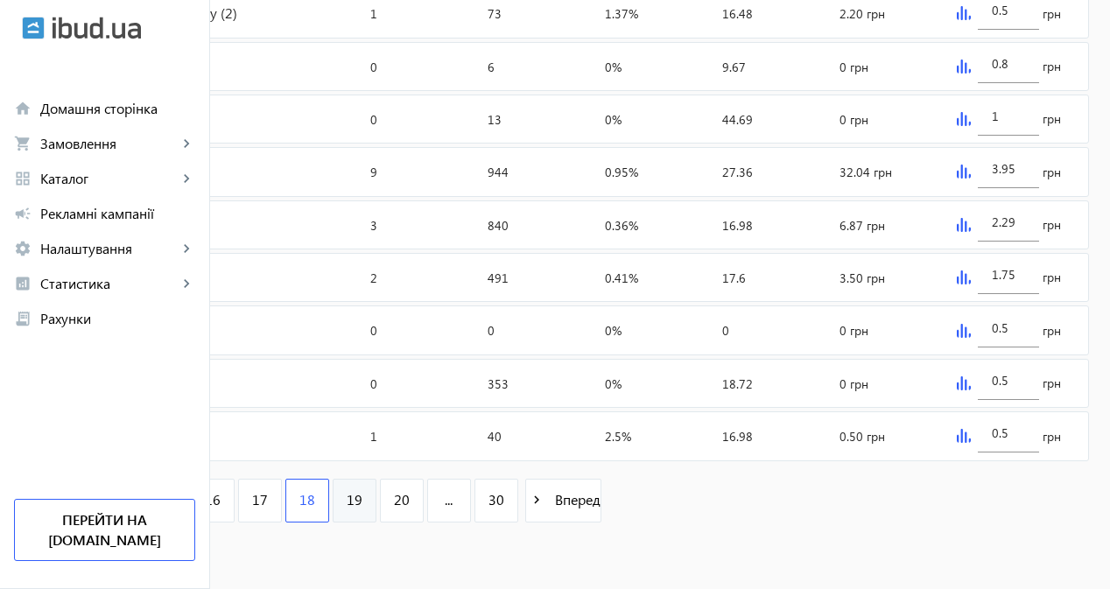
click at [376, 495] on link "19" at bounding box center [355, 501] width 44 height 44
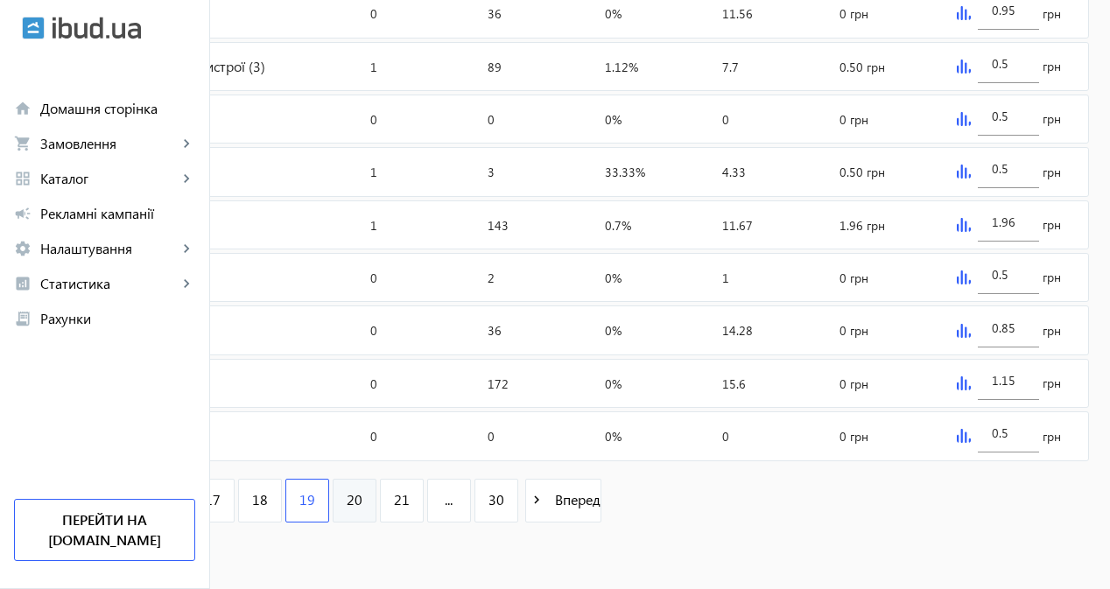
click at [362, 490] on span "20" at bounding box center [355, 499] width 16 height 19
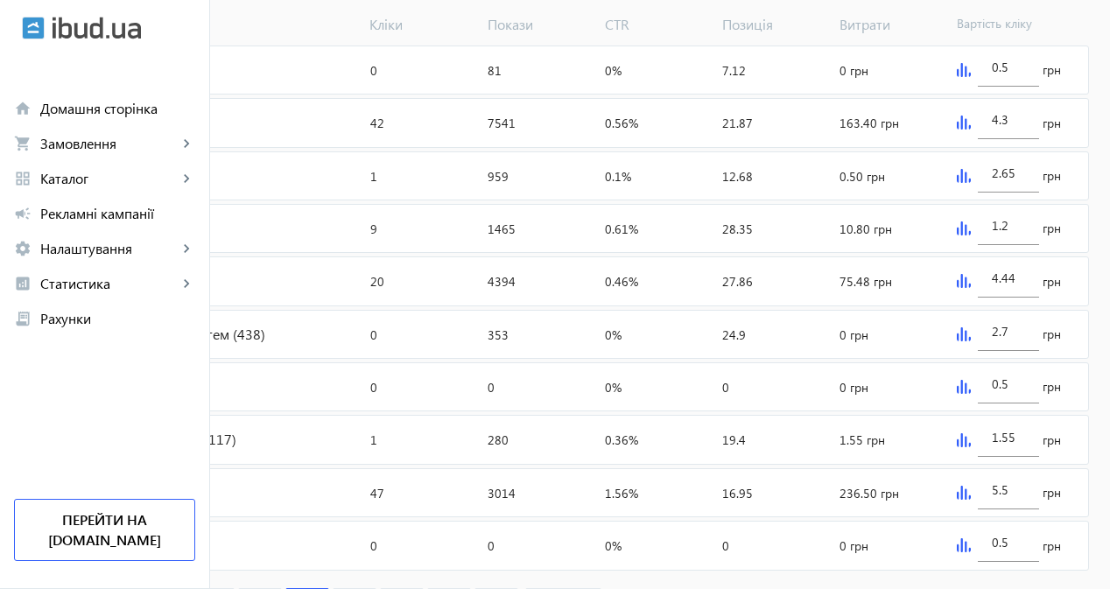
click at [970, 130] on img at bounding box center [963, 123] width 14 height 14
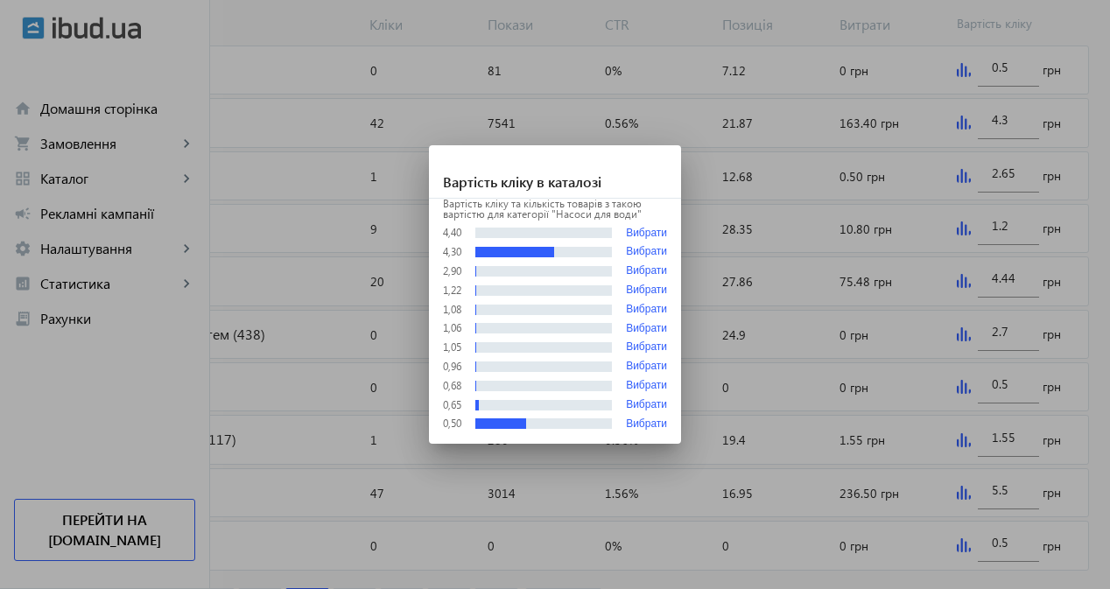
click at [991, 137] on div at bounding box center [555, 294] width 1110 height 589
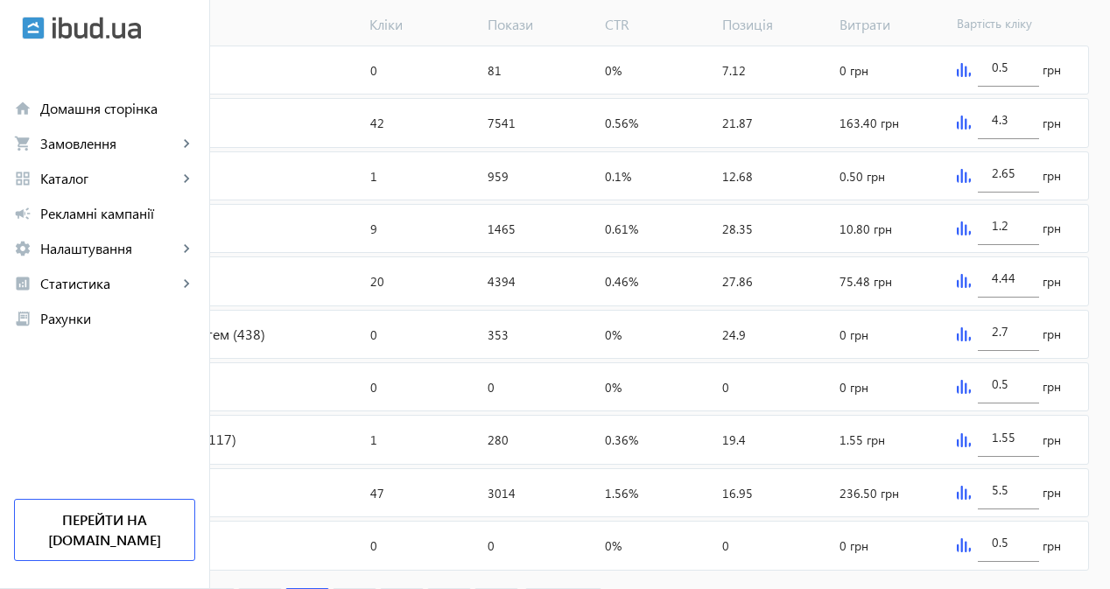
click at [970, 235] on img at bounding box center [963, 228] width 14 height 14
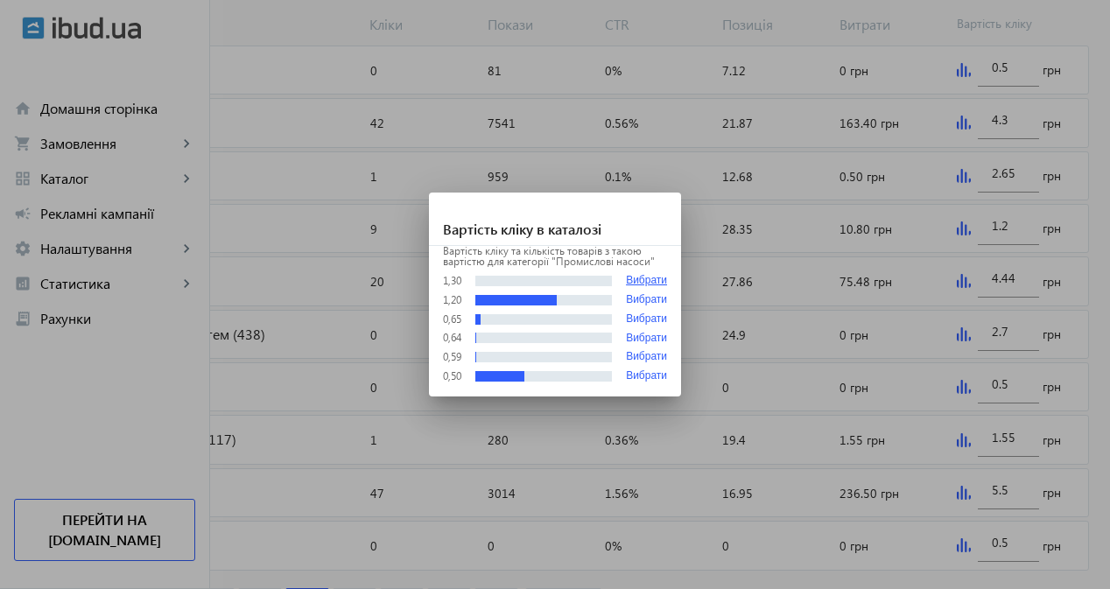
click at [653, 279] on button "Вибрати" at bounding box center [646, 280] width 41 height 13
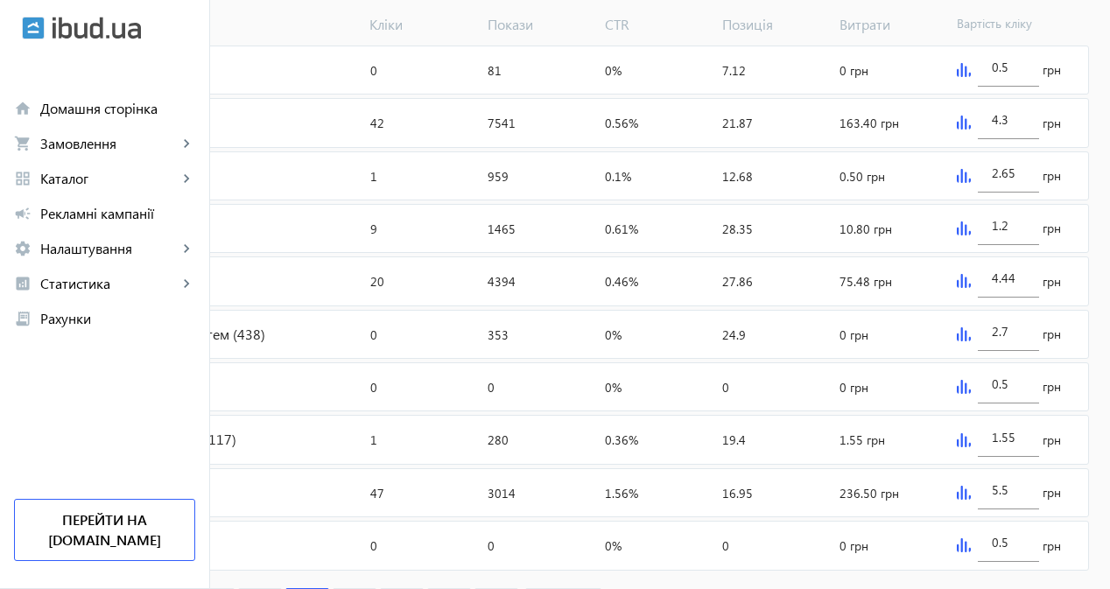
type input "1.3"
click at [970, 288] on img at bounding box center [963, 281] width 14 height 14
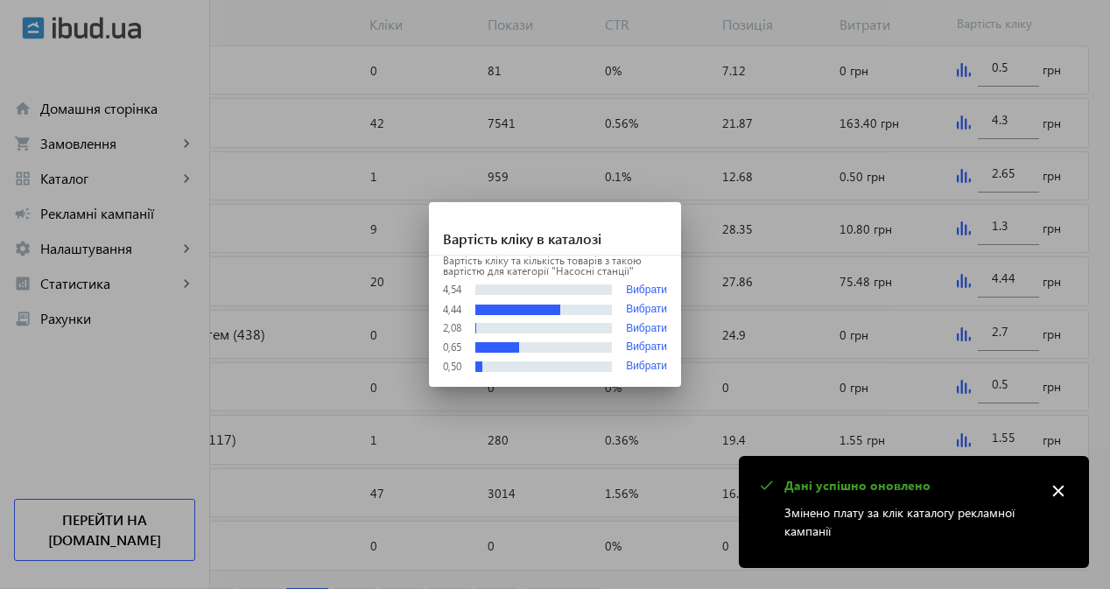
click at [836, 317] on div at bounding box center [555, 294] width 1110 height 589
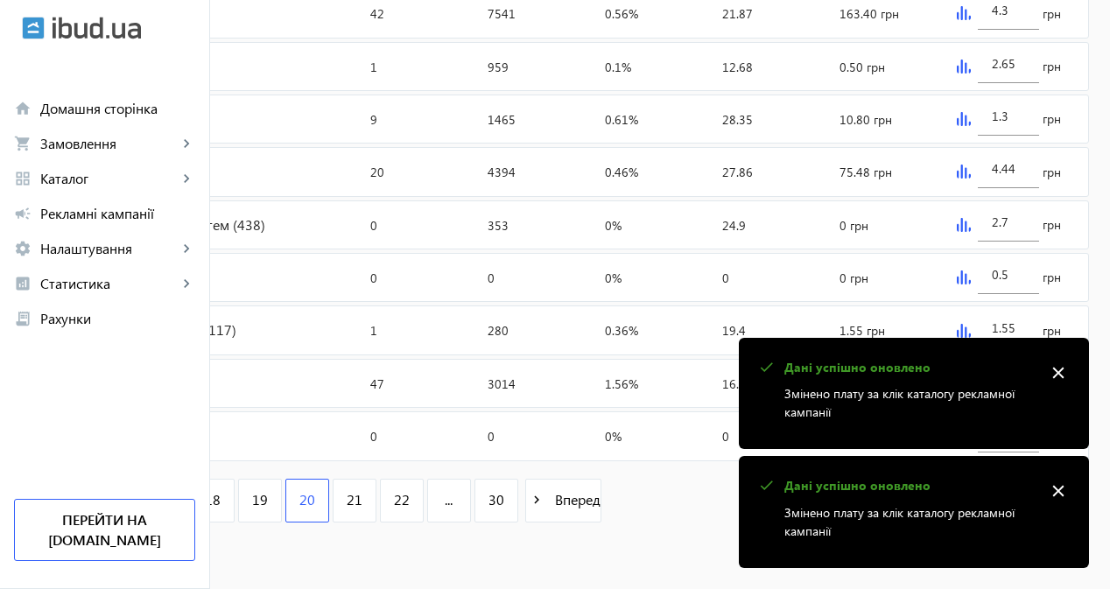
click at [1064, 369] on mat-icon "close" at bounding box center [1058, 373] width 26 height 26
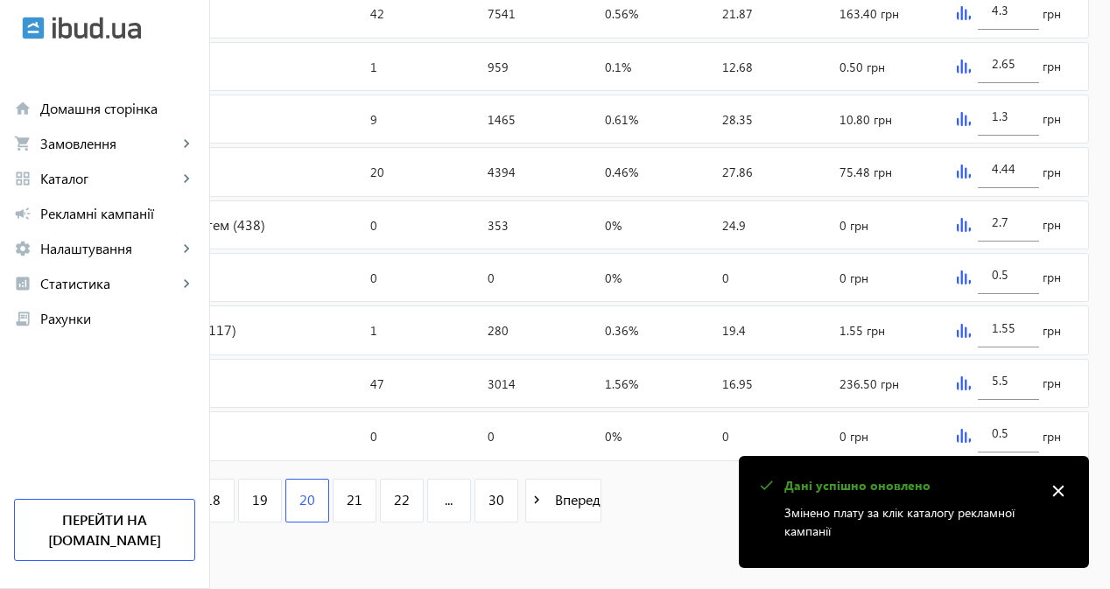
click at [1061, 493] on mat-icon "close" at bounding box center [1058, 491] width 26 height 26
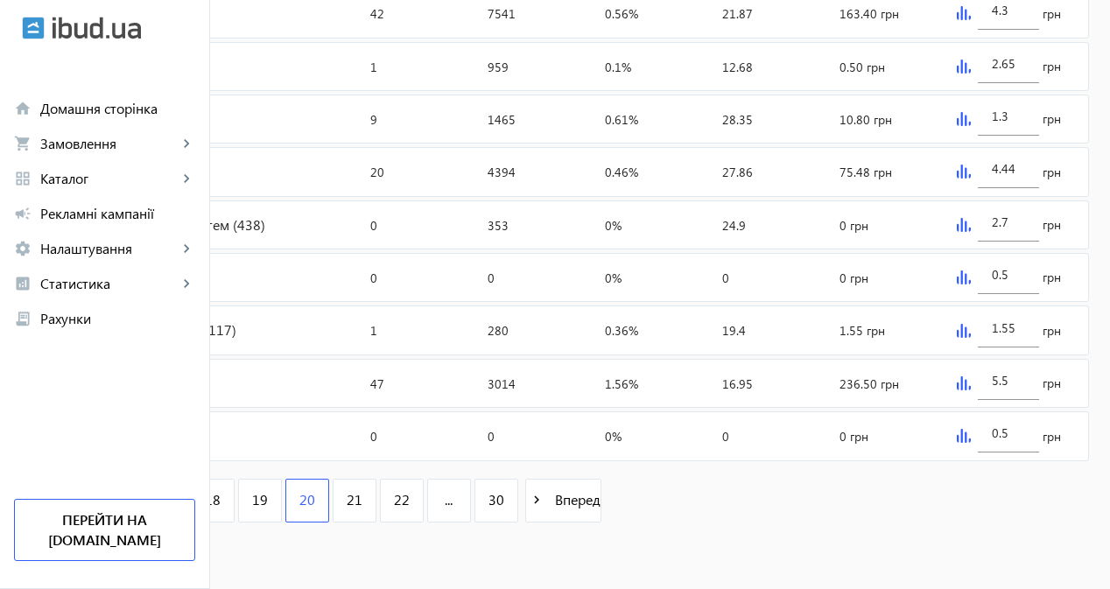
click at [970, 386] on img at bounding box center [963, 383] width 14 height 14
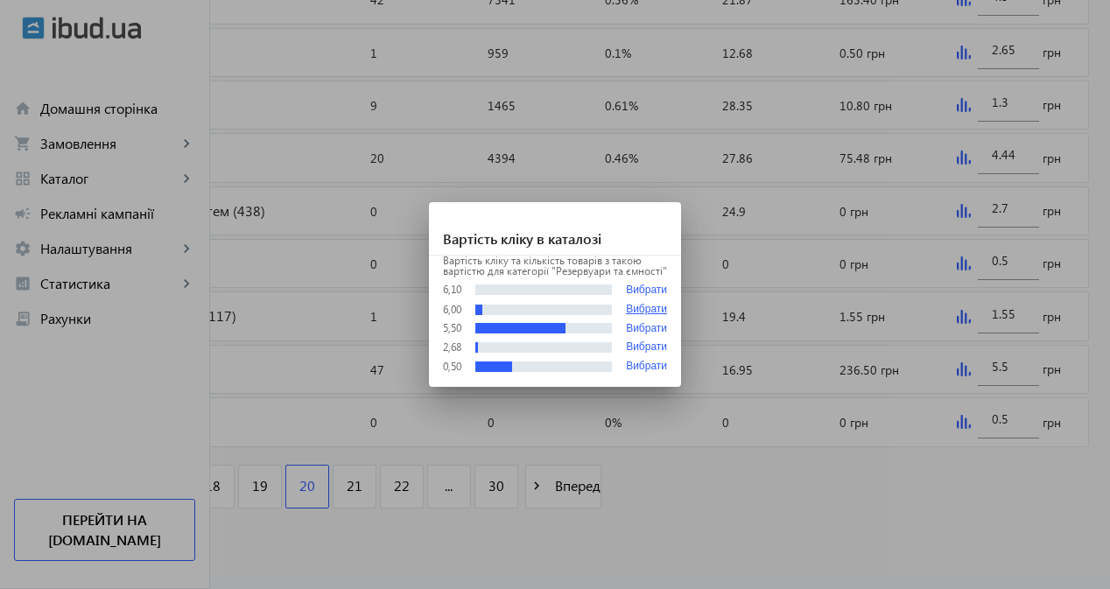
click at [653, 307] on button "Вибрати" at bounding box center [646, 310] width 41 height 12
type input "6"
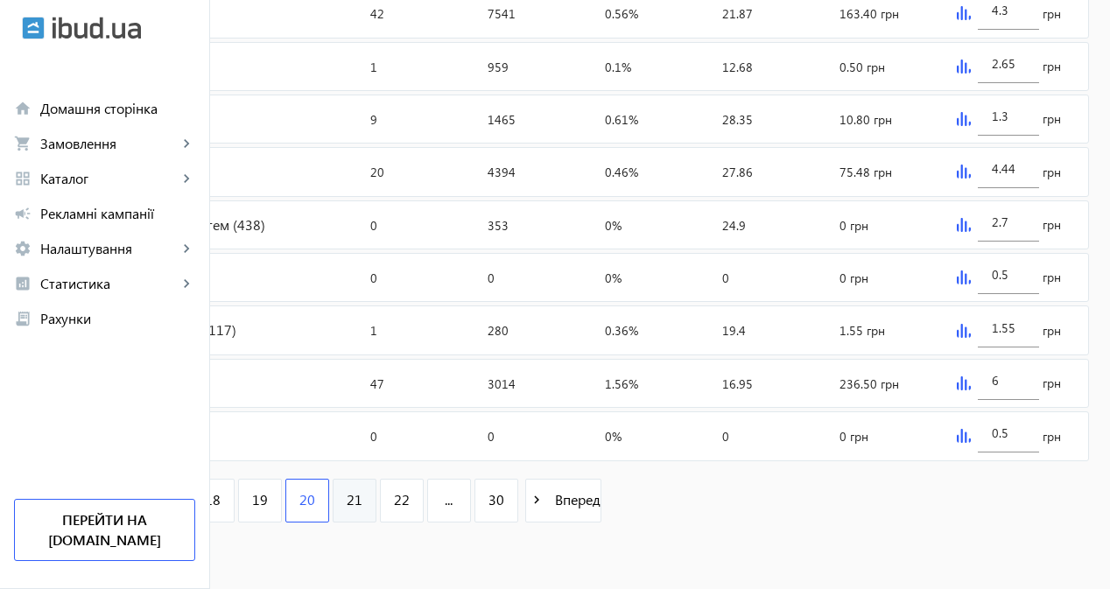
click at [376, 505] on link "21" at bounding box center [355, 501] width 44 height 44
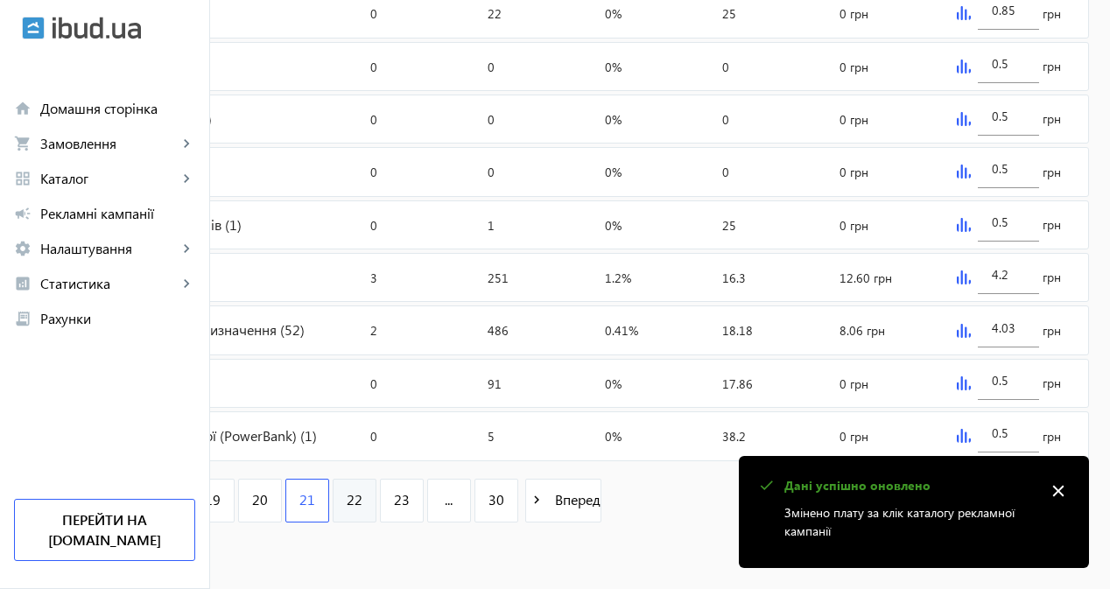
click at [362, 492] on span "22" at bounding box center [355, 499] width 16 height 19
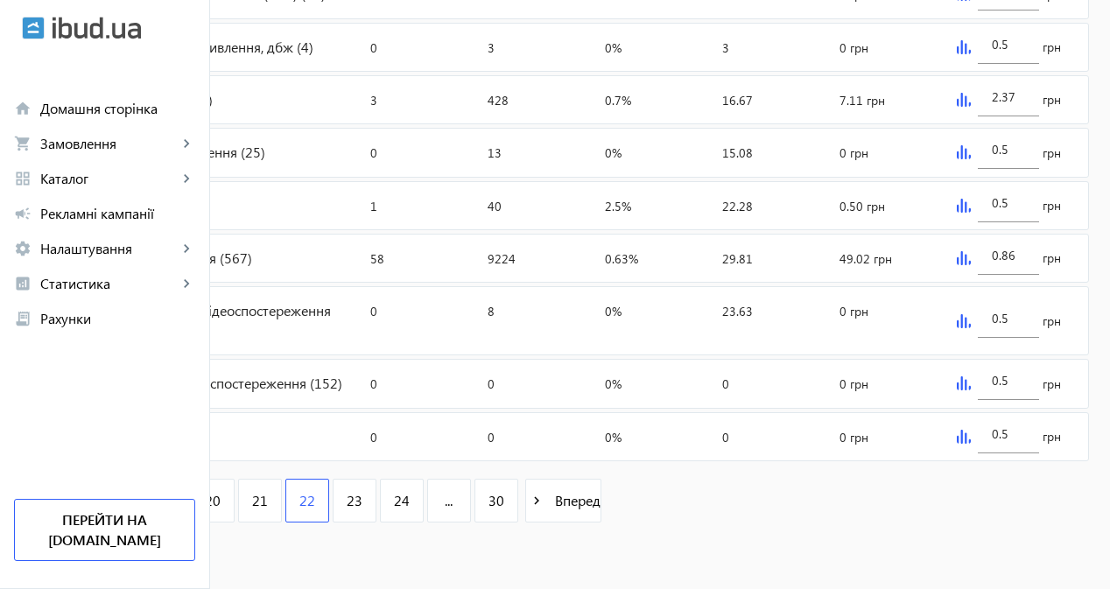
click at [970, 265] on img at bounding box center [963, 258] width 14 height 14
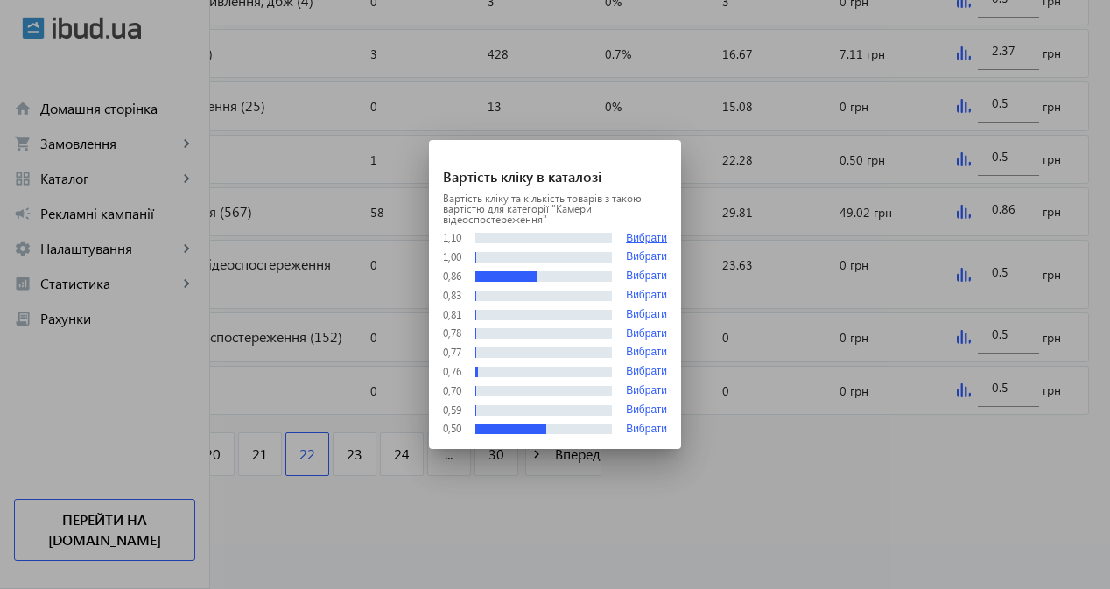
click at [653, 238] on button "Вибрати" at bounding box center [646, 238] width 41 height 13
type input "1.1"
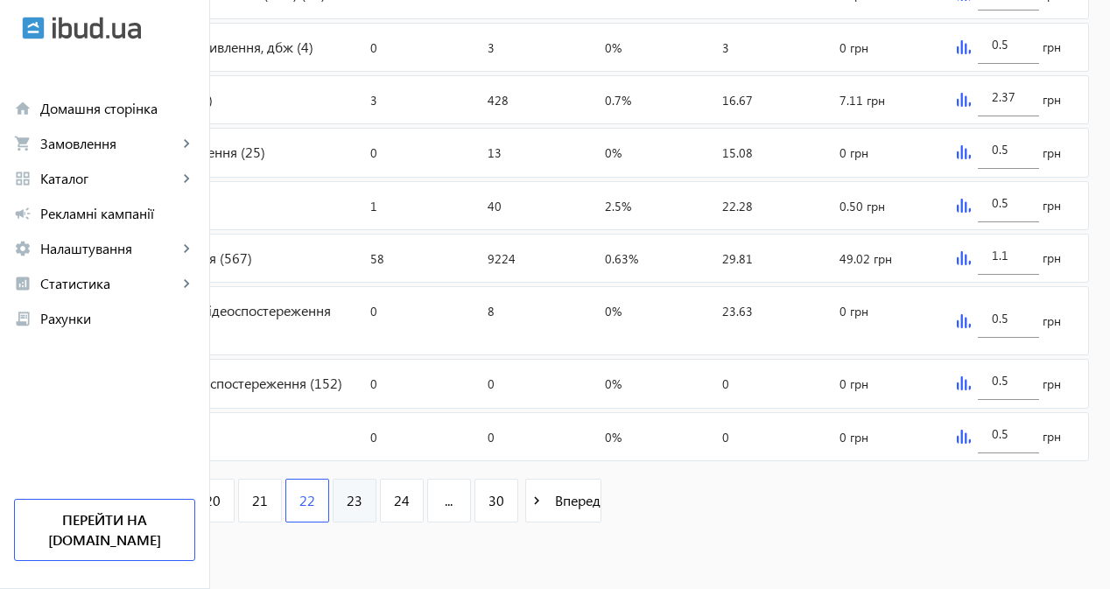
click at [376, 522] on link "23" at bounding box center [355, 501] width 44 height 44
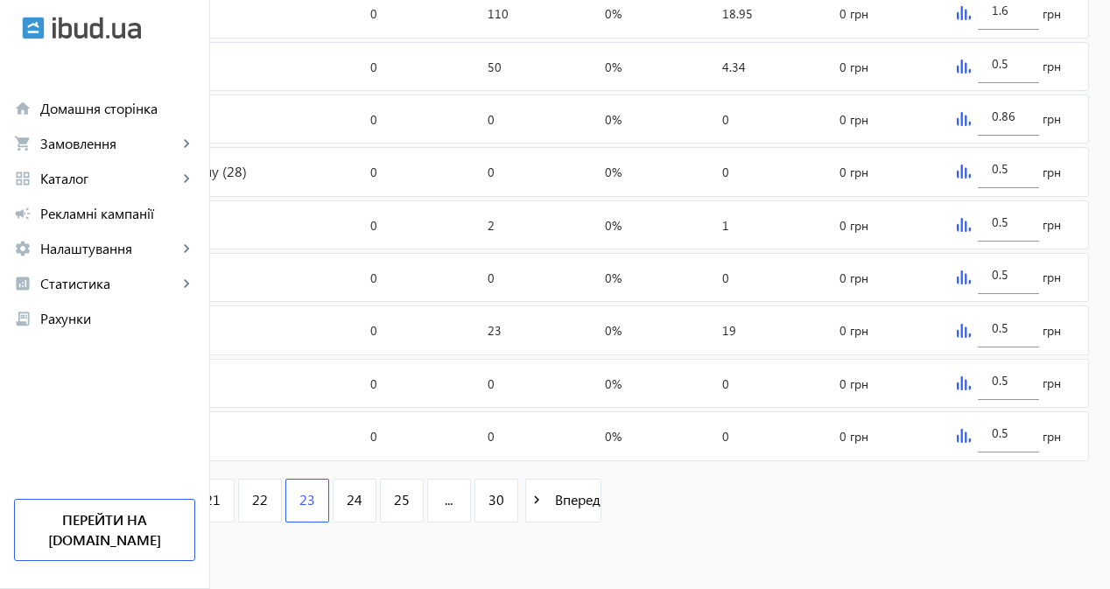
scroll to position [823, 0]
click at [362, 509] on span "24" at bounding box center [355, 499] width 16 height 19
click at [362, 509] on span "25" at bounding box center [355, 499] width 16 height 19
click at [380, 508] on div "26" at bounding box center [356, 501] width 47 height 44
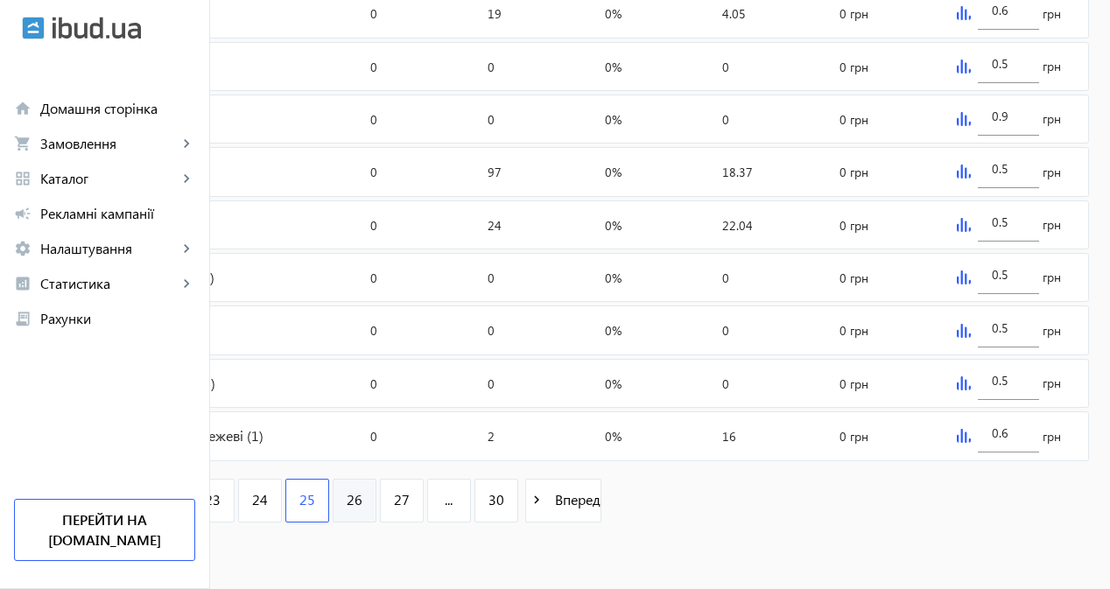
click at [376, 506] on link "26" at bounding box center [355, 501] width 44 height 44
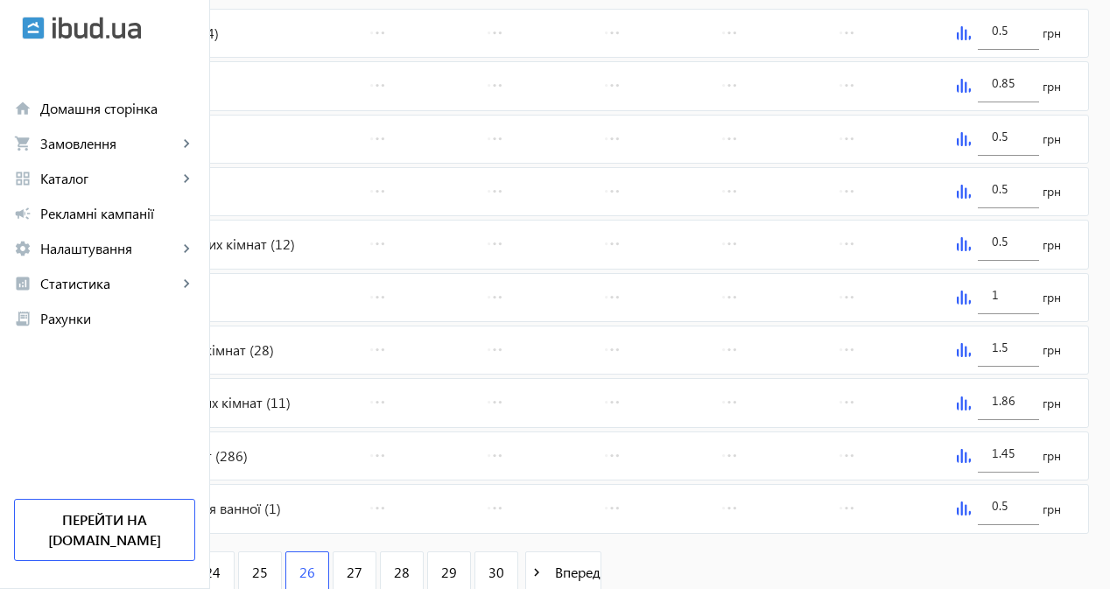
scroll to position [788, 0]
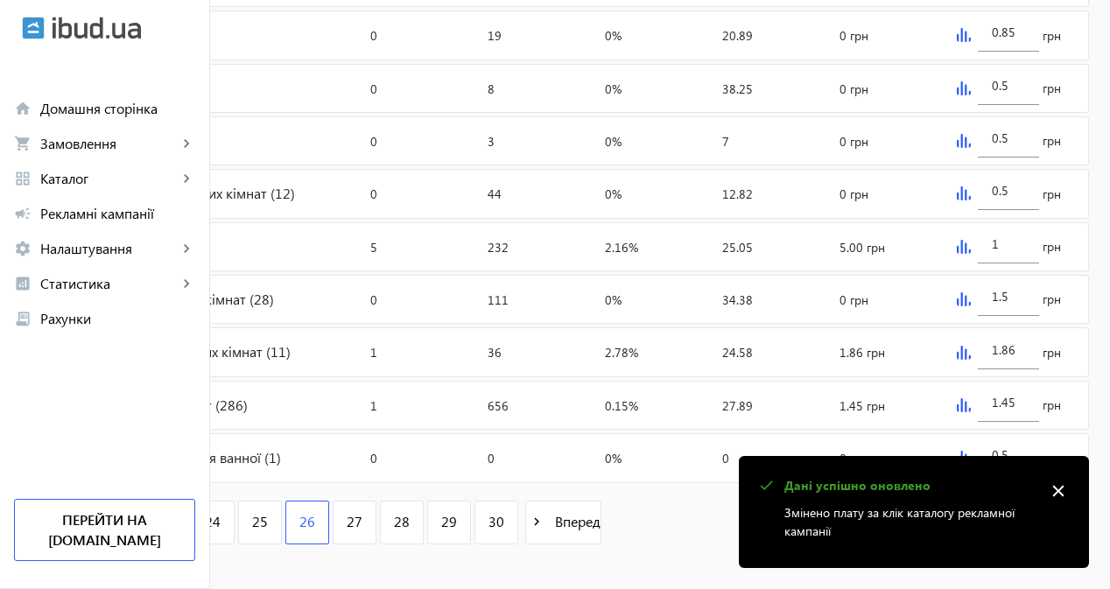
click at [970, 254] on img at bounding box center [963, 247] width 14 height 14
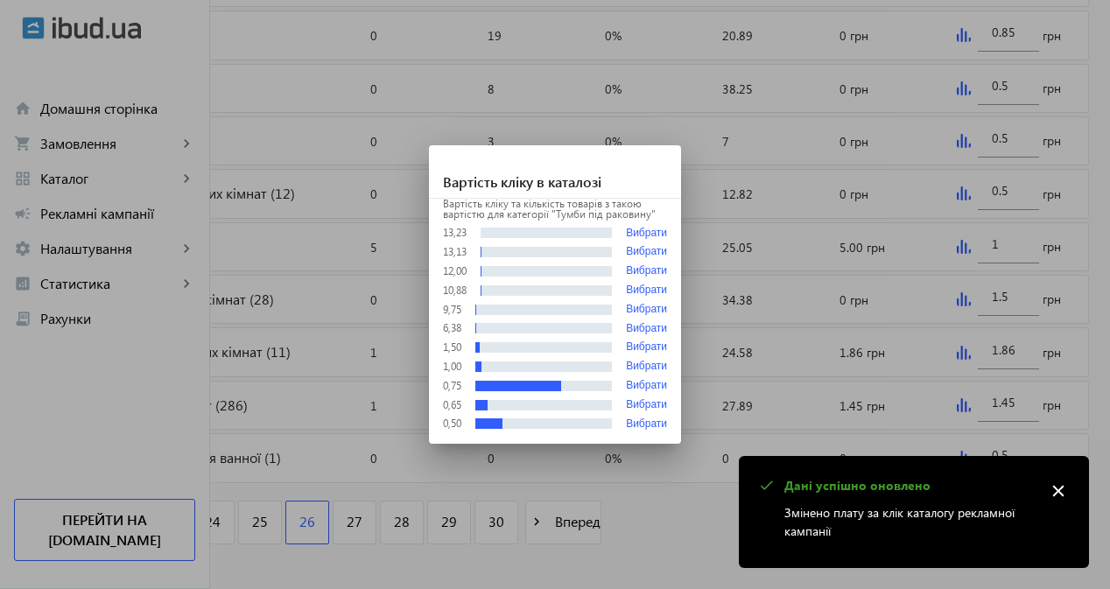
scroll to position [0, 0]
click at [654, 343] on button "Вибрати" at bounding box center [646, 347] width 41 height 12
type input "1.5"
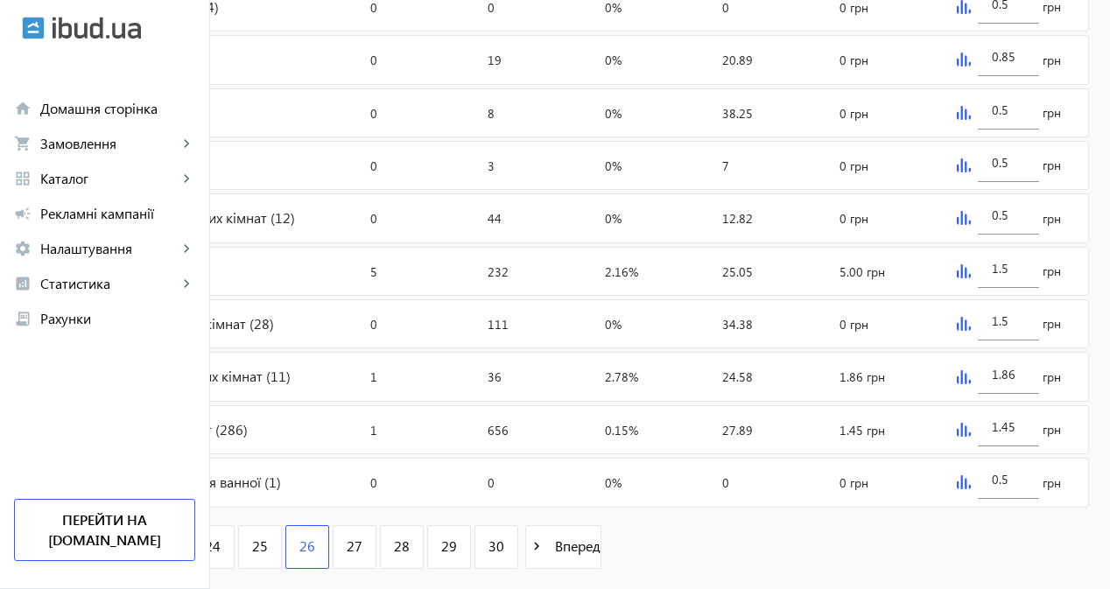
scroll to position [863, 0]
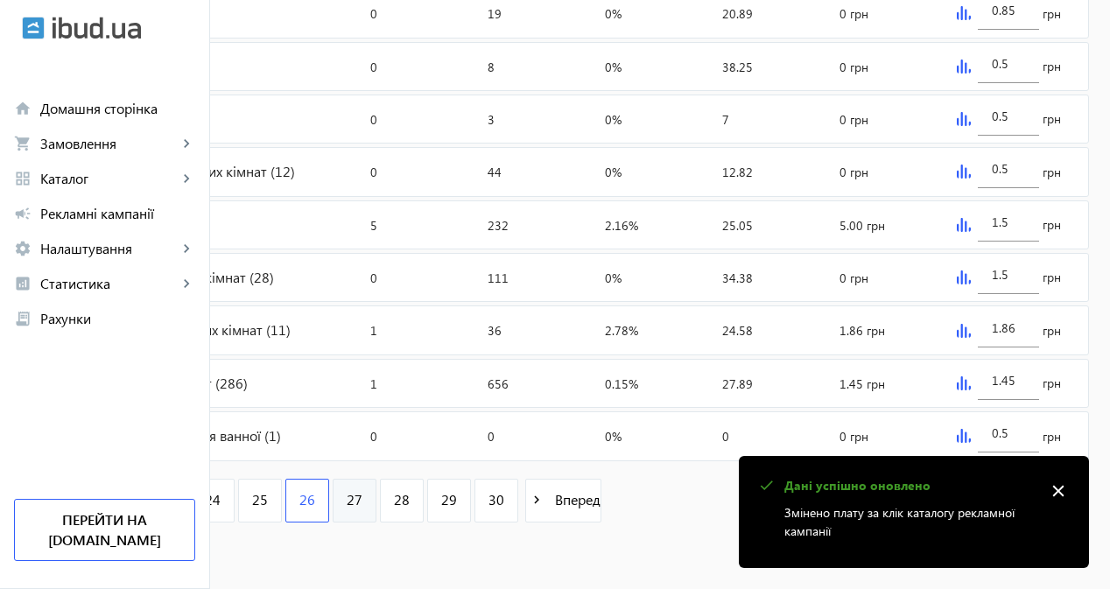
click at [376, 497] on link "27" at bounding box center [355, 501] width 44 height 44
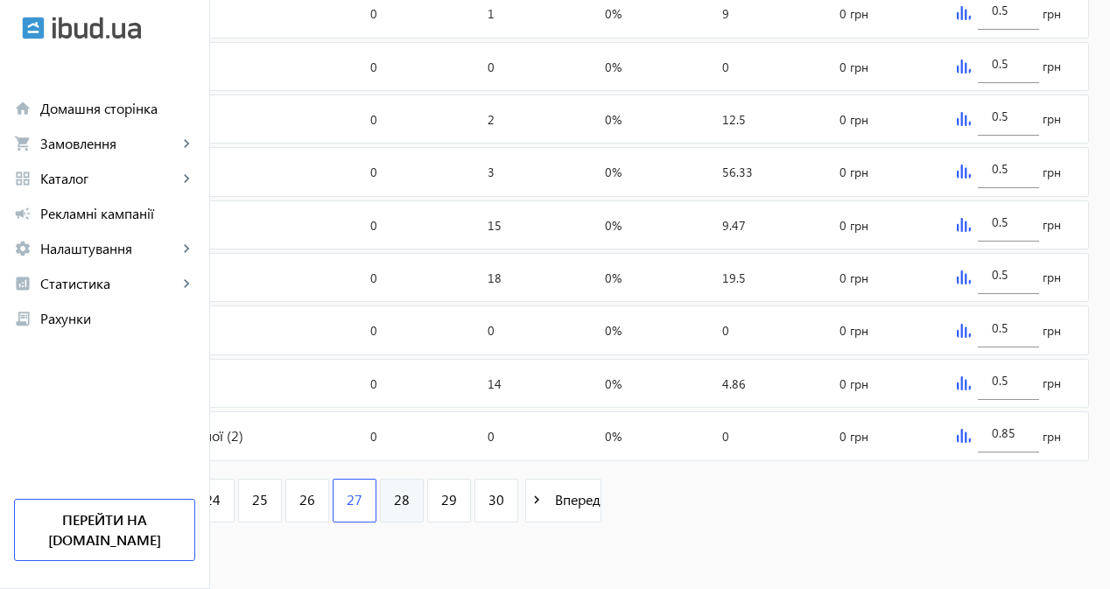
click at [410, 500] on span "28" at bounding box center [402, 499] width 16 height 19
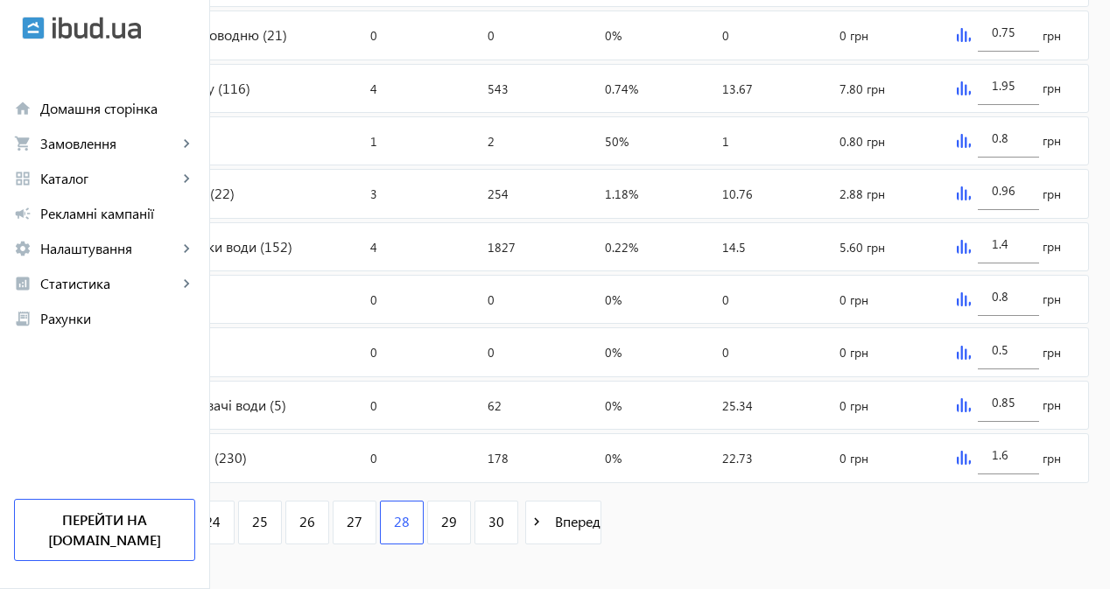
scroll to position [613, 0]
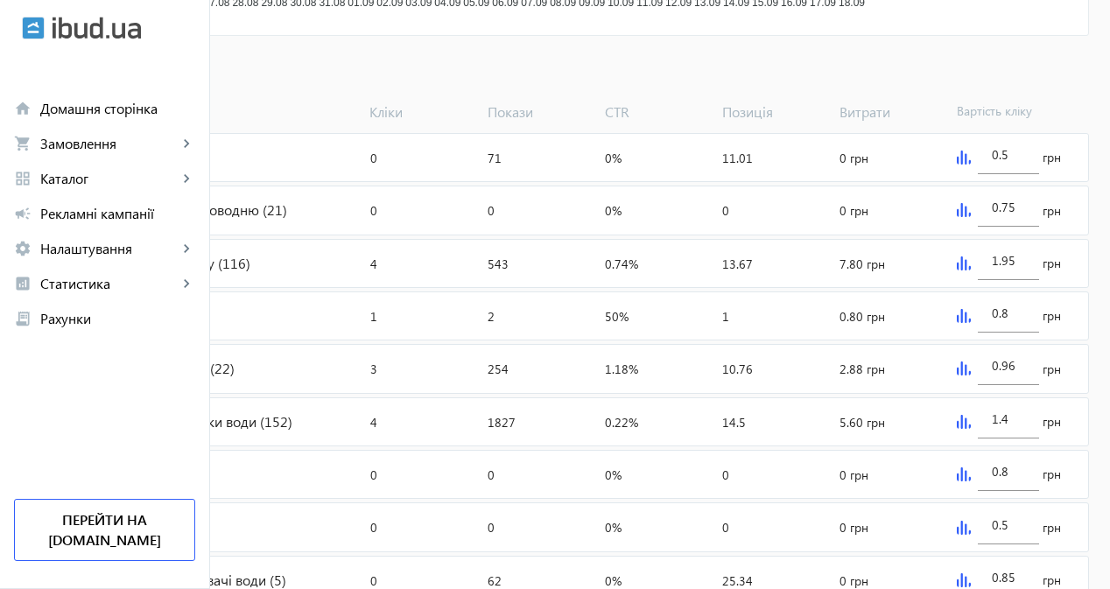
click at [970, 429] on img at bounding box center [963, 422] width 14 height 14
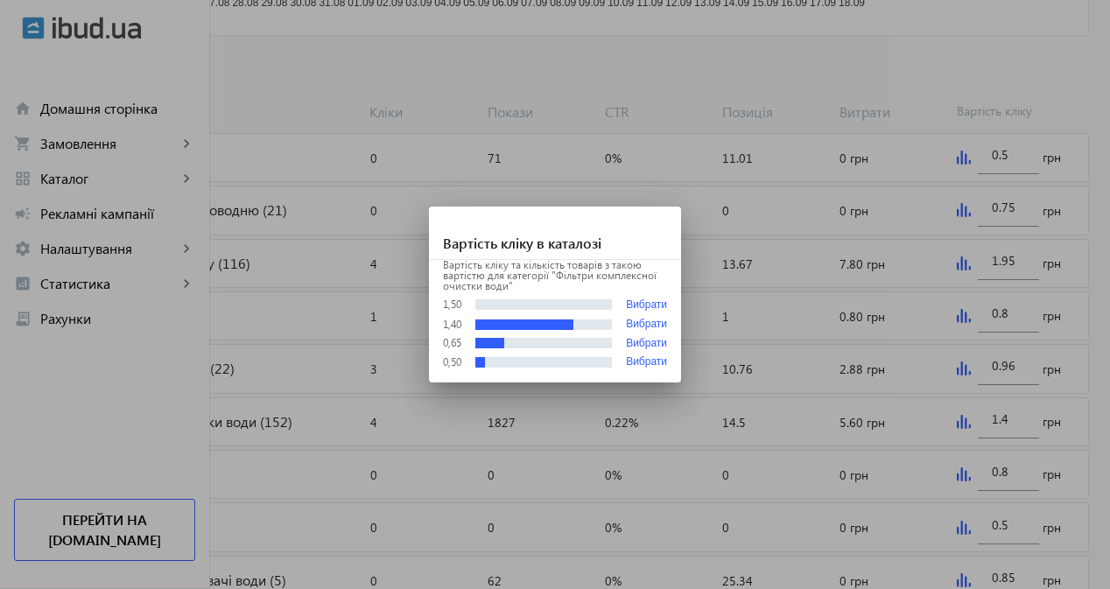
scroll to position [0, 0]
click at [648, 306] on button "Вибрати" at bounding box center [646, 304] width 41 height 13
type input "1.5"
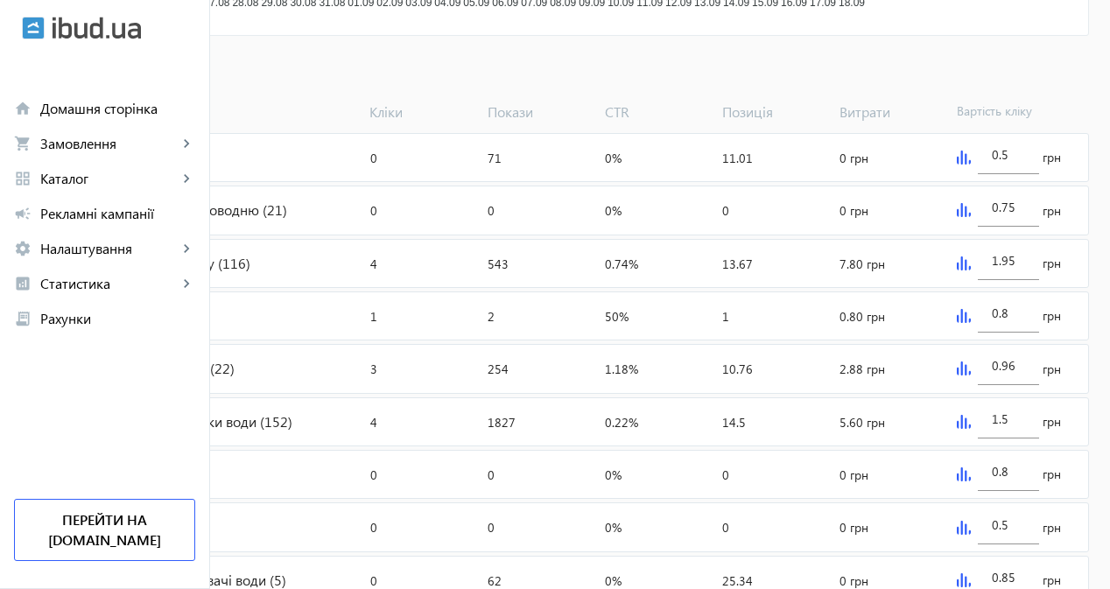
click at [970, 270] on img at bounding box center [963, 263] width 14 height 14
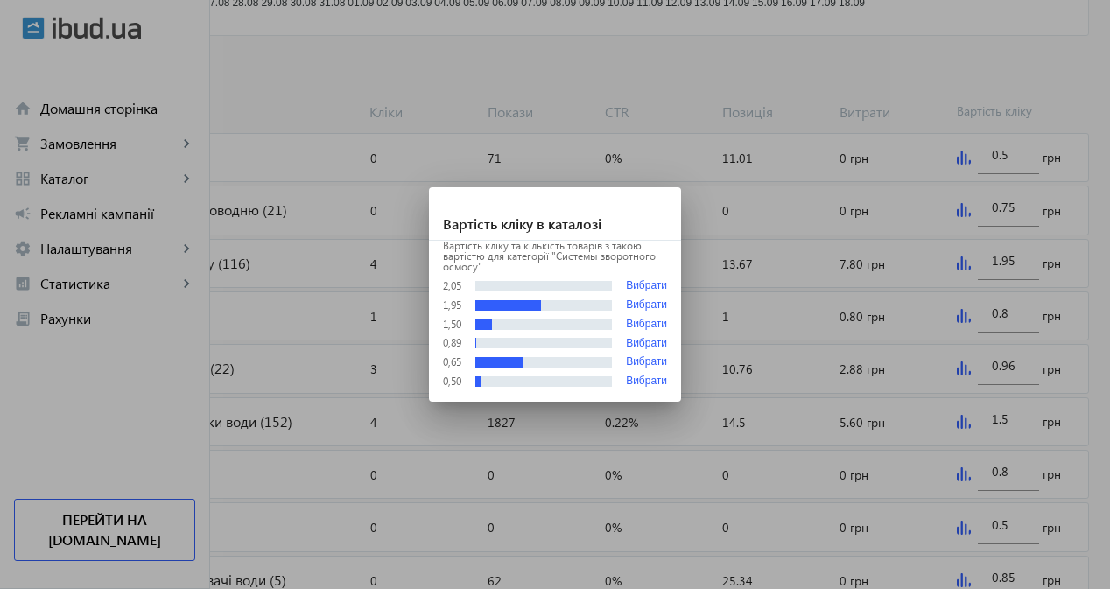
scroll to position [0, 0]
click at [660, 285] on button "Вибрати" at bounding box center [646, 285] width 41 height 13
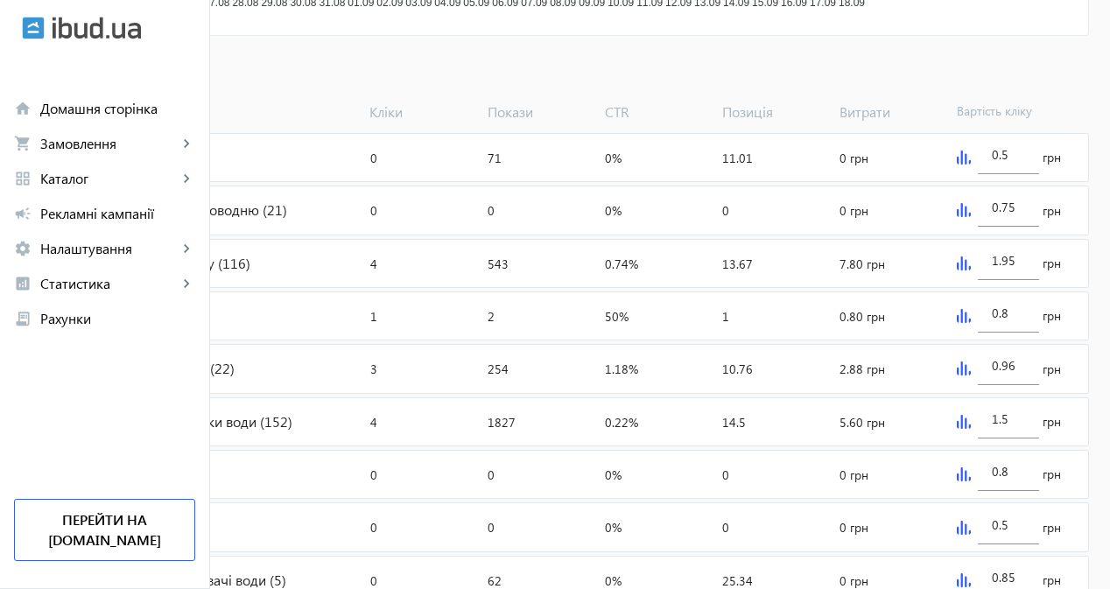
type input "2.05"
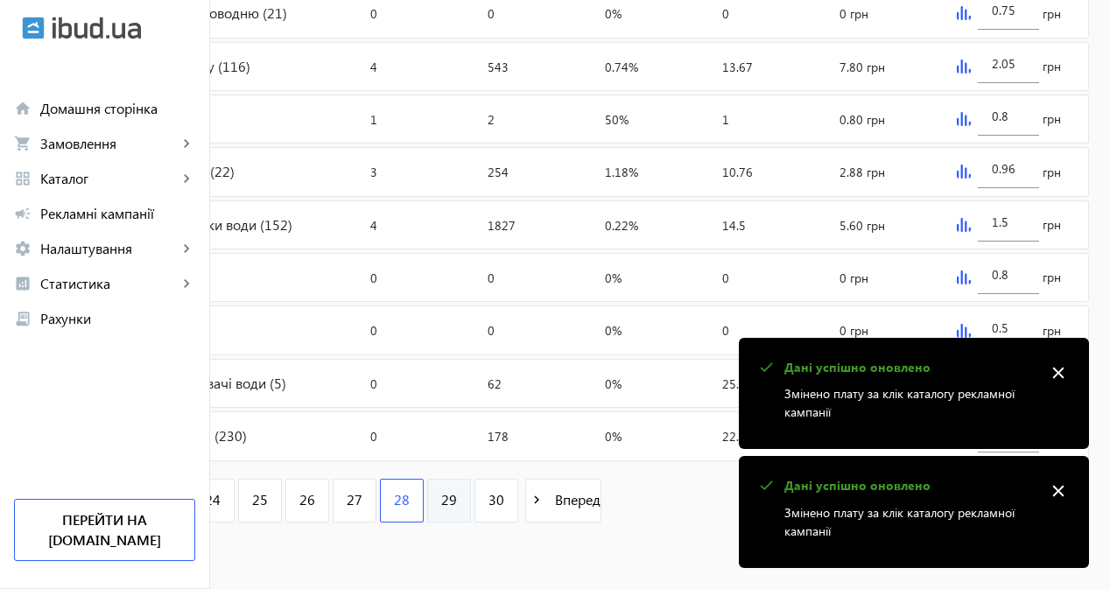
click at [457, 494] on span "29" at bounding box center [449, 499] width 16 height 19
